Goal: Task Accomplishment & Management: Manage account settings

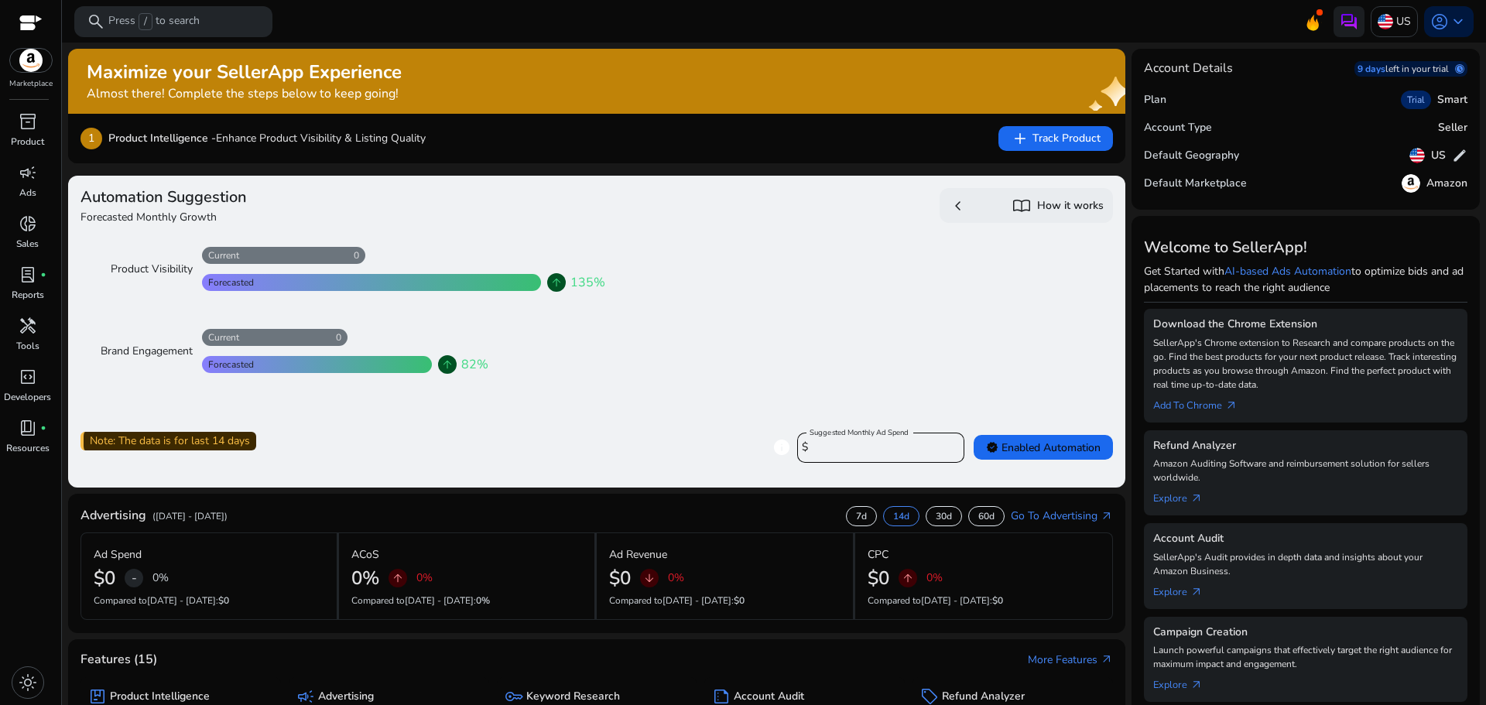
click at [316, 84] on div "Maximize your SellerApp Experience Almost there! Complete the steps below to ke…" at bounding box center [244, 81] width 315 height 40
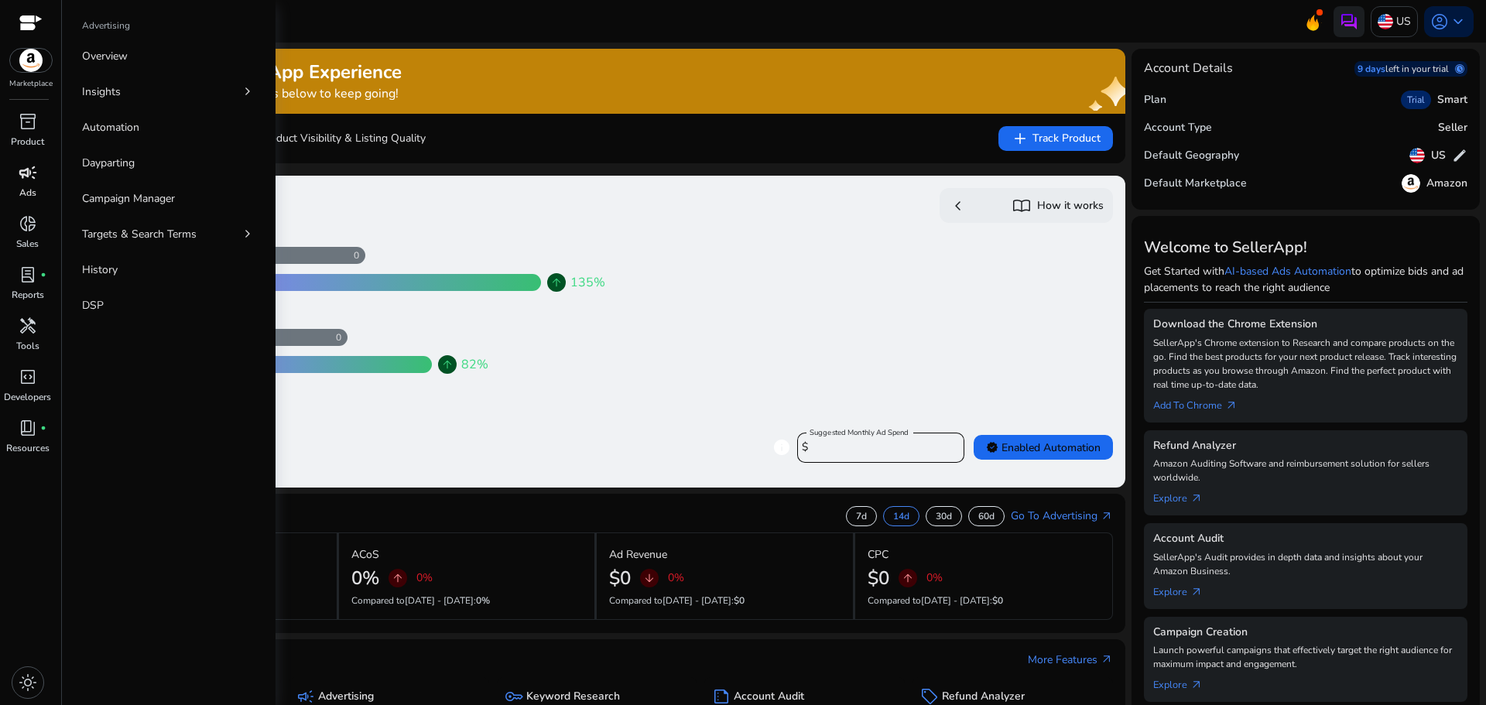
click at [16, 193] on link "campaign Ads" at bounding box center [27, 185] width 55 height 51
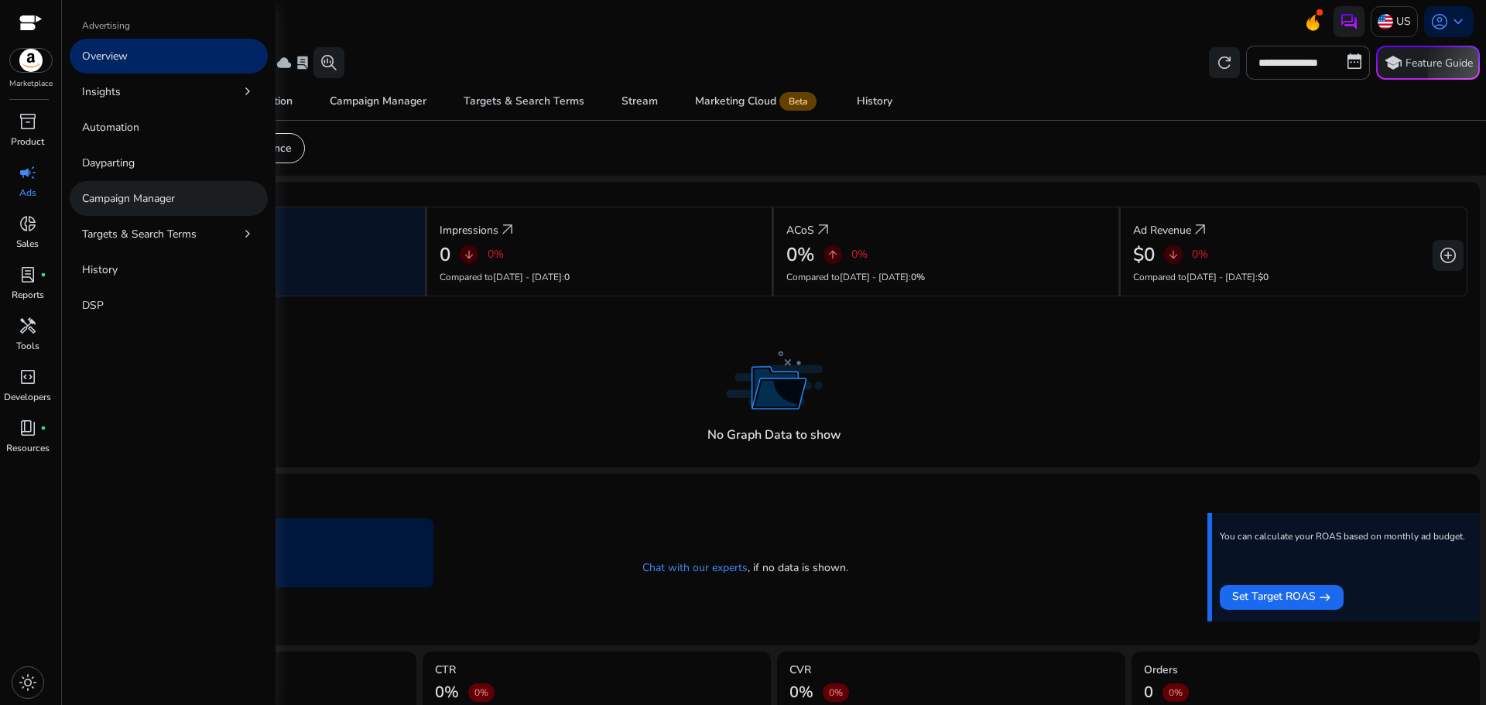
click at [87, 197] on p "Campaign Manager" at bounding box center [128, 198] width 93 height 16
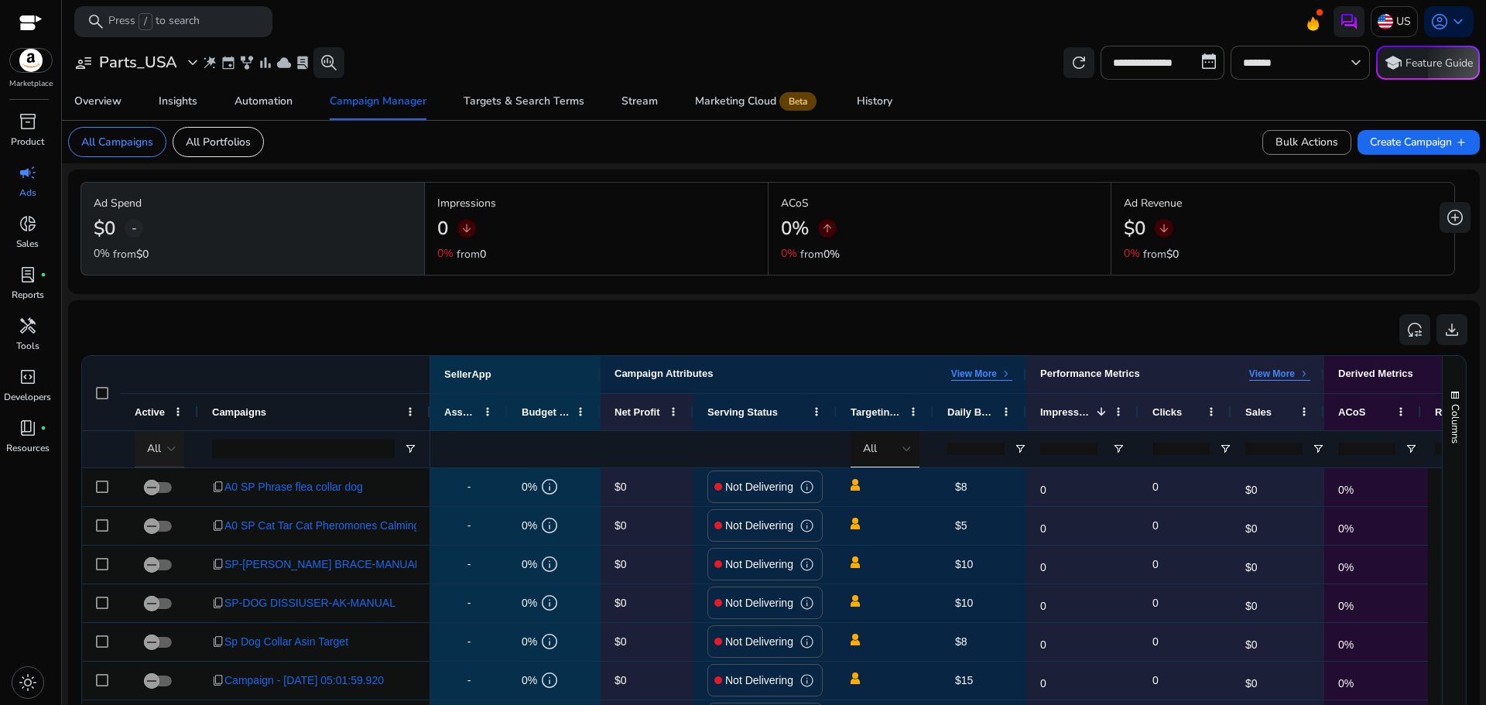
click at [169, 446] on div at bounding box center [171, 449] width 9 height 6
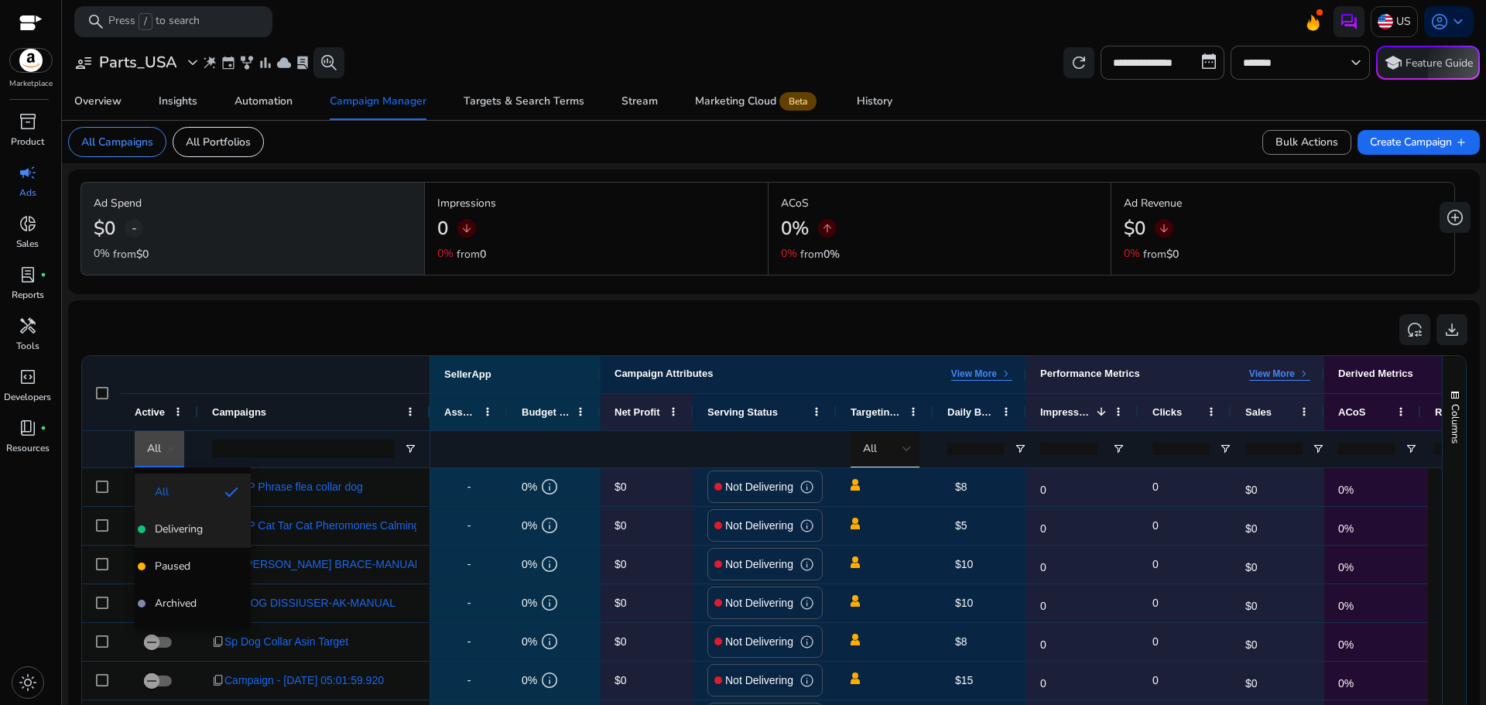
click at [203, 538] on mat-option "Delivering" at bounding box center [193, 529] width 116 height 37
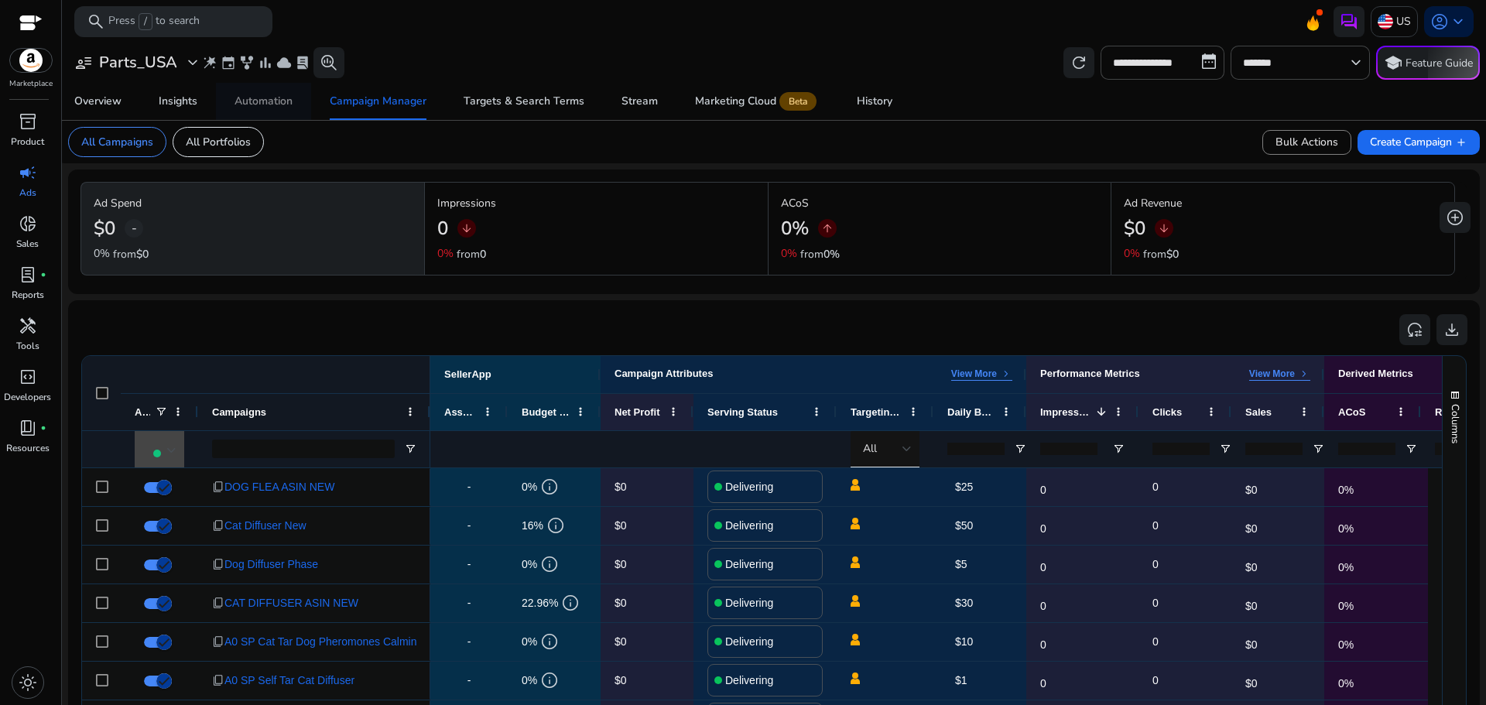
click at [247, 105] on div "Automation" at bounding box center [263, 101] width 58 height 11
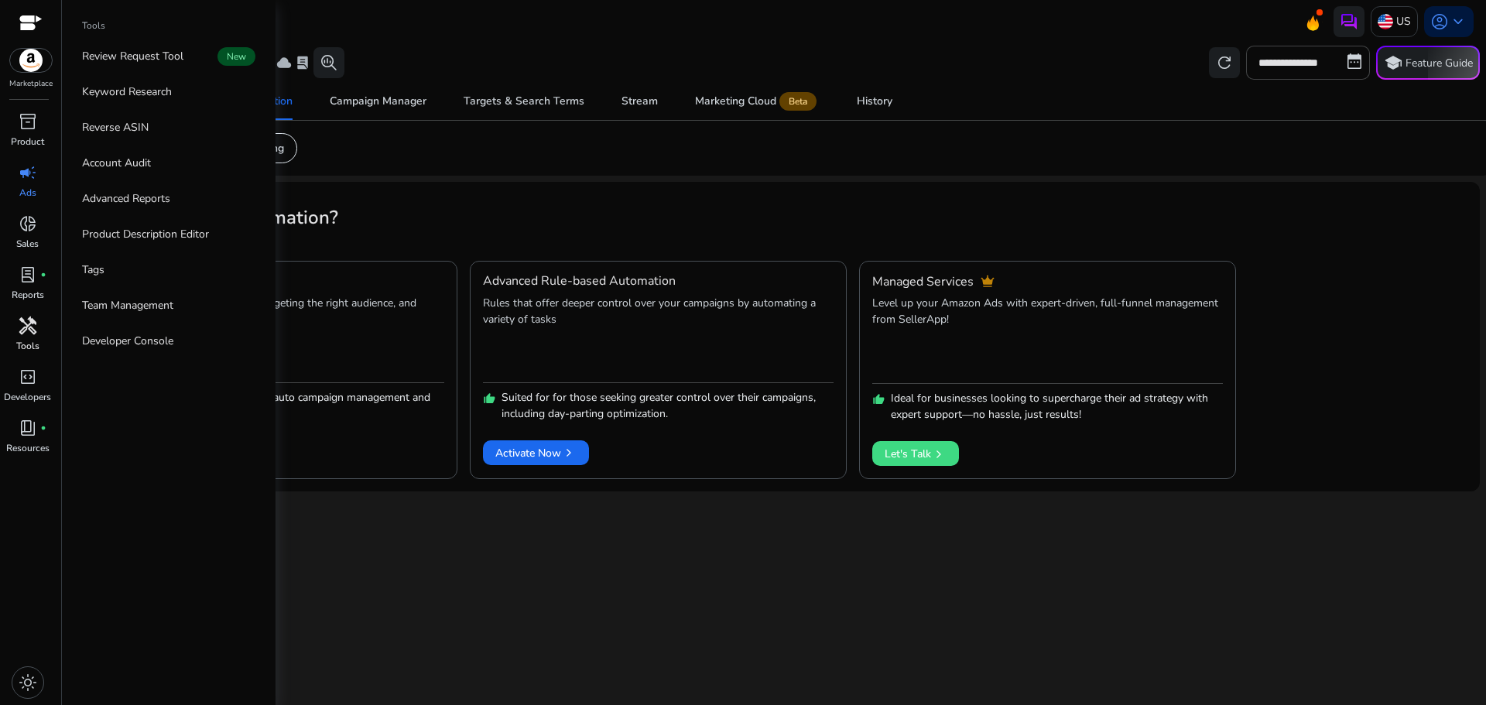
click at [29, 332] on span "handyman" at bounding box center [28, 325] width 19 height 19
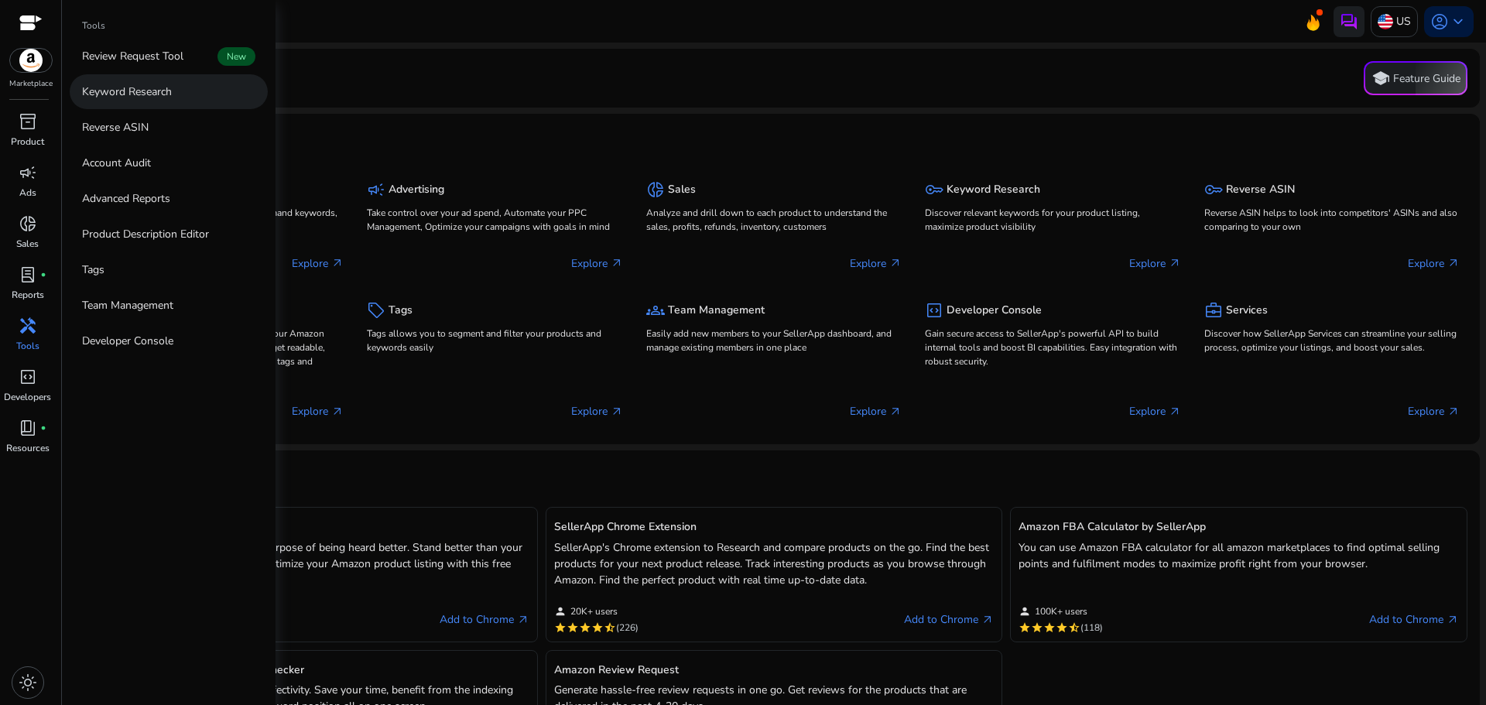
click at [132, 97] on p "Keyword Research" at bounding box center [127, 92] width 90 height 16
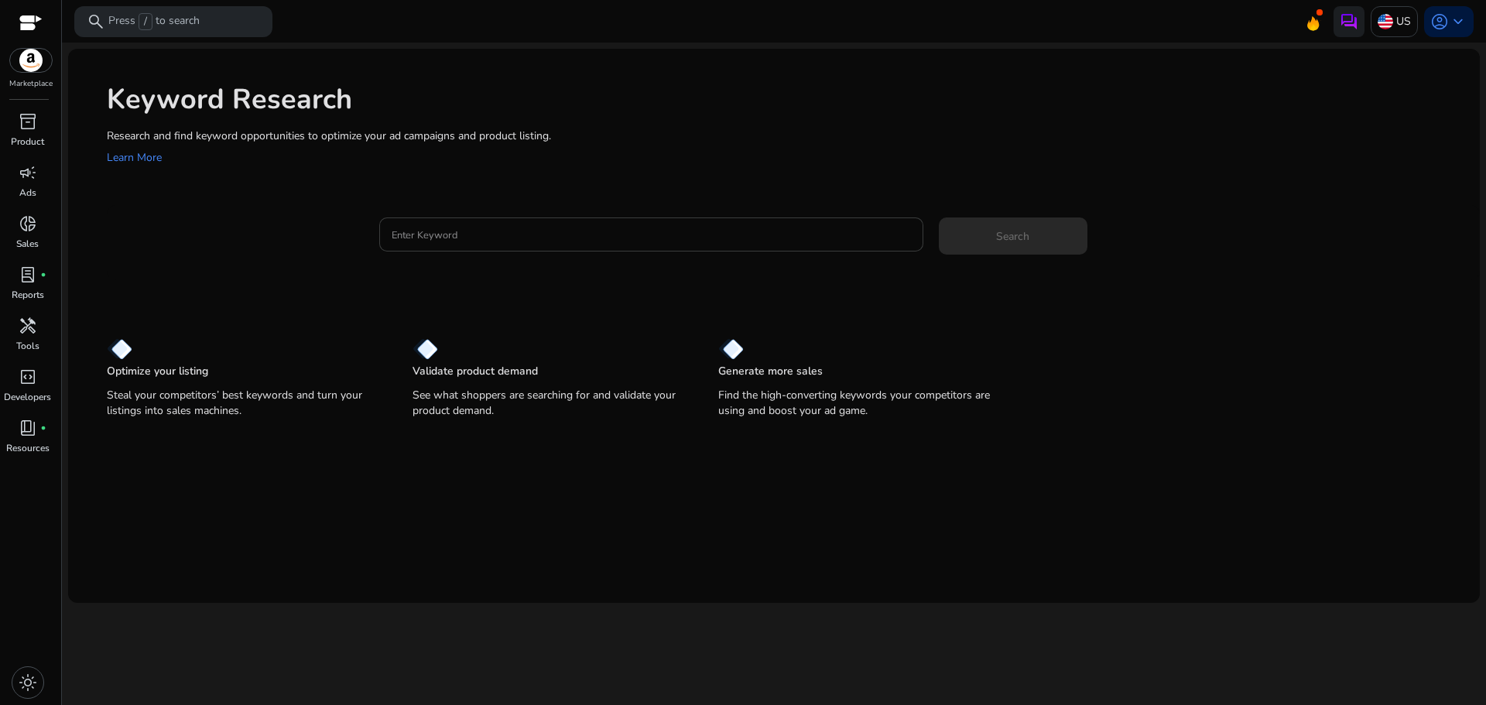
click at [473, 224] on div at bounding box center [651, 234] width 519 height 34
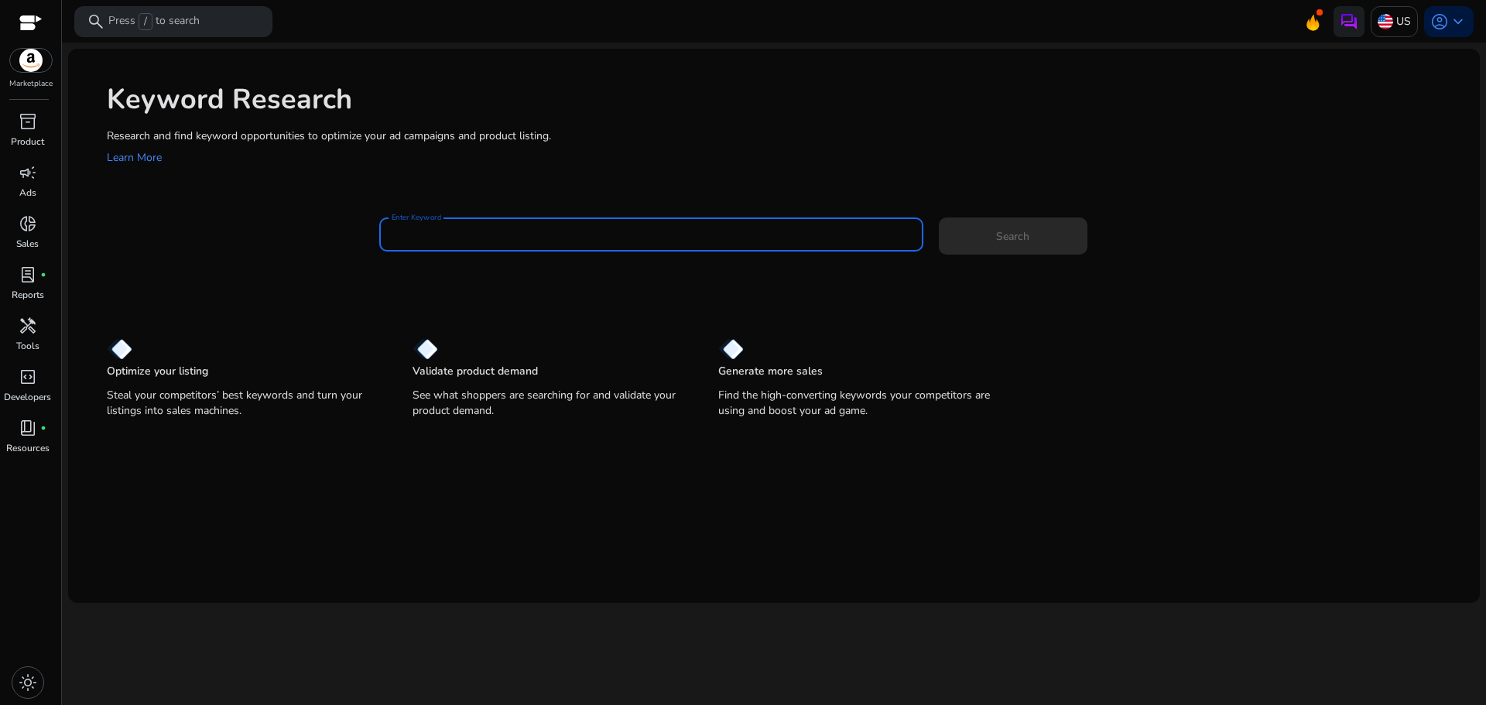
click at [471, 229] on input "Enter Keyword" at bounding box center [651, 234] width 519 height 17
click at [532, 239] on input "Enter Keyword" at bounding box center [651, 234] width 519 height 17
click at [939, 217] on button "Search" at bounding box center [1013, 235] width 149 height 37
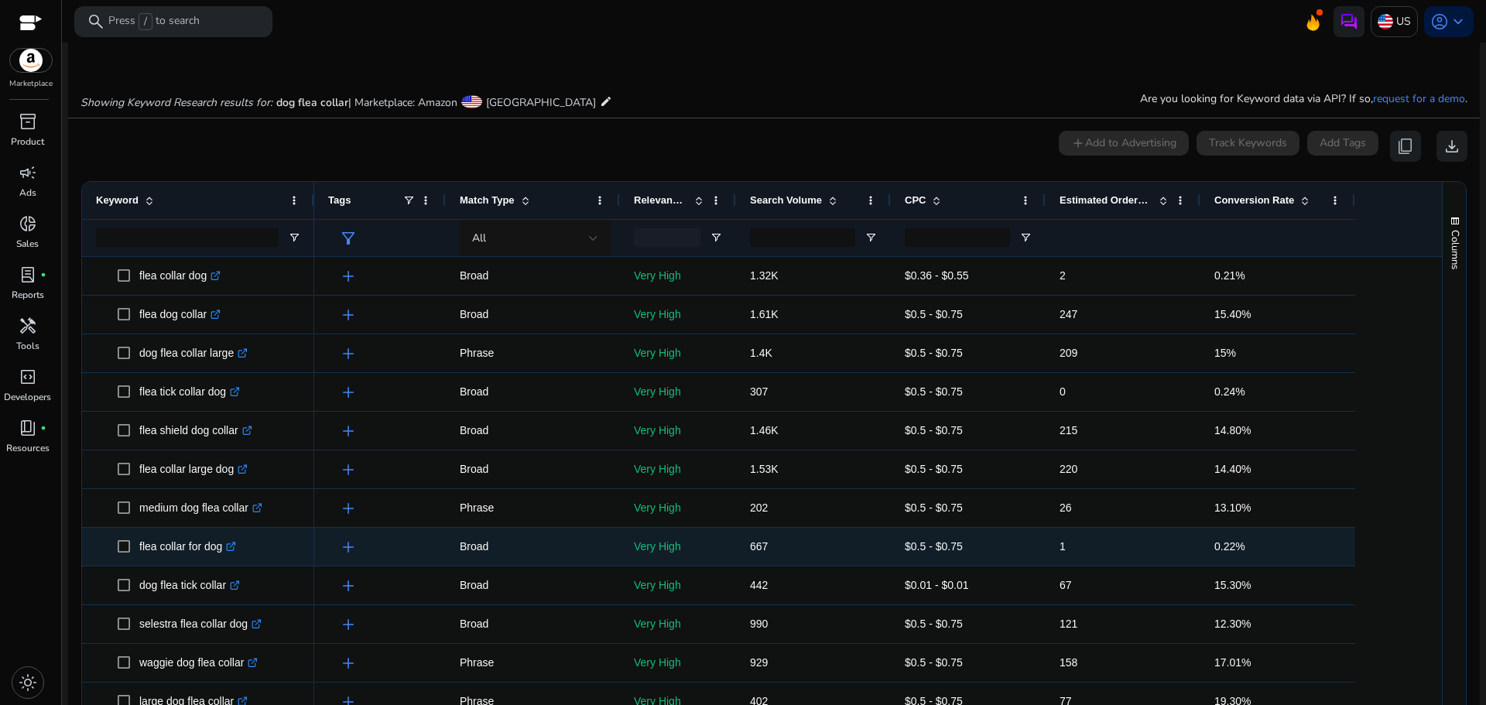
scroll to position [54, 0]
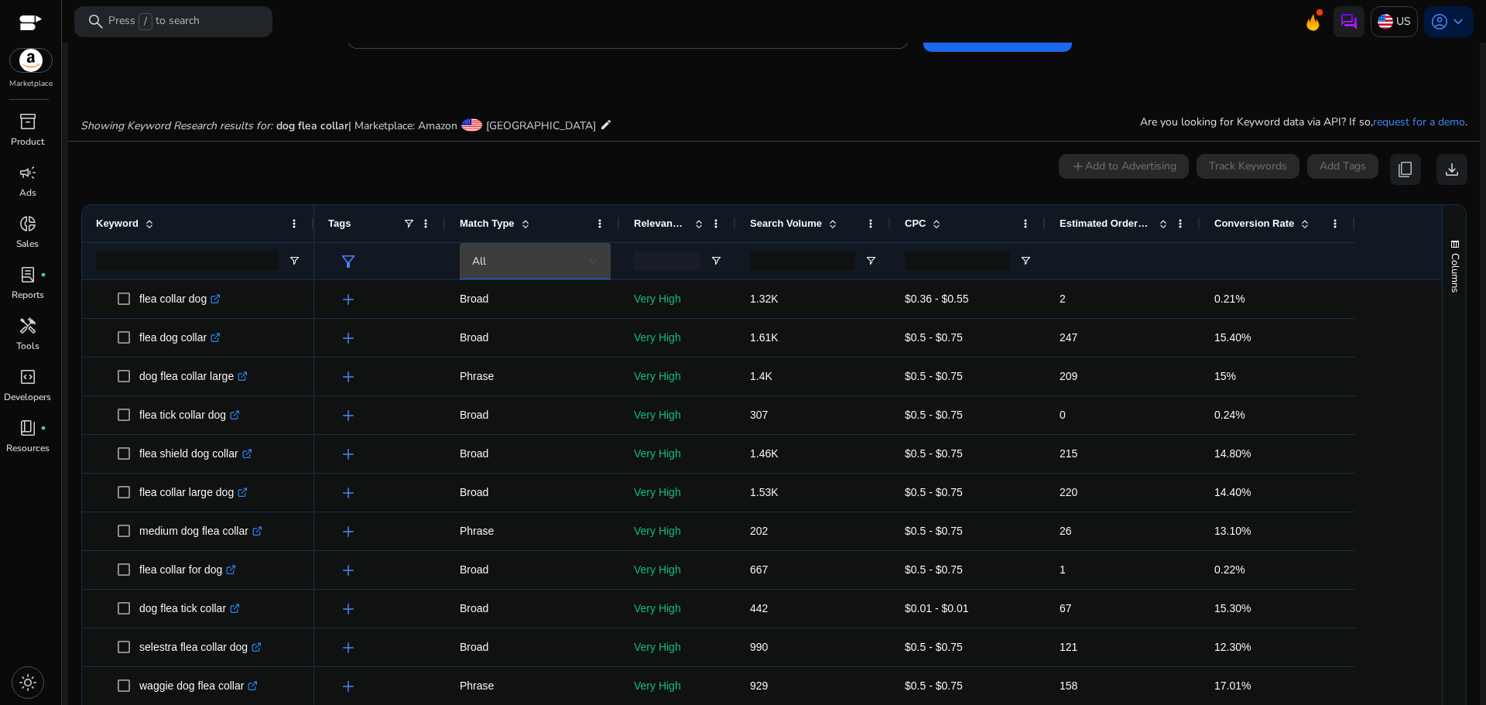
click at [511, 258] on div "All" at bounding box center [530, 261] width 117 height 17
click at [511, 258] on div at bounding box center [743, 352] width 1486 height 705
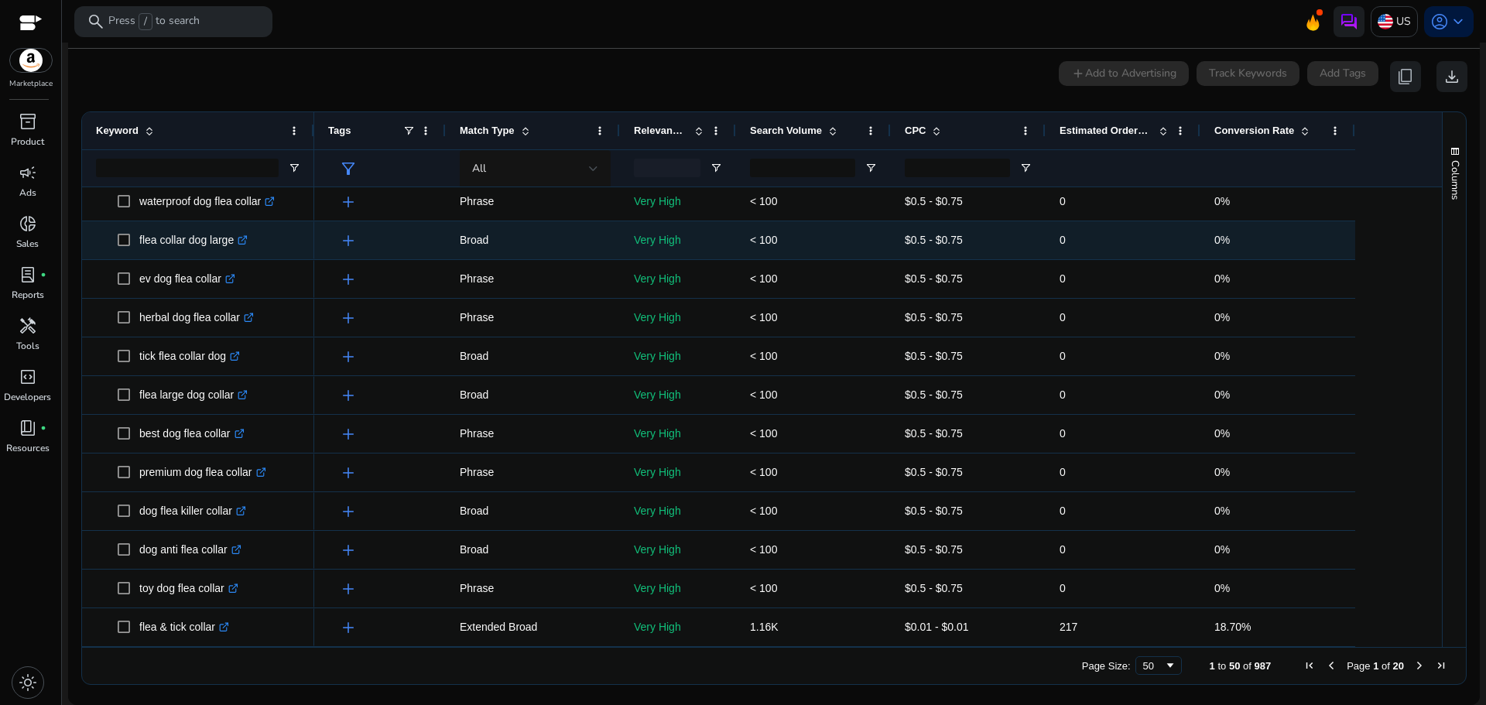
scroll to position [1011, 0]
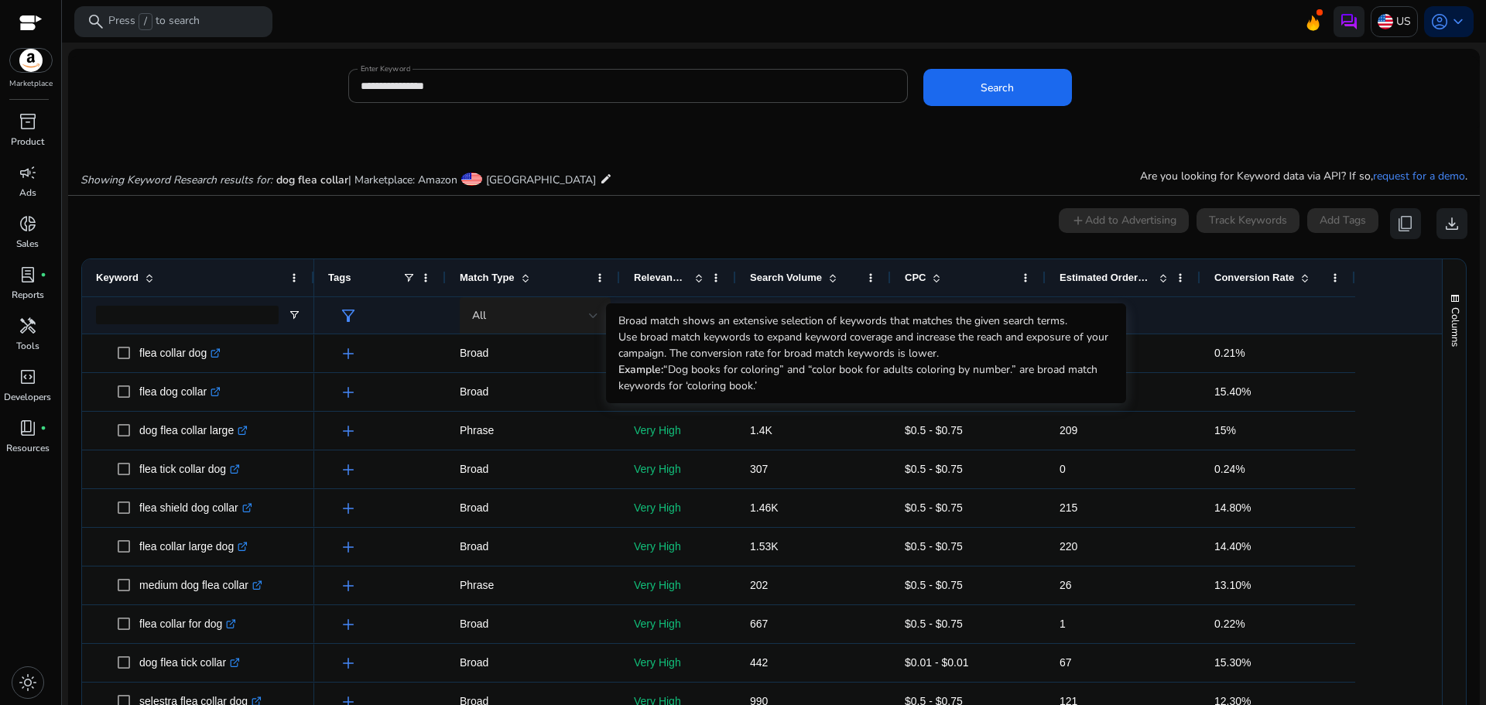
click at [515, 313] on div "All" at bounding box center [530, 315] width 117 height 17
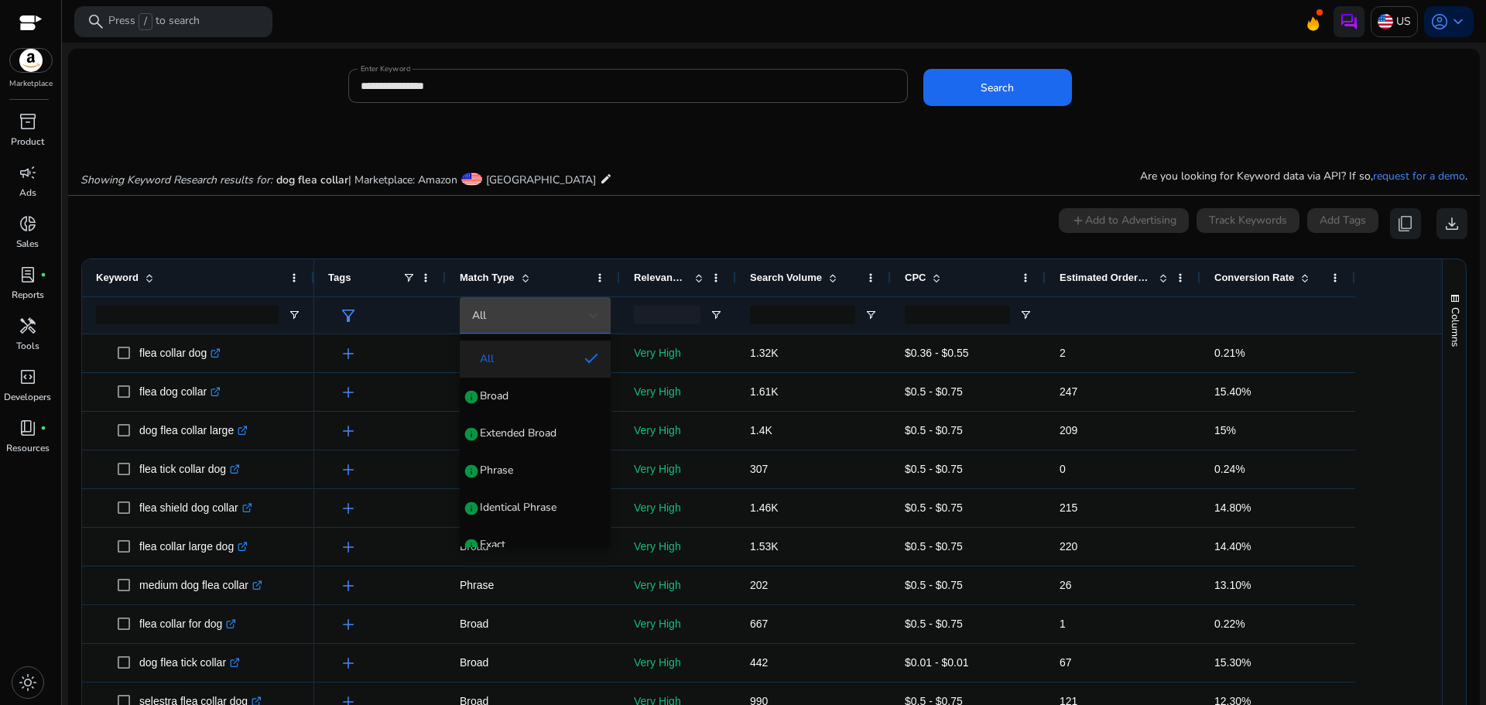
click at [515, 313] on div at bounding box center [743, 352] width 1486 height 705
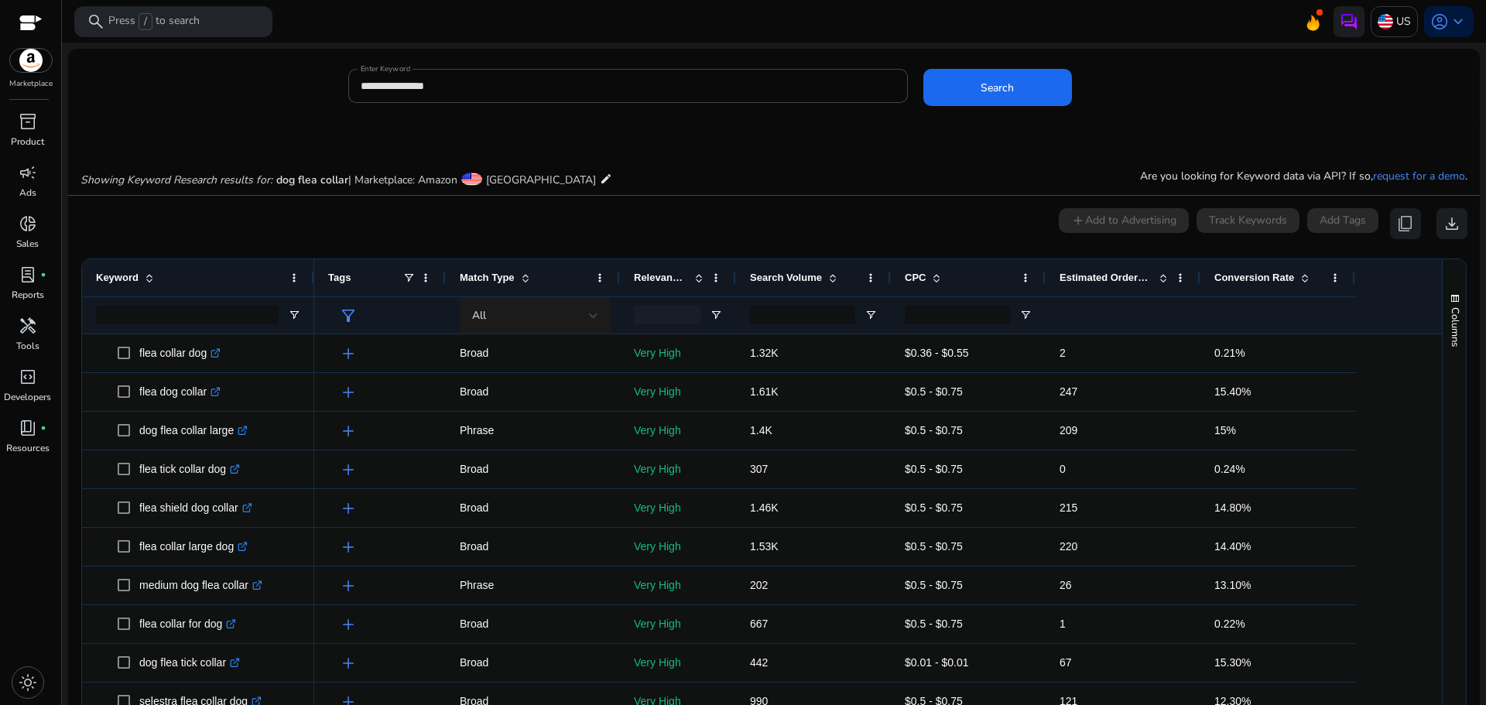
click at [515, 313] on div "All" at bounding box center [530, 315] width 117 height 17
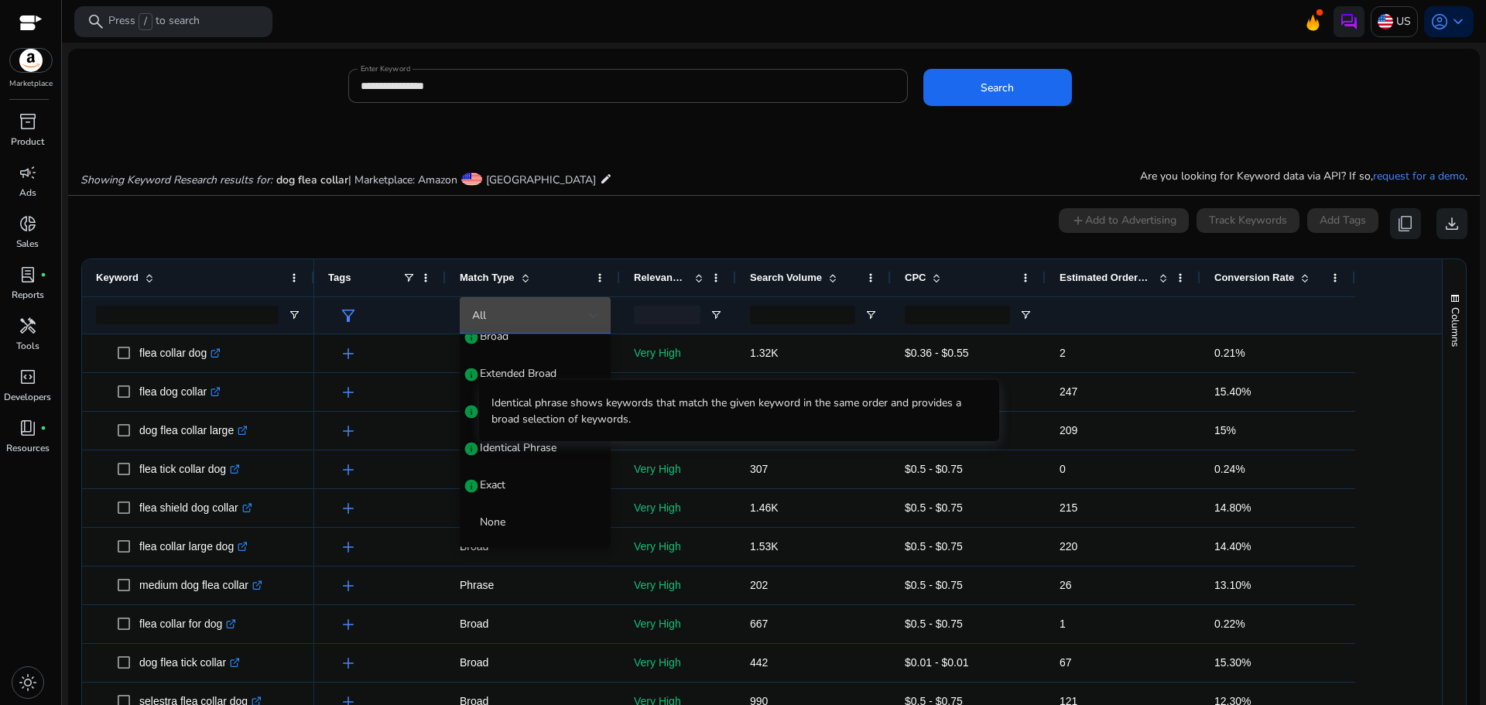
click at [299, 216] on div at bounding box center [743, 352] width 1486 height 705
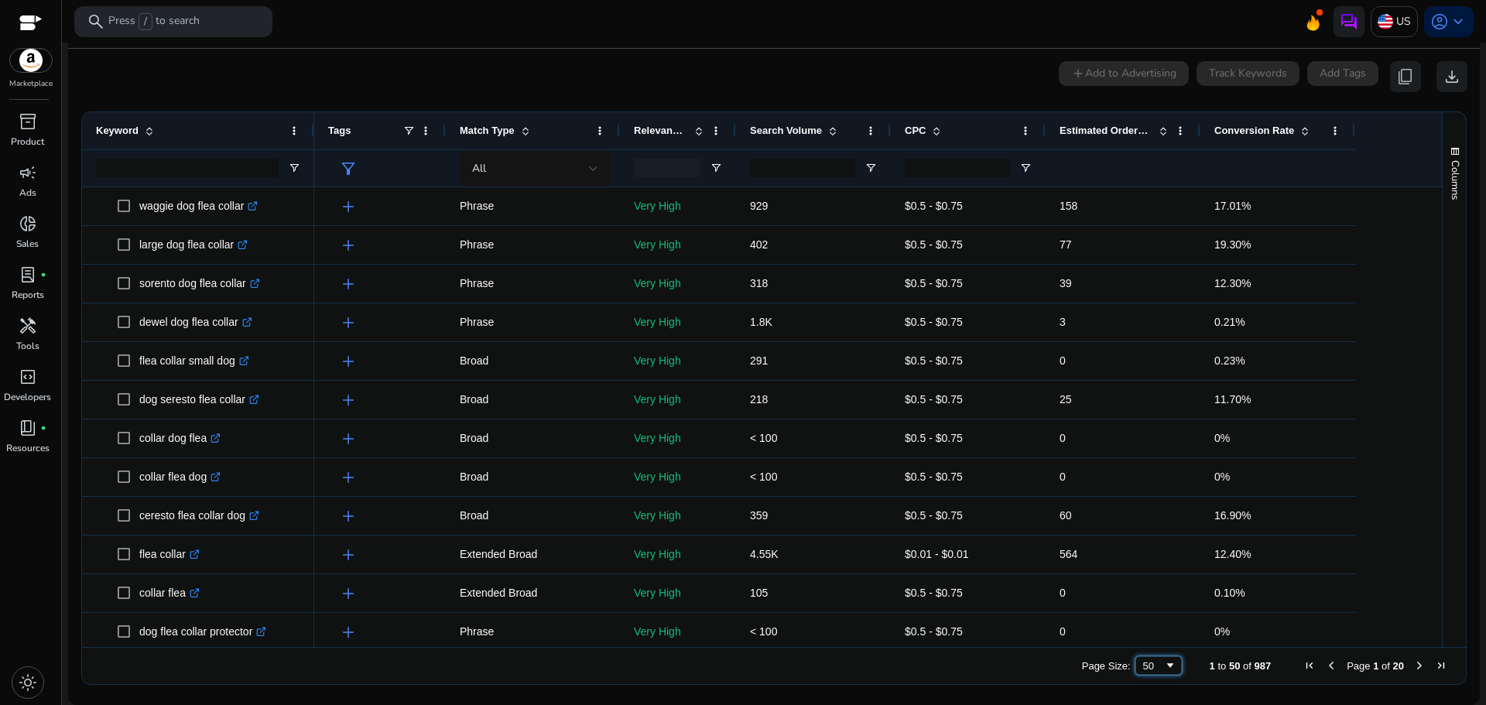
click at [1143, 666] on div "50" at bounding box center [1153, 666] width 21 height 12
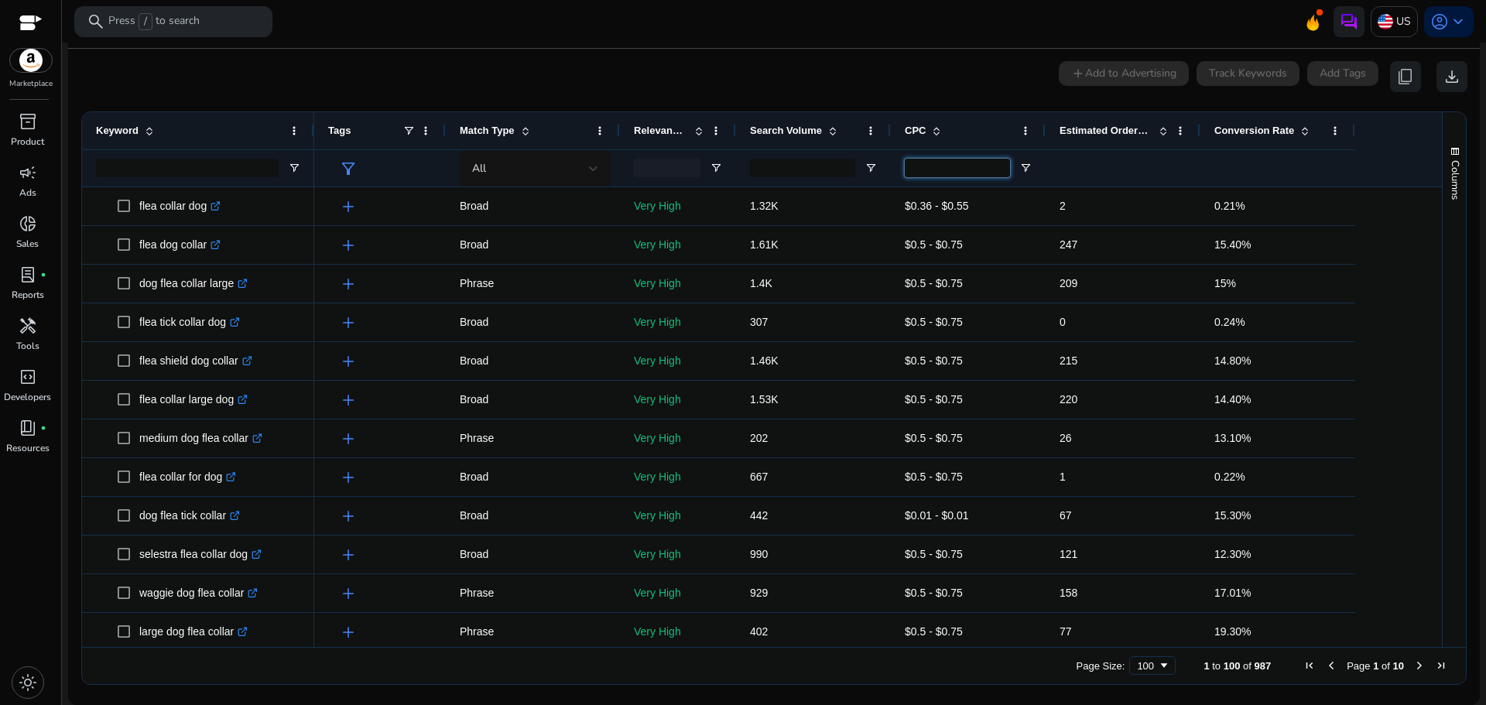
click at [1001, 176] on input "CPC Filter Input" at bounding box center [957, 168] width 105 height 19
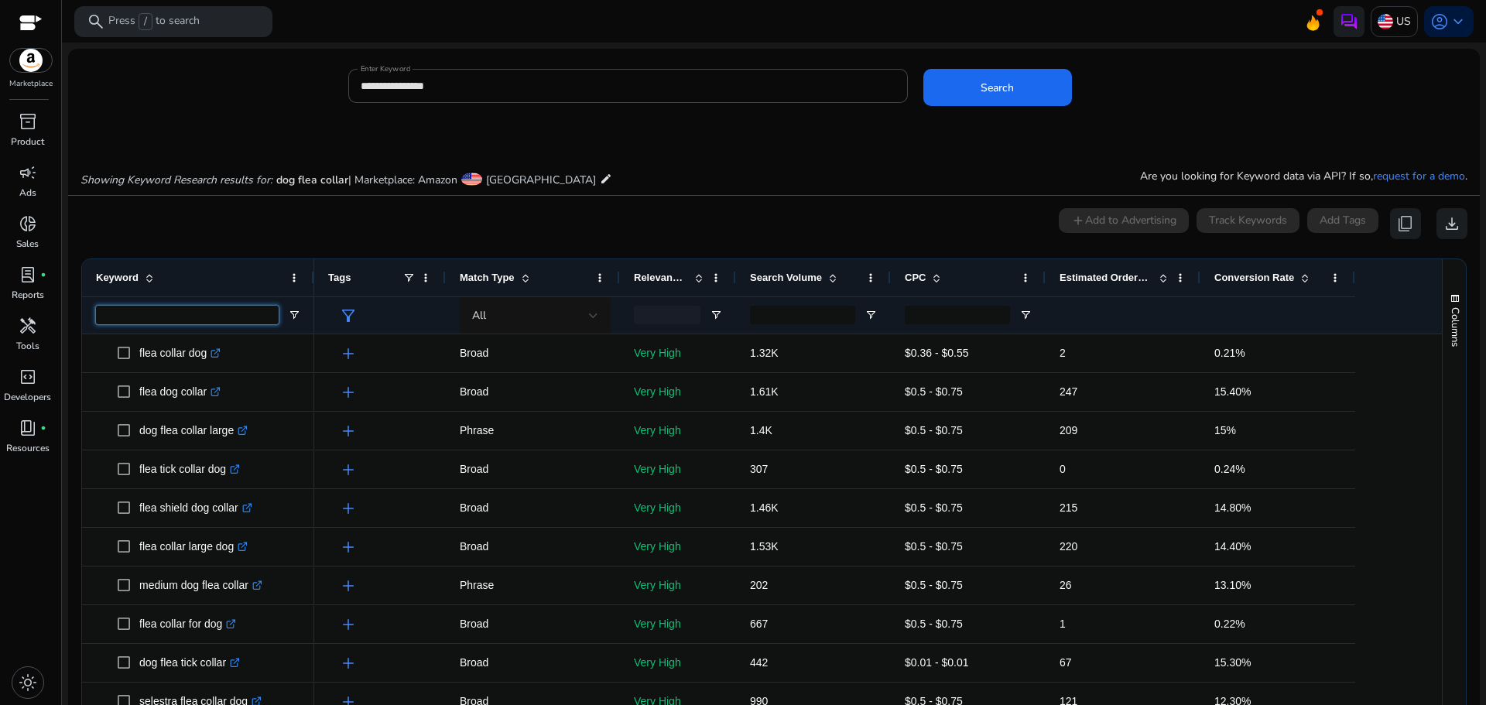
click at [189, 316] on input "Keyword Filter Input" at bounding box center [187, 315] width 183 height 19
click at [375, 87] on input "**********" at bounding box center [628, 85] width 535 height 17
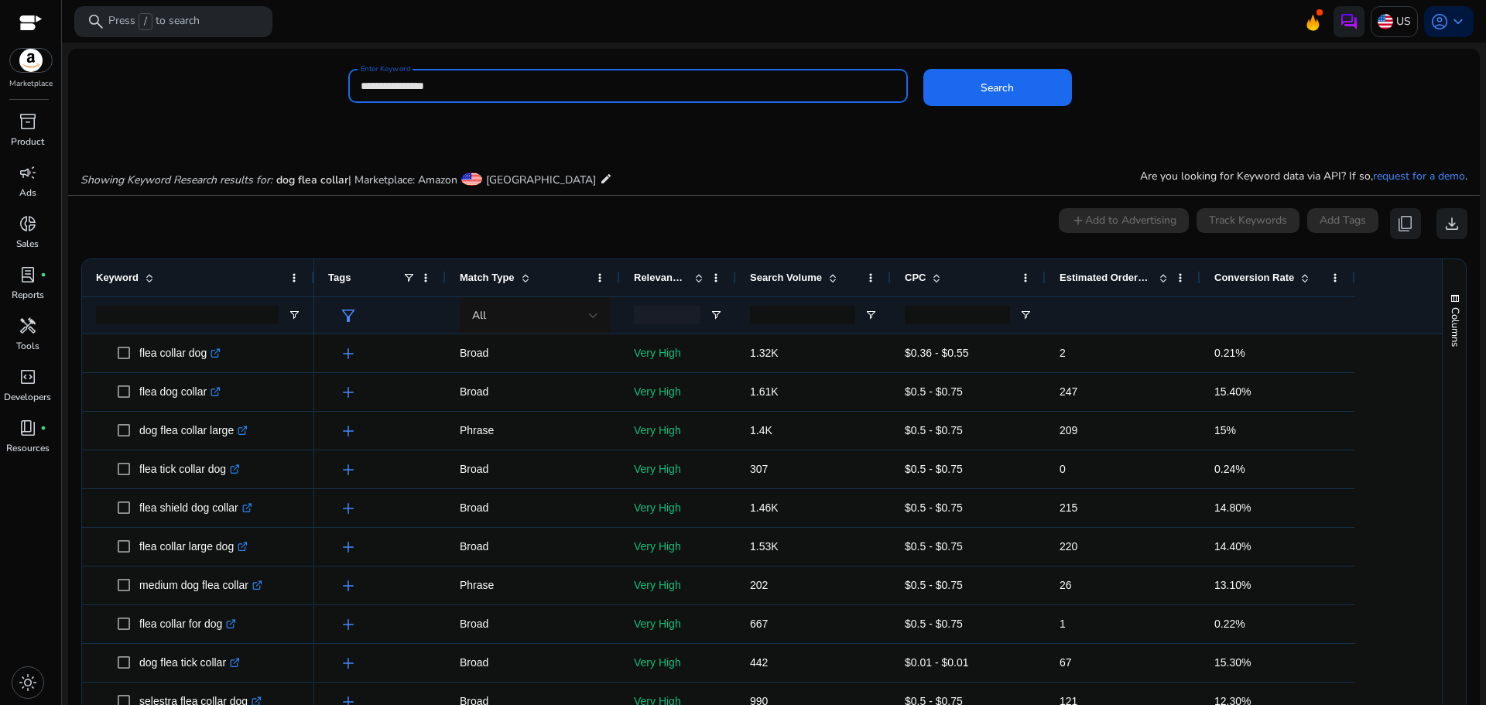
click at [375, 87] on input "**********" at bounding box center [628, 85] width 535 height 17
click at [923, 69] on button "Search" at bounding box center [997, 87] width 149 height 37
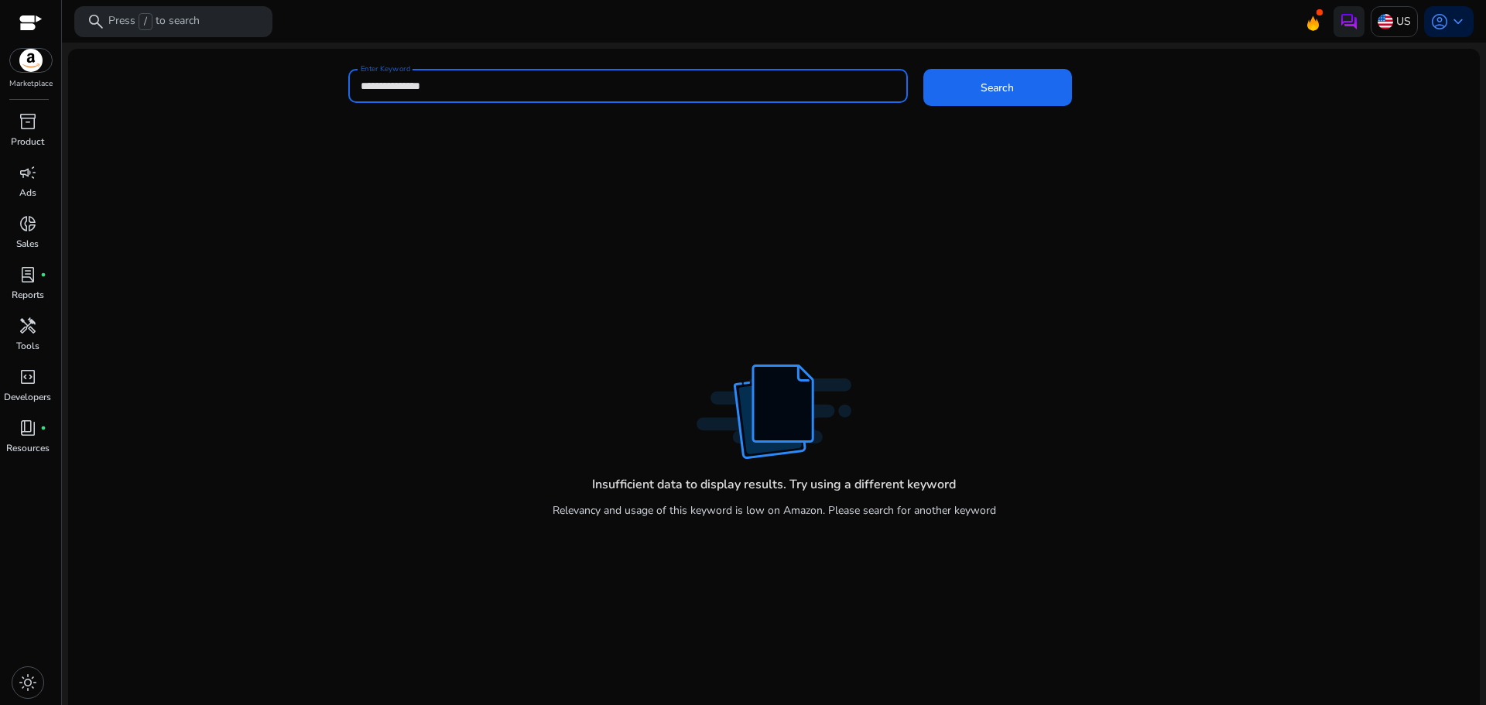
type input "**********"
click at [923, 69] on button "Search" at bounding box center [997, 87] width 149 height 37
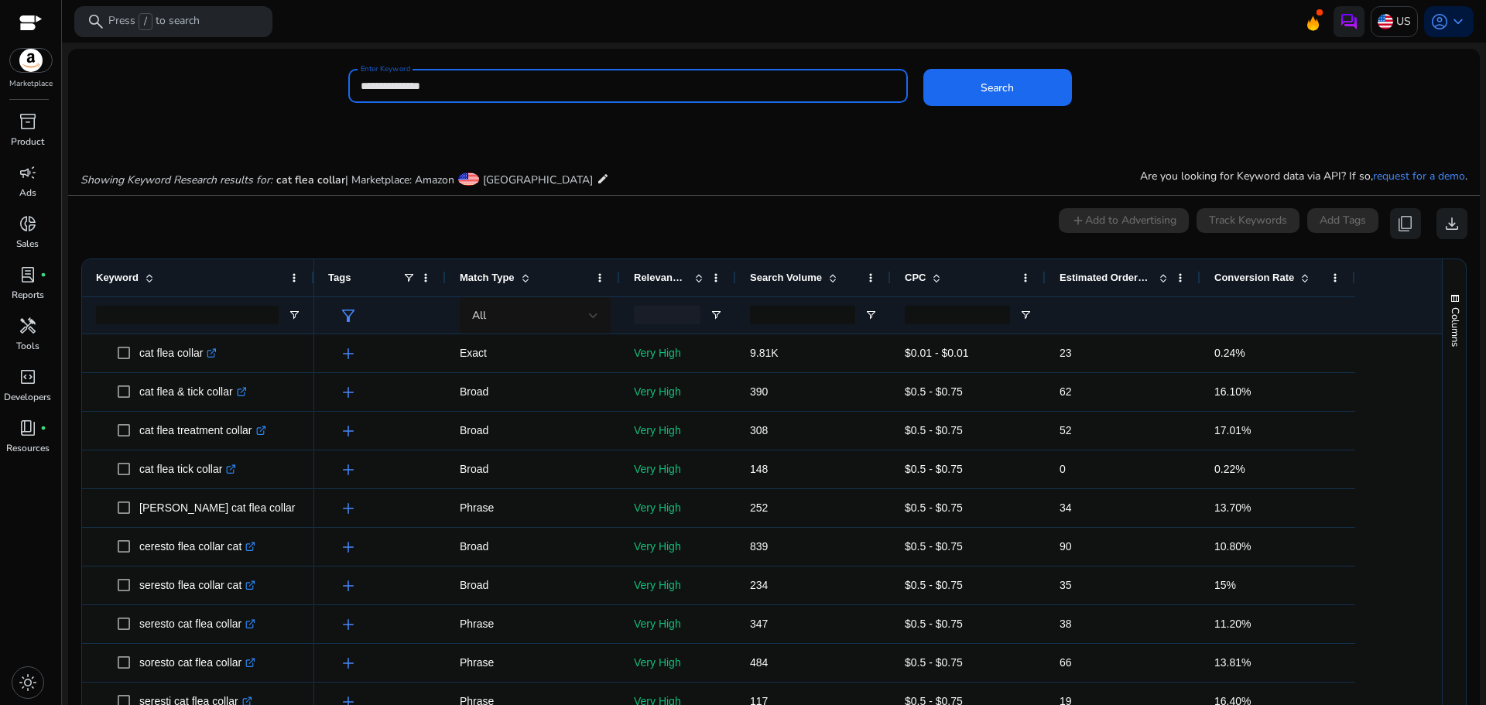
scroll to position [132, 0]
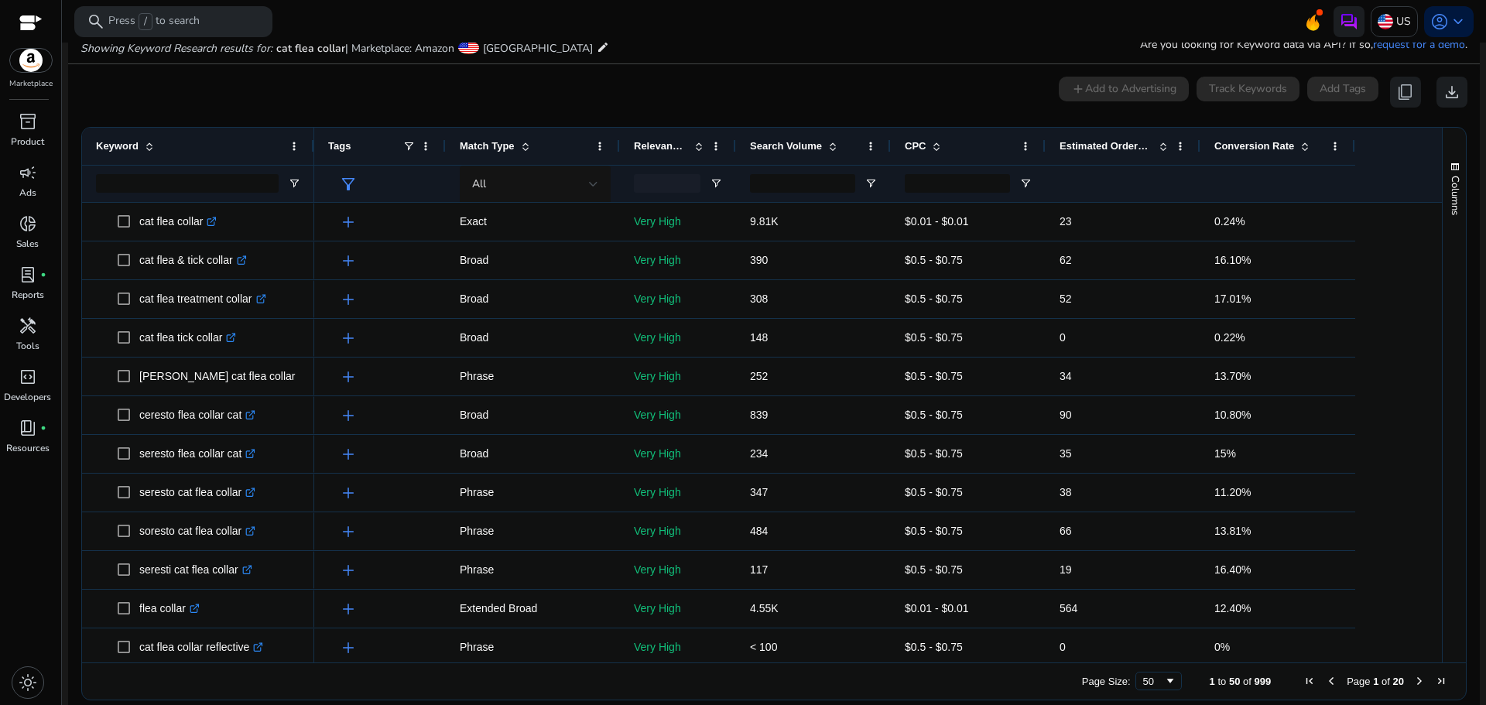
click at [2, 57] on div "Marketplace" at bounding box center [30, 45] width 61 height 90
click at [552, 181] on div "All" at bounding box center [530, 184] width 117 height 17
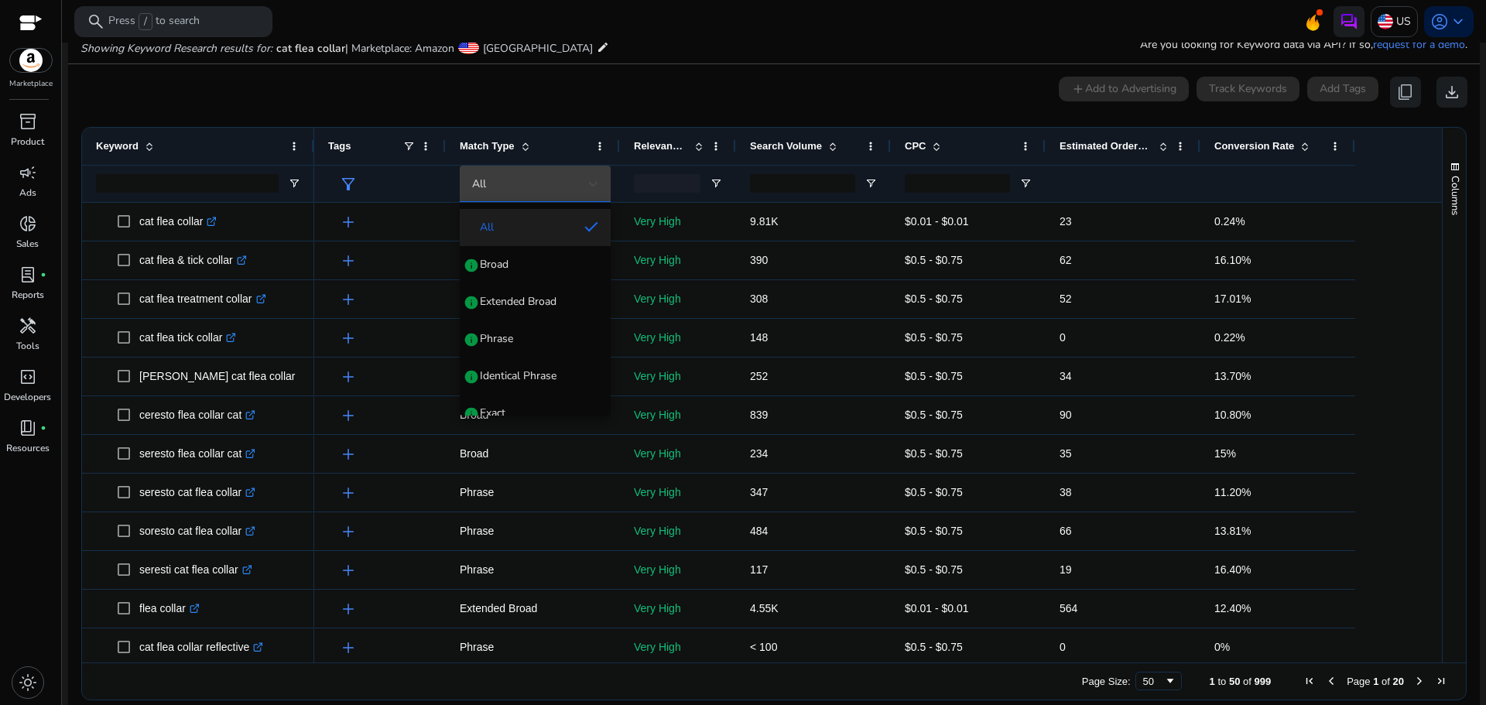
click at [552, 181] on div at bounding box center [743, 352] width 1486 height 705
click at [552, 181] on div "All" at bounding box center [530, 184] width 117 height 17
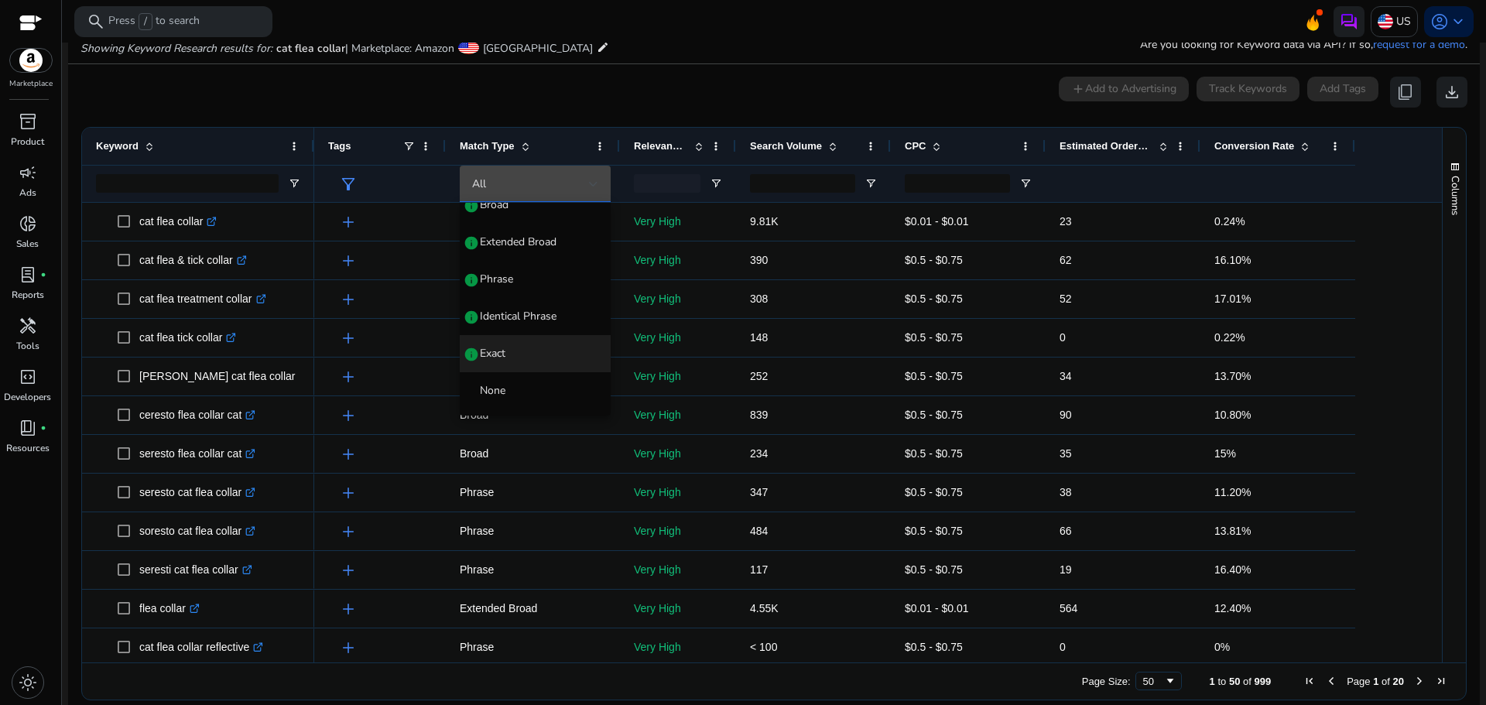
scroll to position [0, 0]
click at [25, 238] on div at bounding box center [743, 352] width 1486 height 705
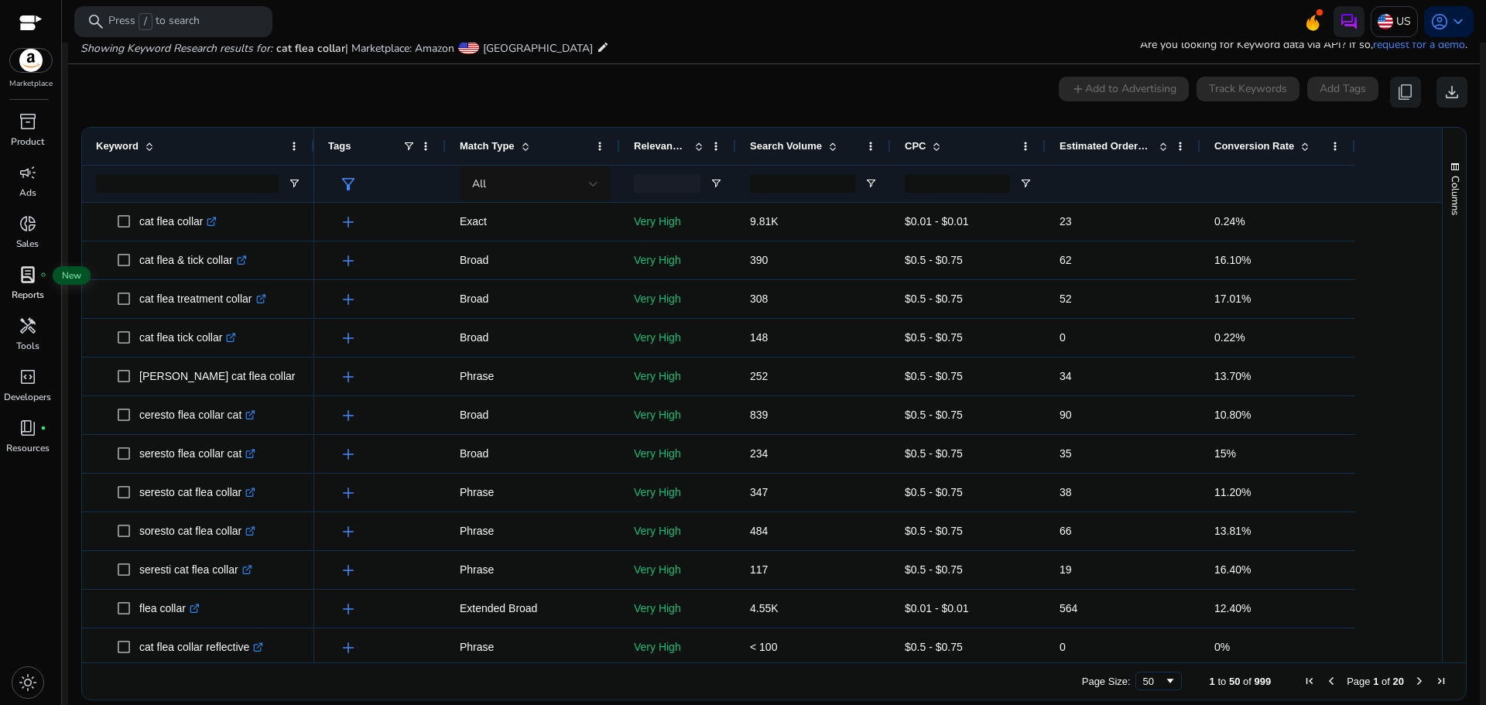
click at [26, 283] on span "lab_profile" at bounding box center [28, 274] width 19 height 19
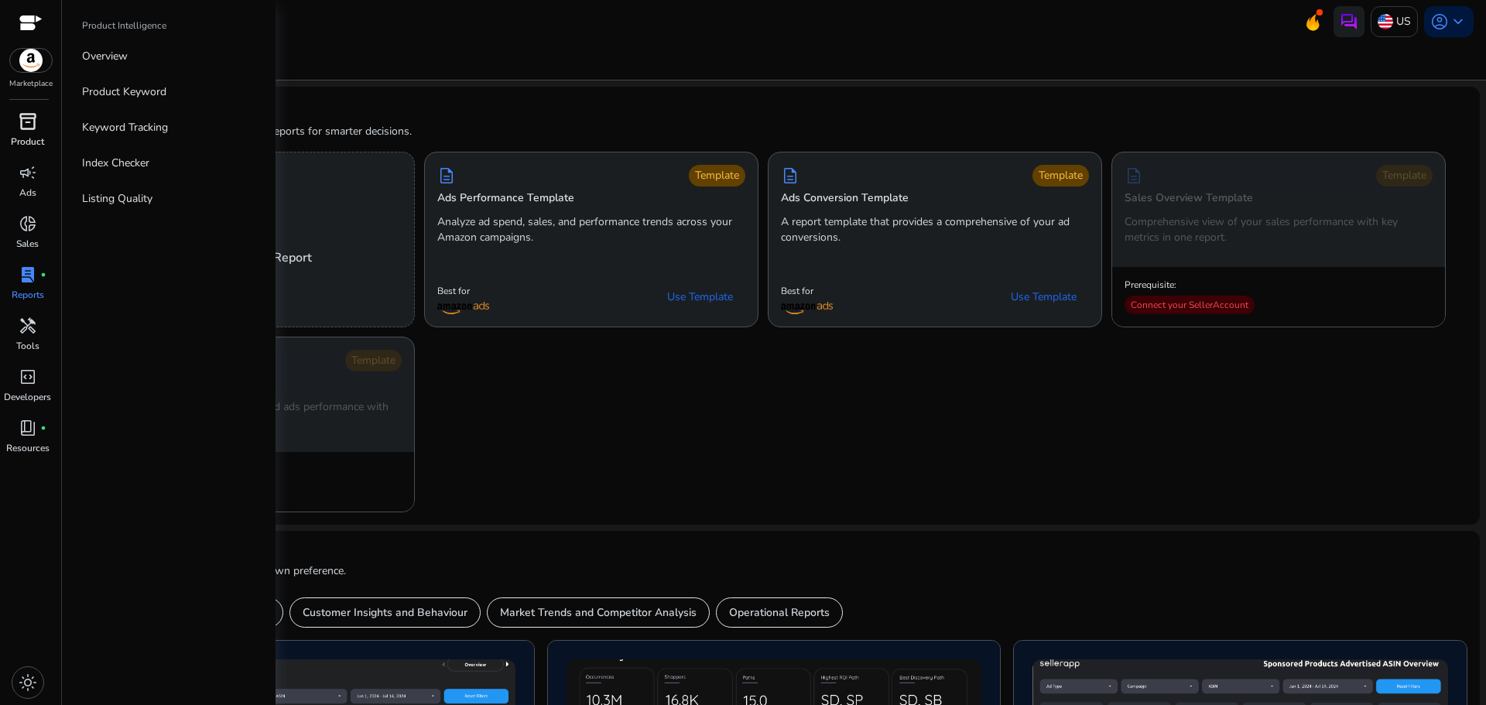
click at [19, 129] on span "inventory_2" at bounding box center [28, 121] width 19 height 19
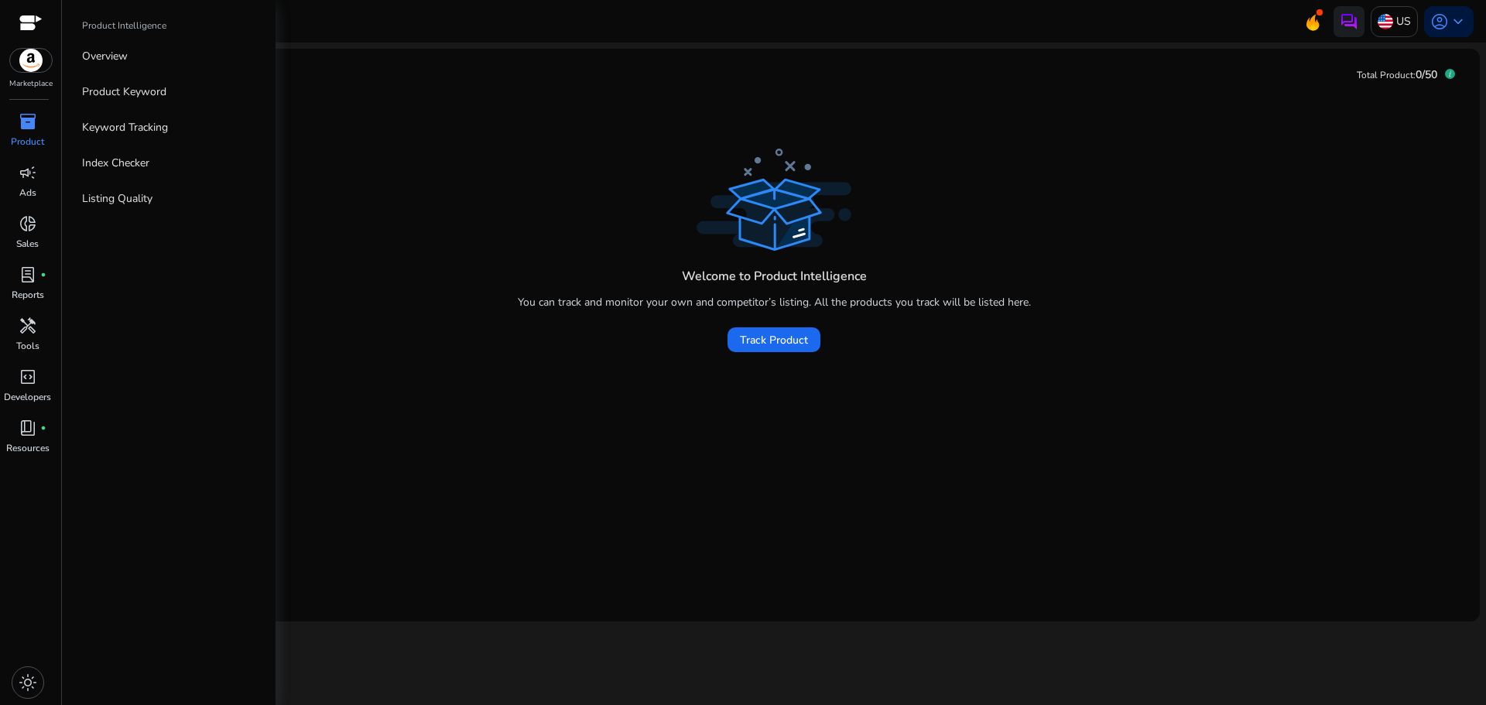
click at [28, 23] on div at bounding box center [30, 24] width 23 height 18
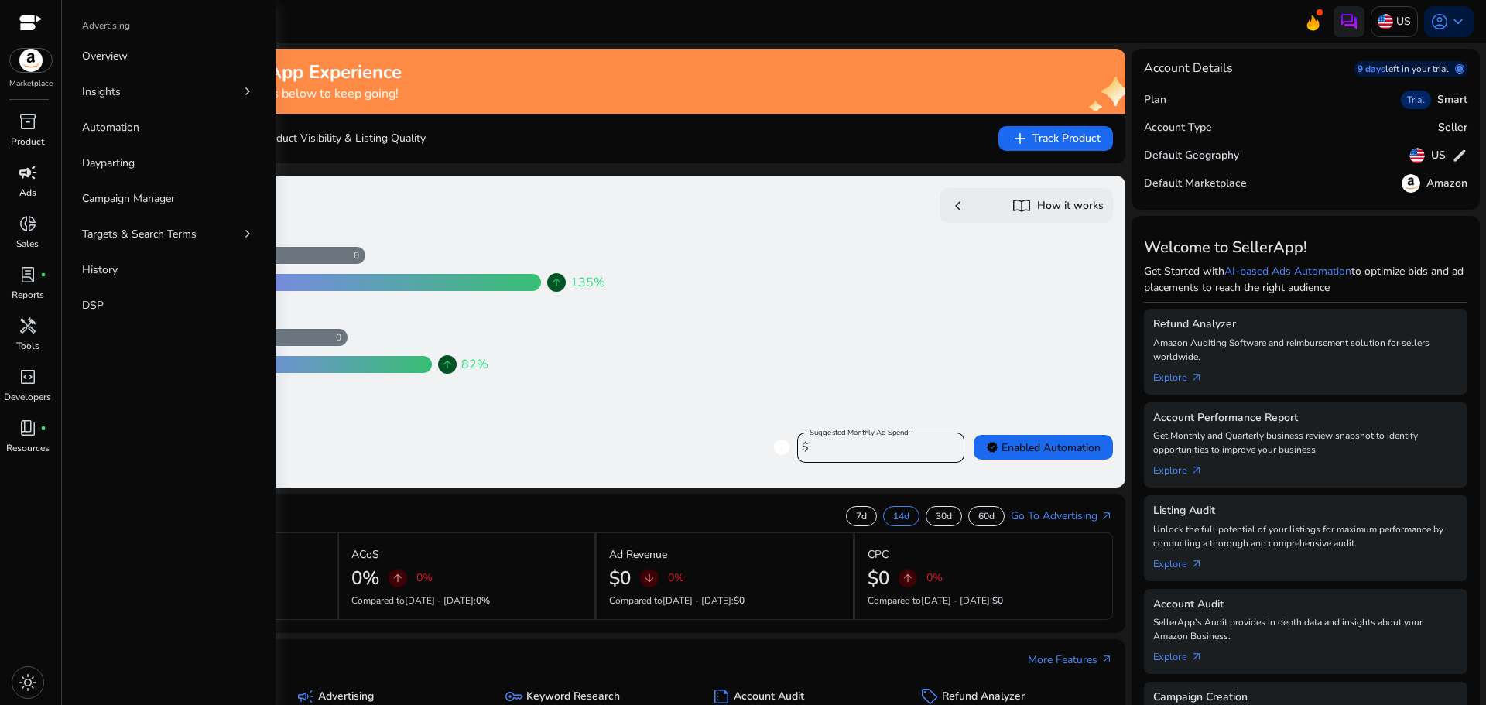
click at [19, 180] on span "campaign" at bounding box center [28, 172] width 19 height 19
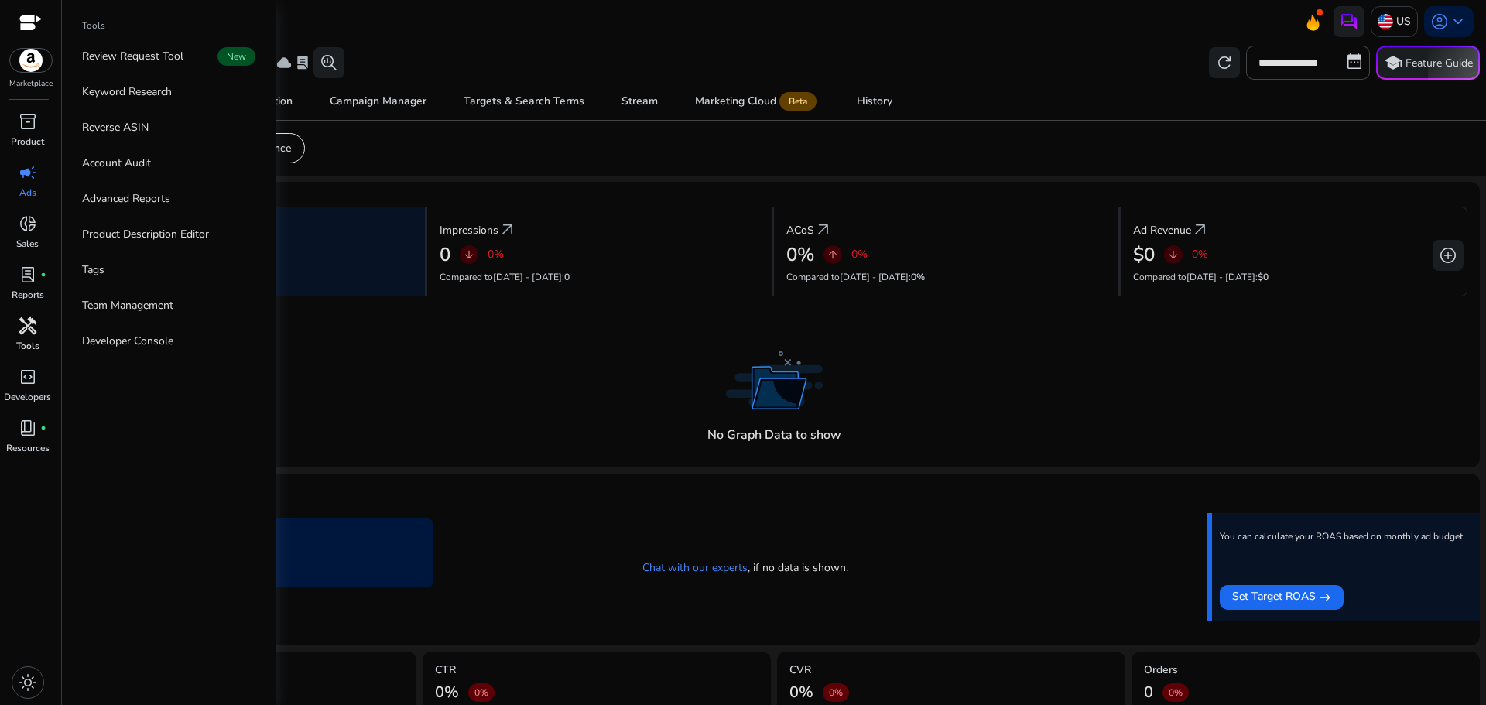
click at [35, 331] on span "handyman" at bounding box center [28, 325] width 19 height 19
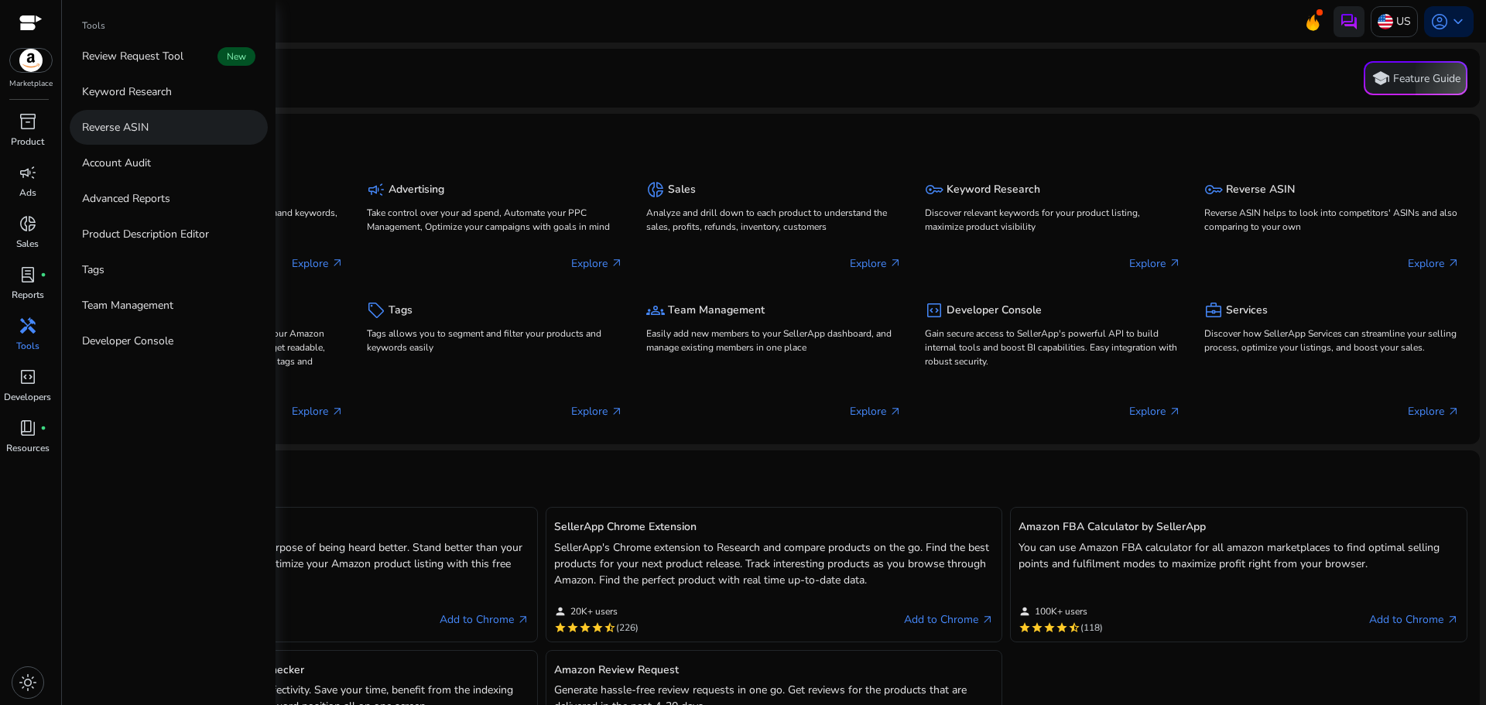
click at [114, 136] on link "Reverse ASIN" at bounding box center [169, 127] width 198 height 35
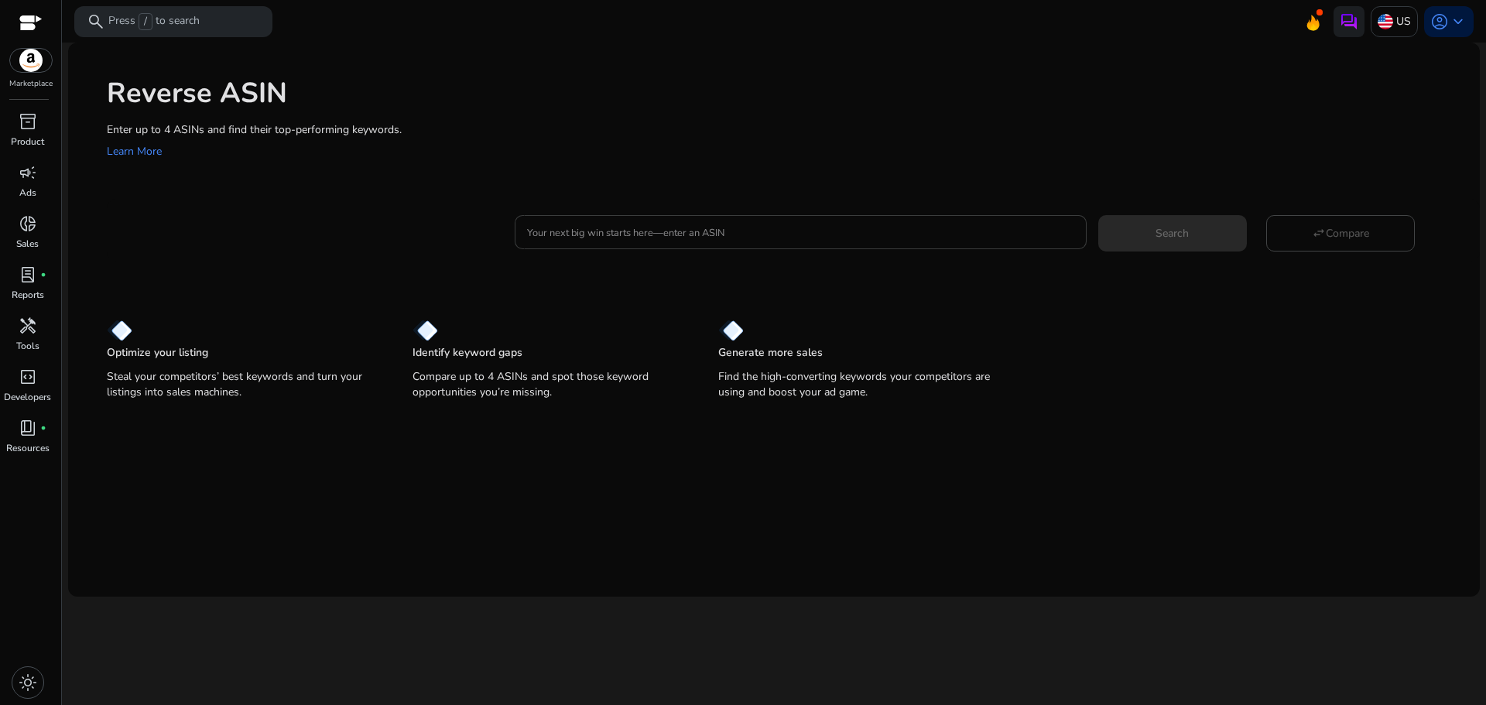
click at [588, 231] on input "Your next big win starts here—enter an ASIN" at bounding box center [800, 232] width 546 height 17
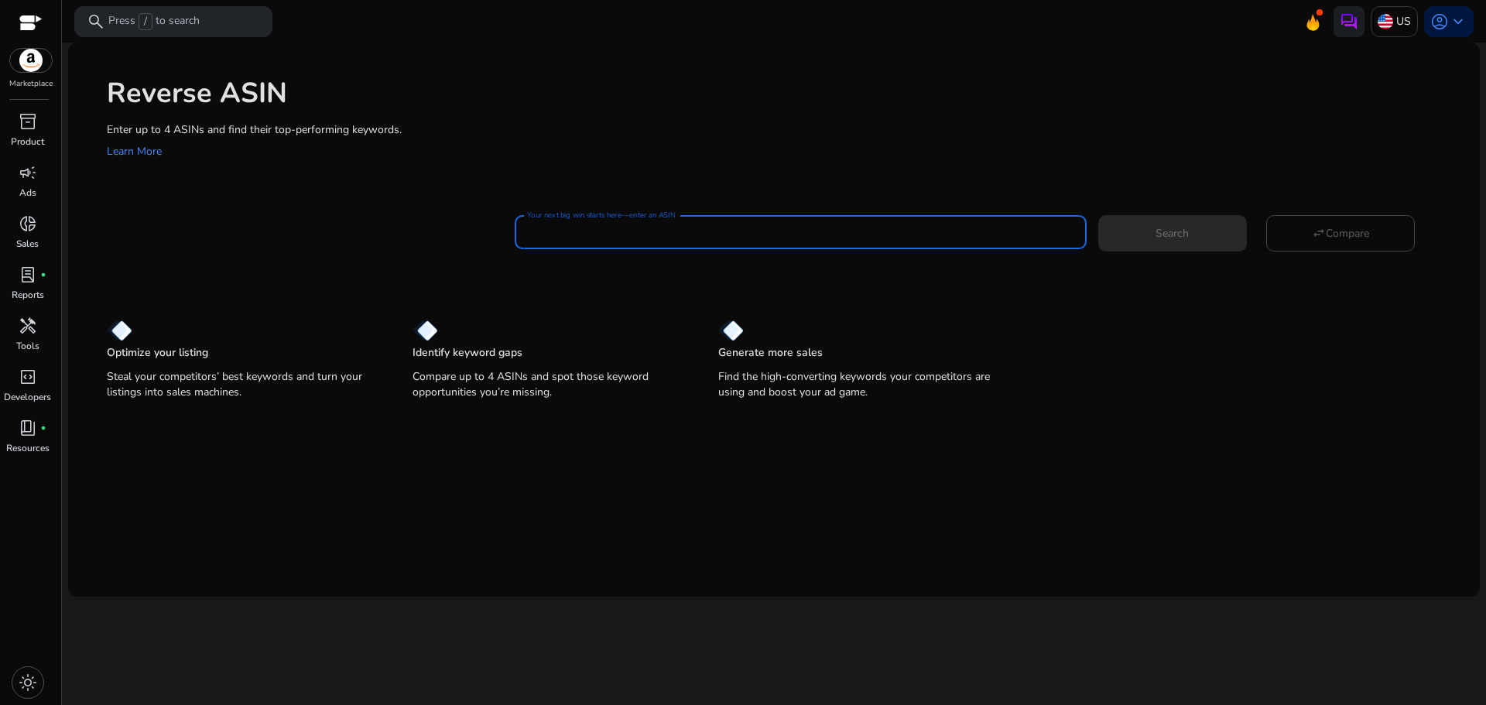
paste input "**********"
click at [1196, 233] on span at bounding box center [1172, 232] width 149 height 37
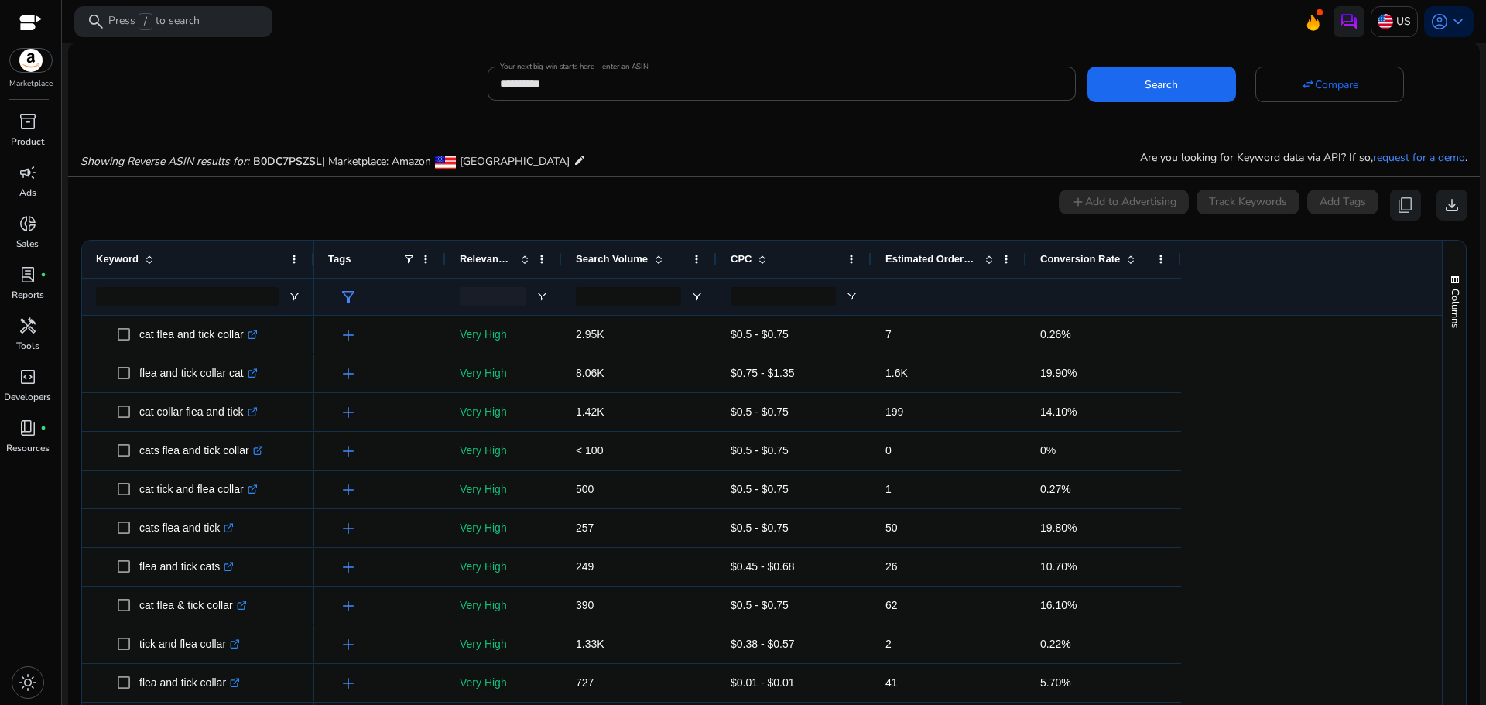
click at [179, 201] on div "0 keyword(s) selected add Add to Advertising Track Keywords Add Tags content_co…" at bounding box center [773, 205] width 1387 height 31
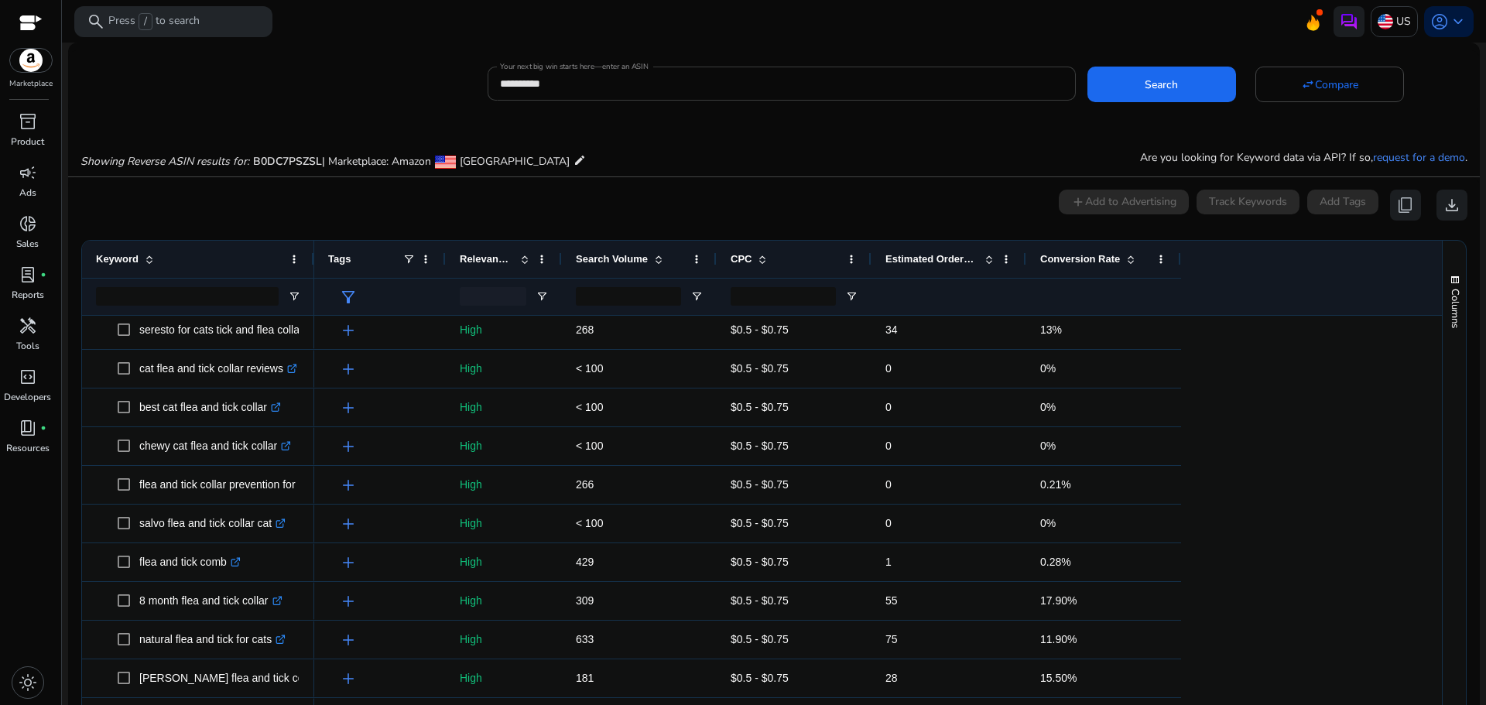
click at [566, 80] on input "**********" at bounding box center [781, 83] width 563 height 17
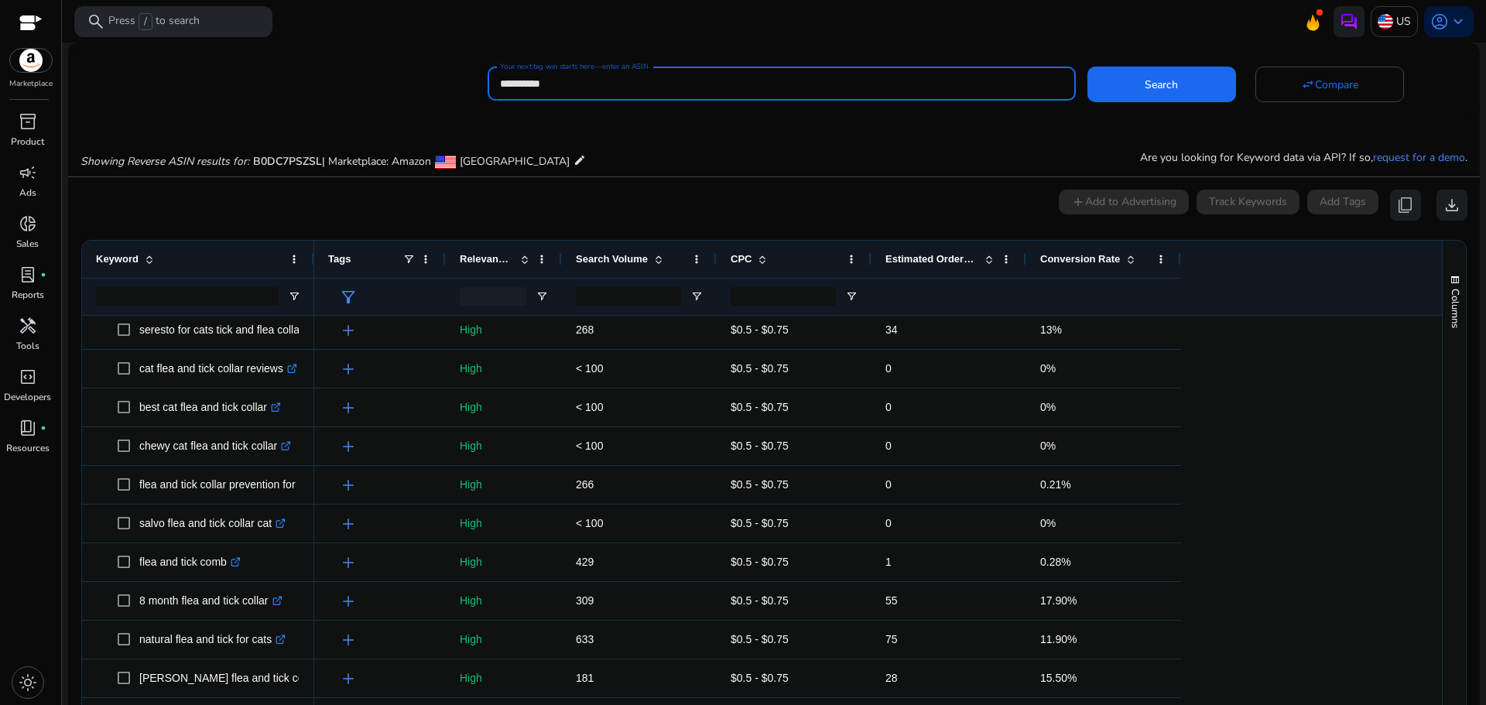
click at [566, 80] on input "**********" at bounding box center [781, 83] width 563 height 17
paste input
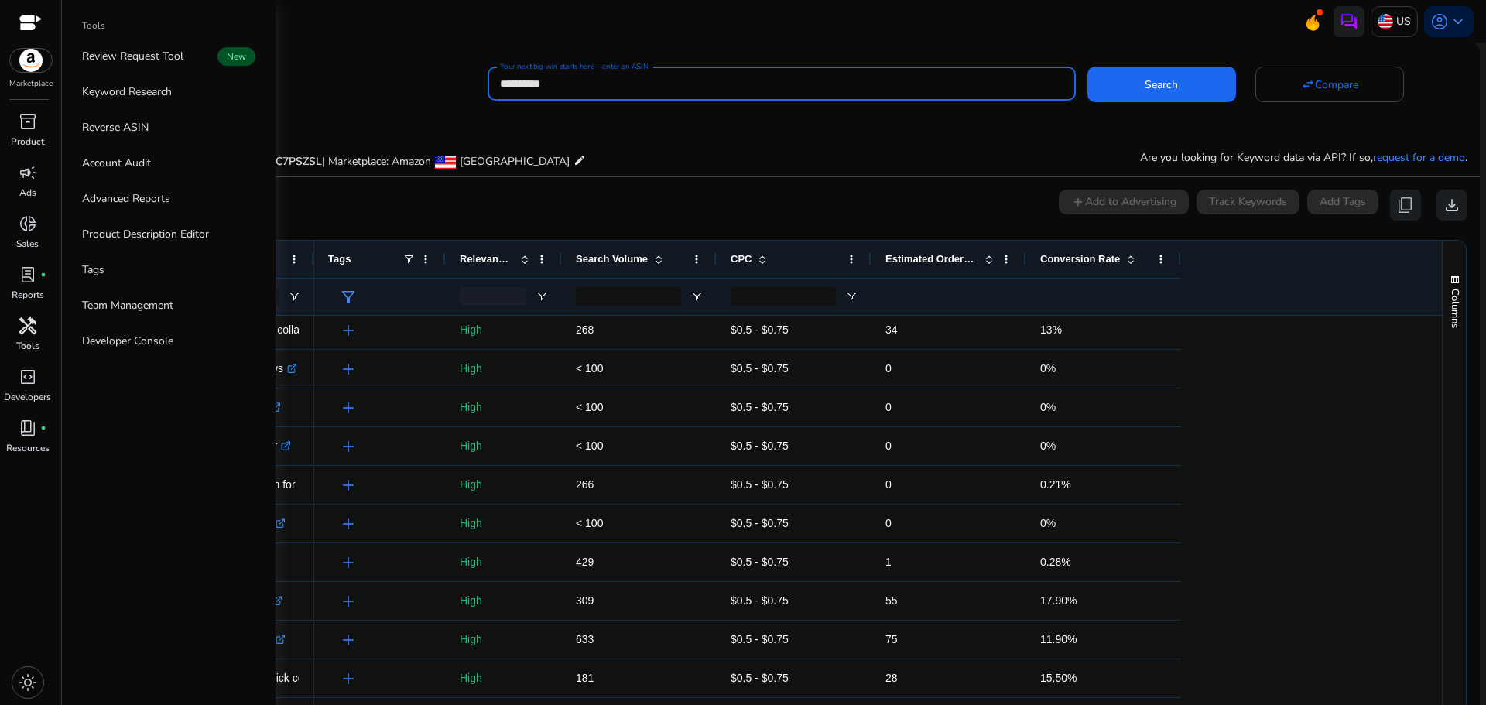
type input "**********"
click at [35, 334] on span "handyman" at bounding box center [28, 325] width 19 height 19
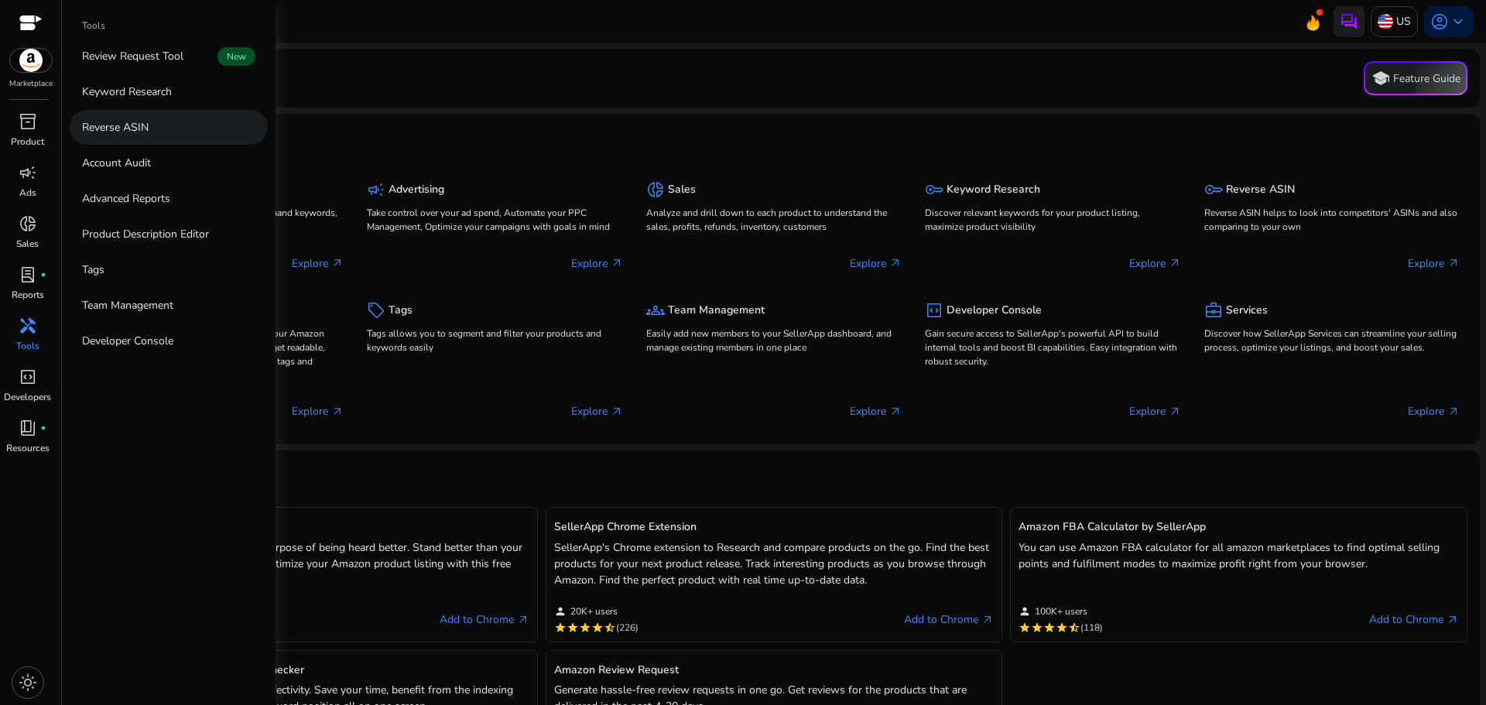
click at [149, 134] on link "Reverse ASIN" at bounding box center [169, 127] width 198 height 35
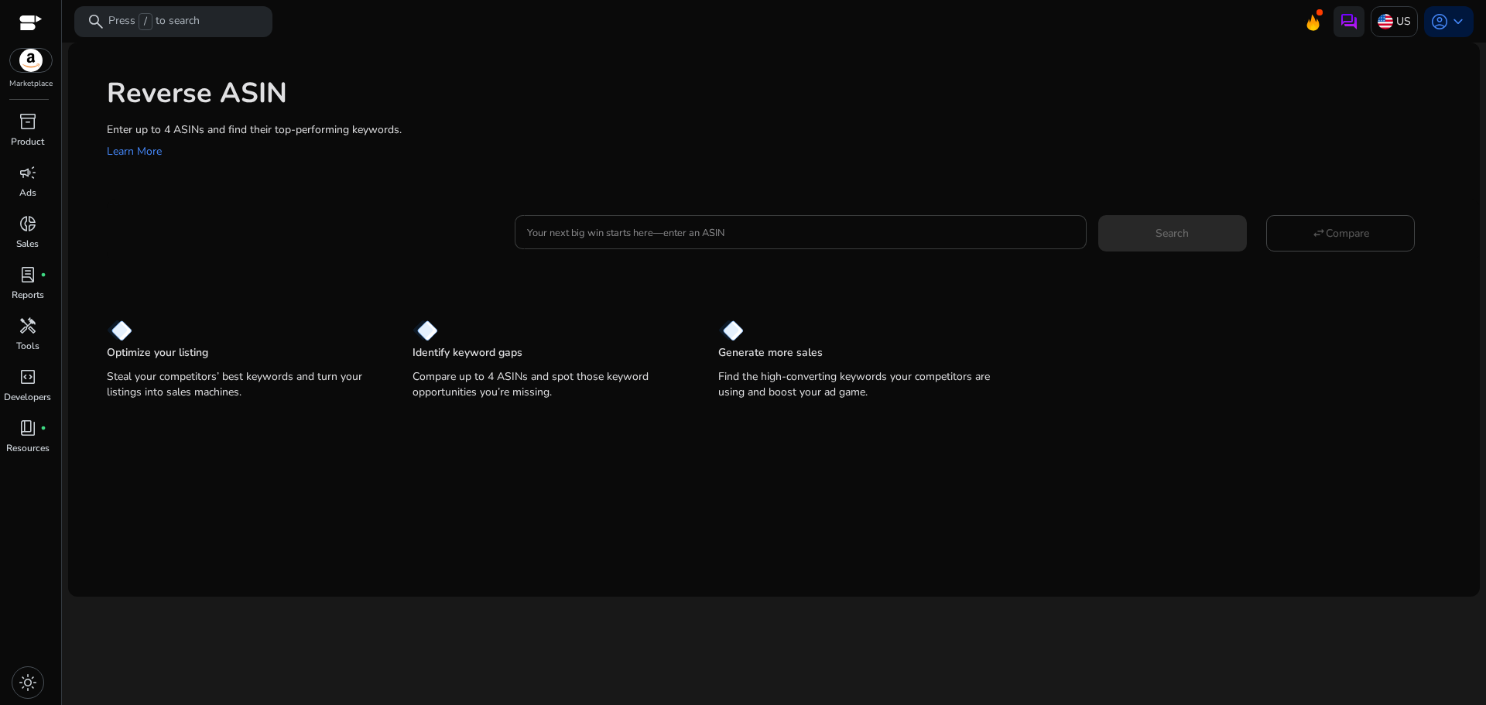
click at [664, 234] on input "Your next big win starts here—enter an ASIN" at bounding box center [800, 232] width 546 height 17
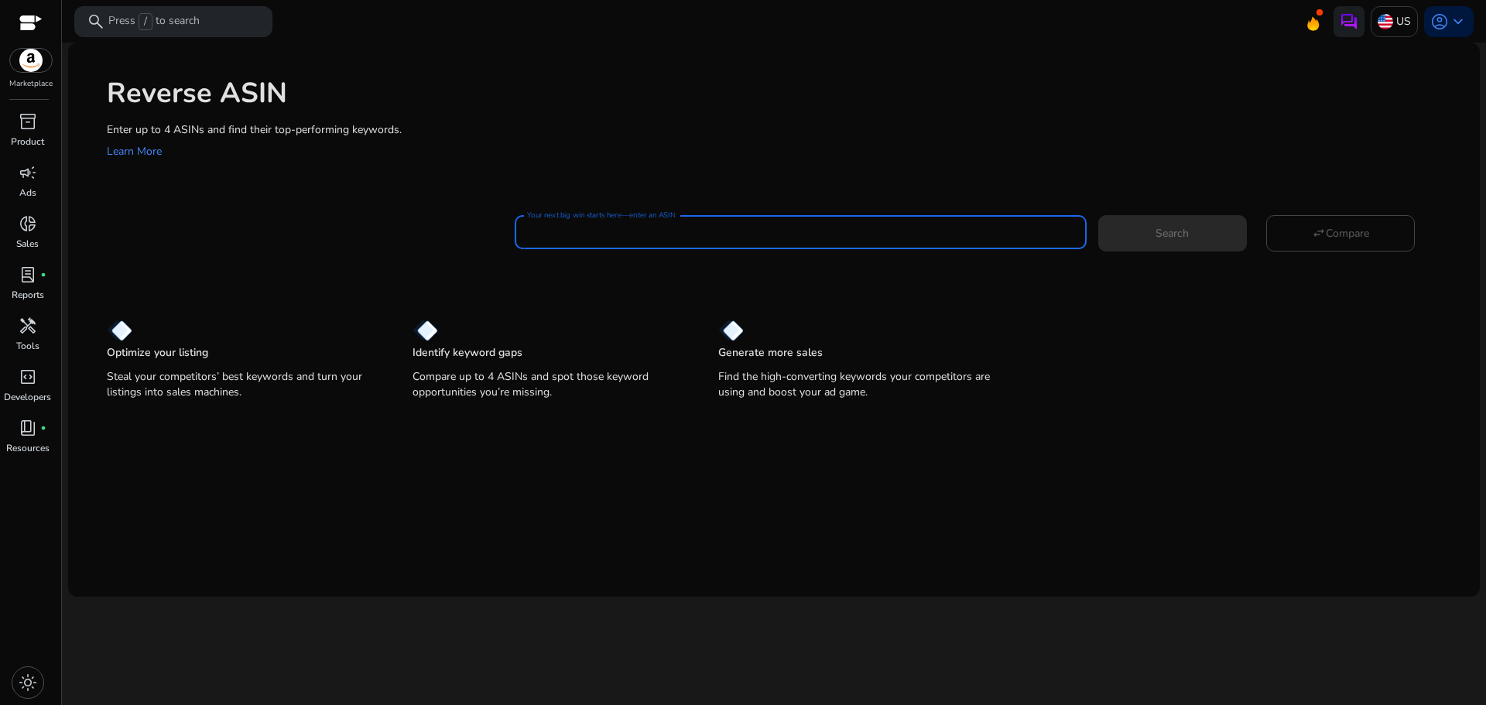
paste input "**********"
type input "**********"
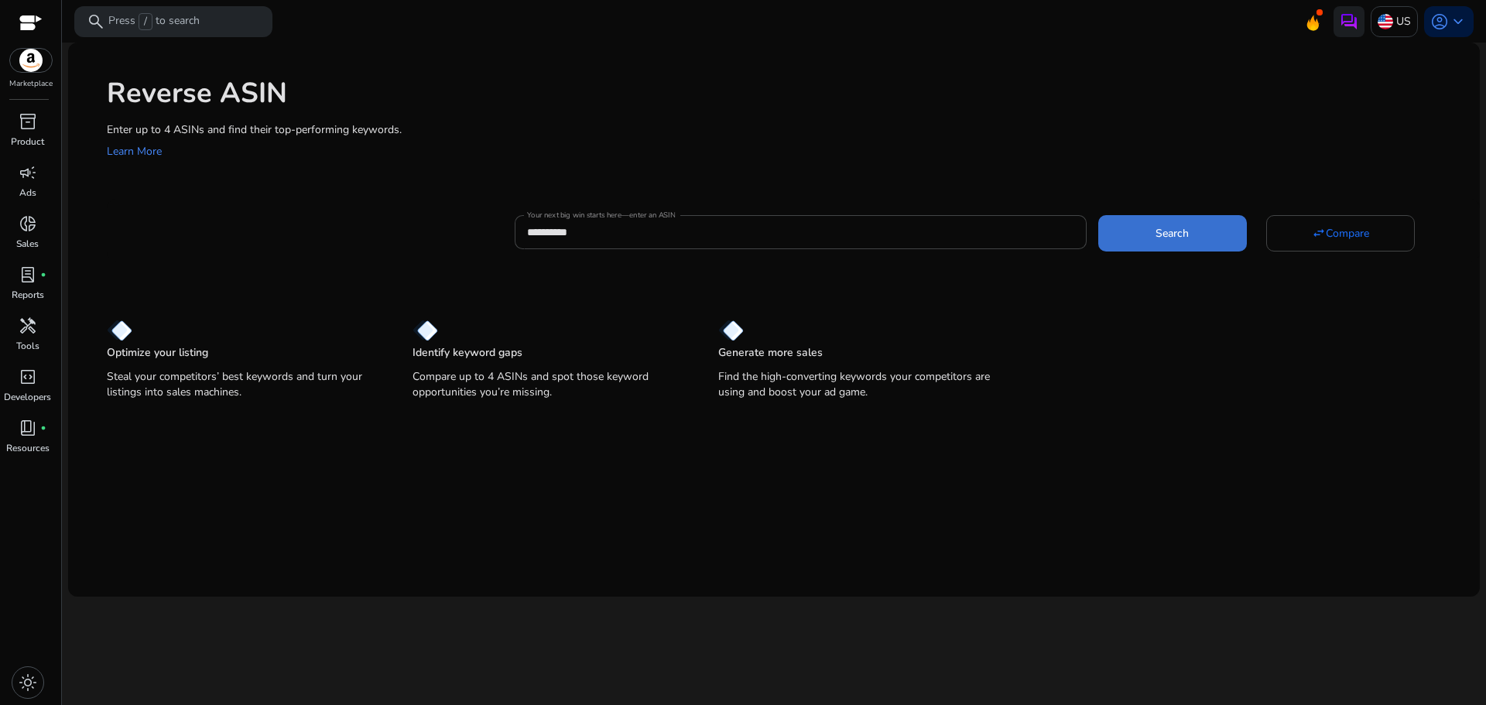
click at [1182, 217] on span at bounding box center [1172, 232] width 149 height 37
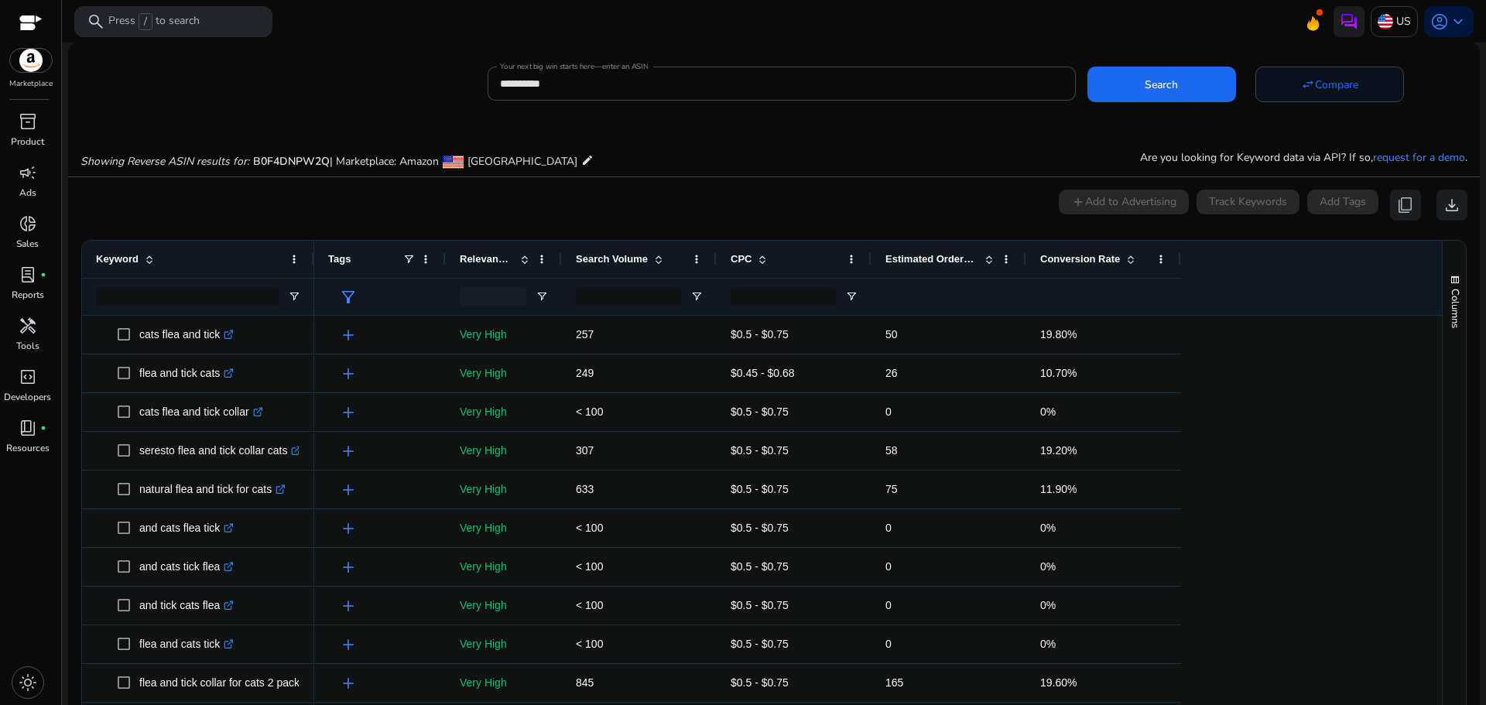
click at [1326, 97] on span at bounding box center [1329, 84] width 147 height 37
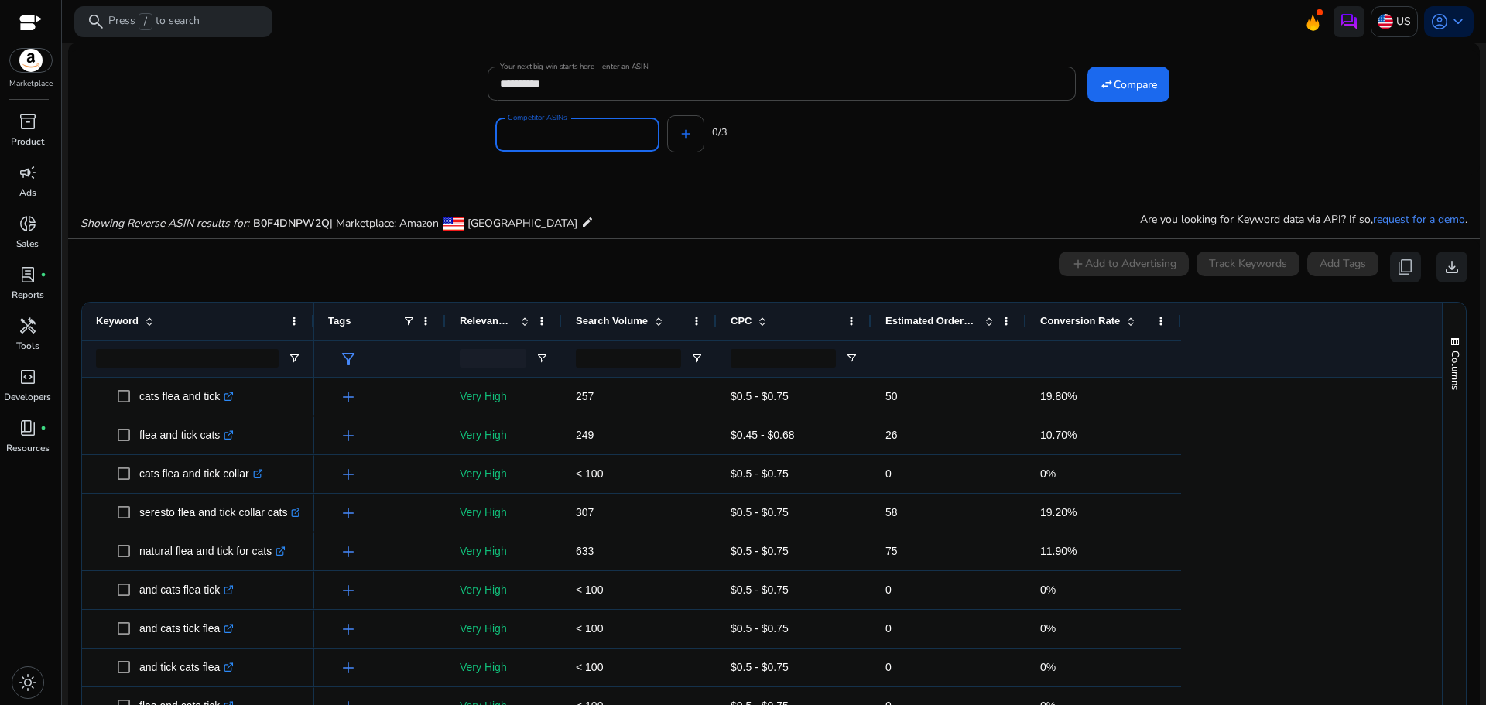
click at [568, 135] on input "Competitor ASINs" at bounding box center [577, 134] width 139 height 17
paste input "**********"
type input "**********"
click at [531, 78] on input "**********" at bounding box center [781, 83] width 563 height 17
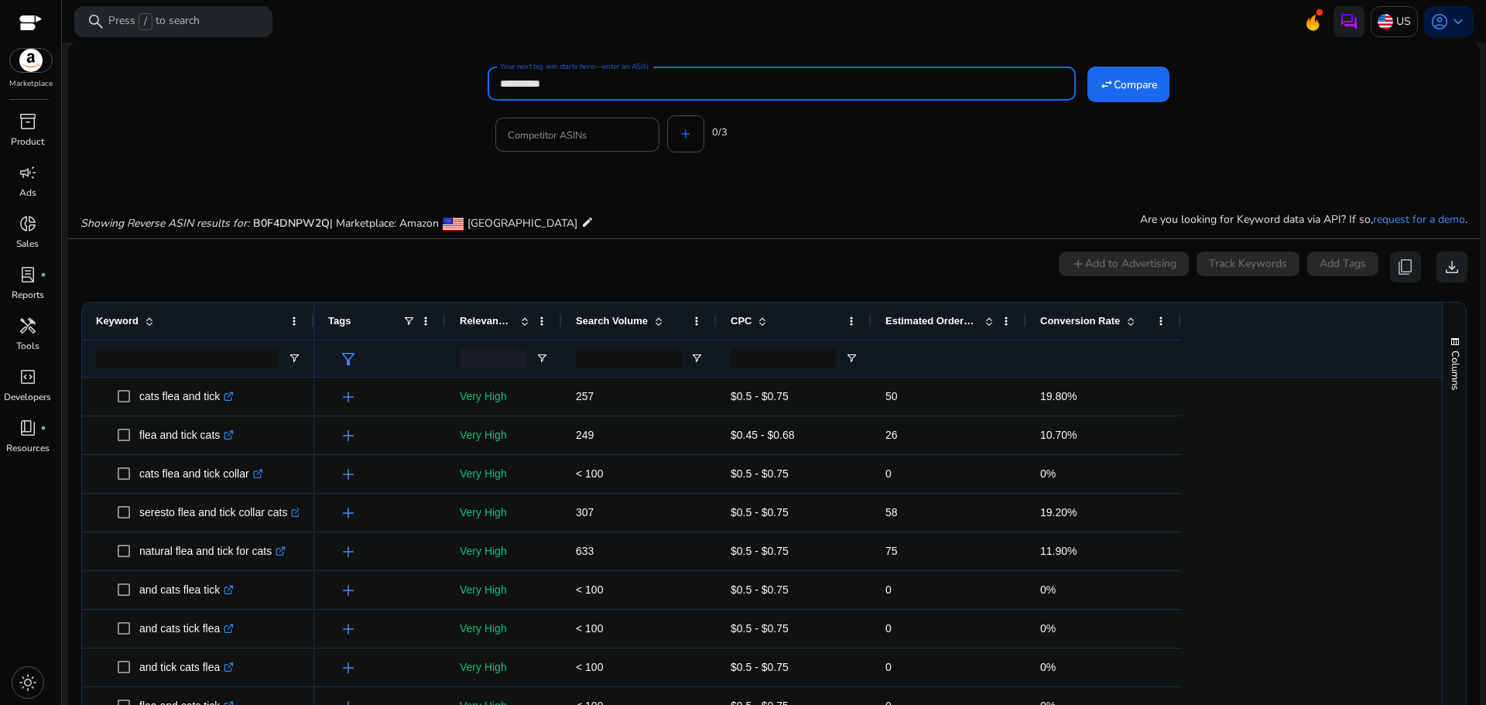
click at [531, 78] on input "**********" at bounding box center [781, 83] width 563 height 17
paste input
type input "**********"
click at [605, 132] on input "Competitor ASINs" at bounding box center [577, 134] width 139 height 17
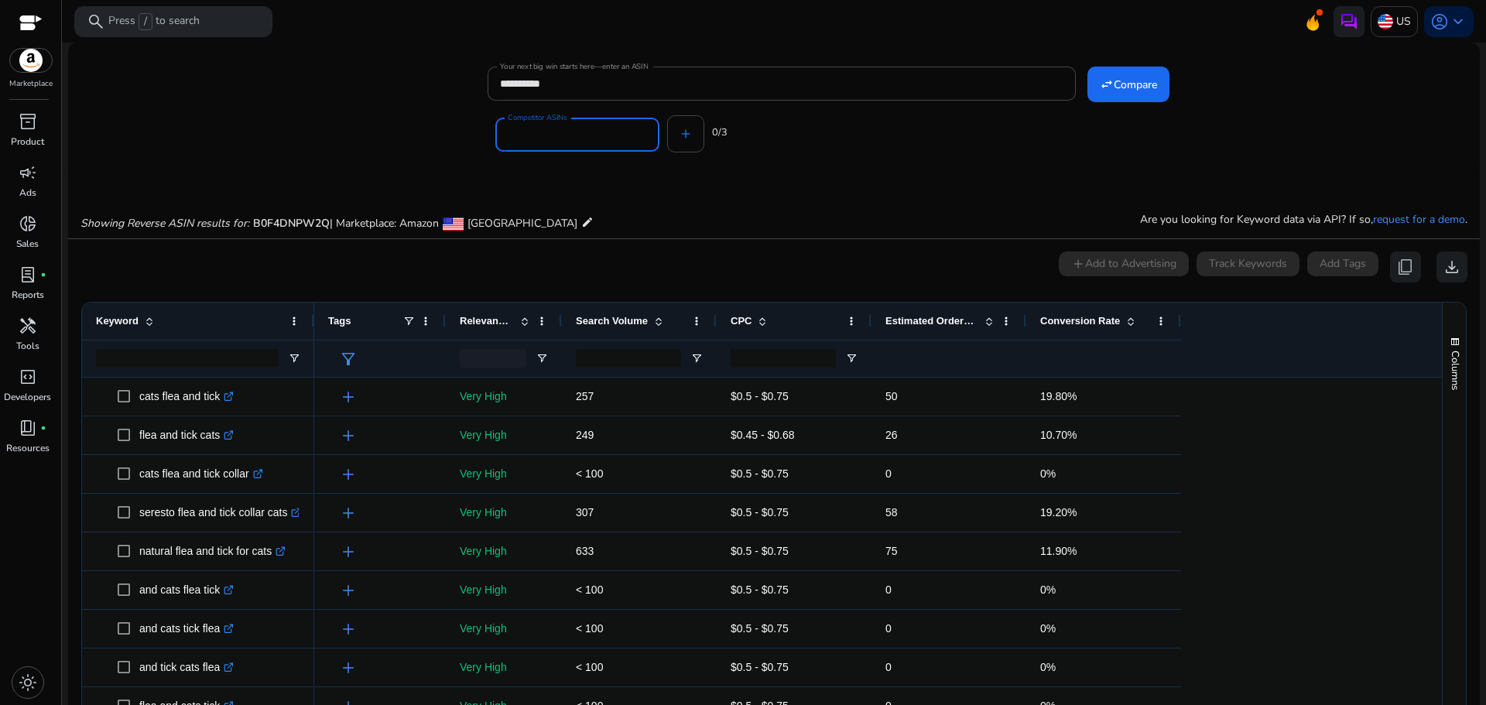
paste input "**********"
type input "**********"
click at [1126, 87] on span "Compare" at bounding box center [1134, 85] width 43 height 16
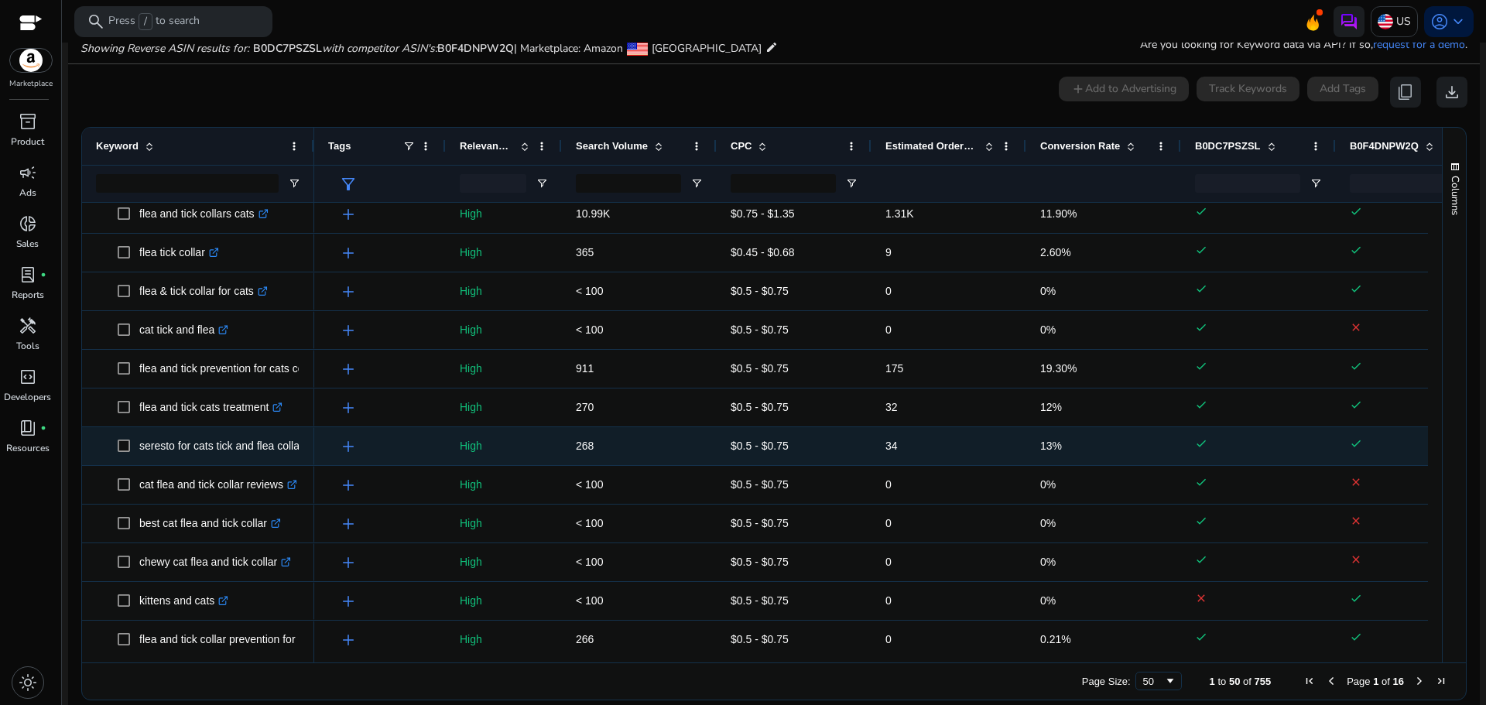
scroll to position [1393, 0]
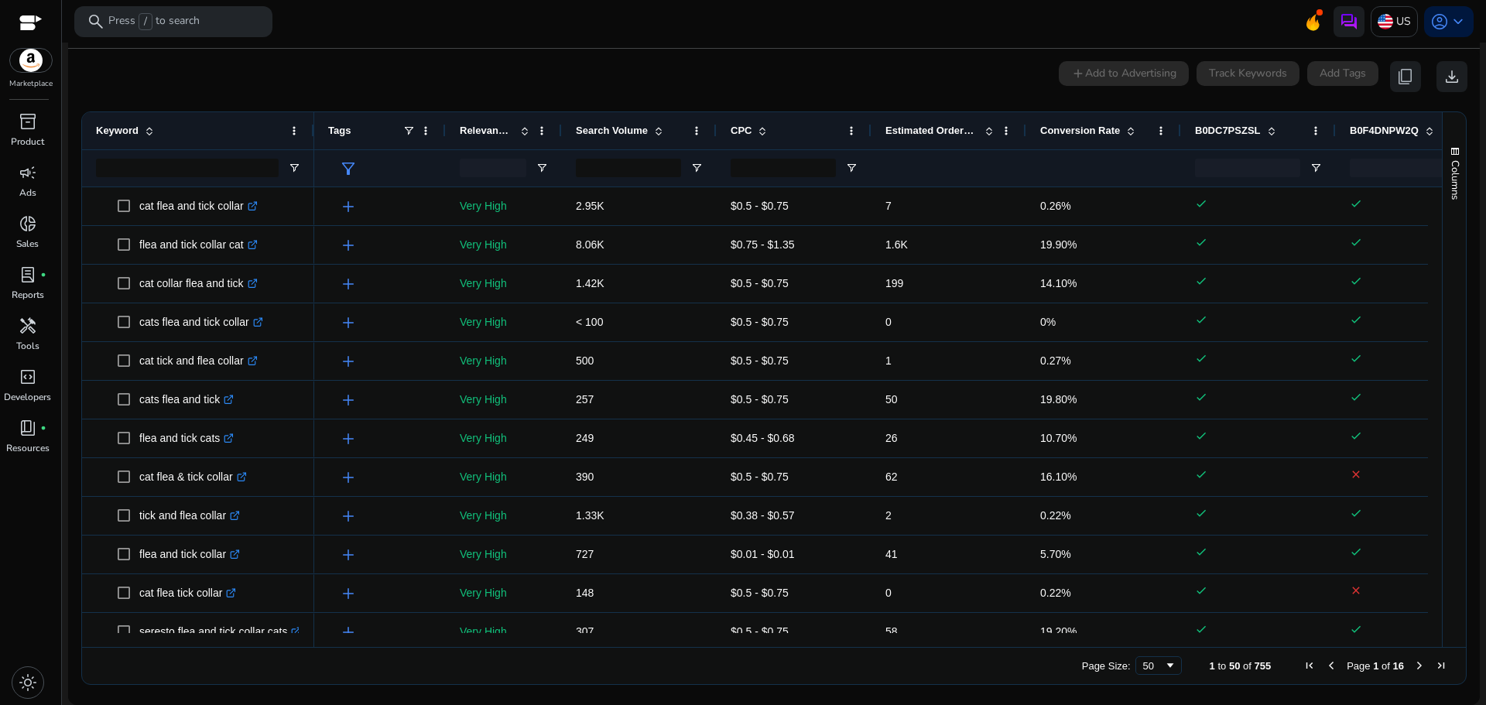
click at [905, 130] on span "Estimated Orders/Month" at bounding box center [931, 131] width 93 height 12
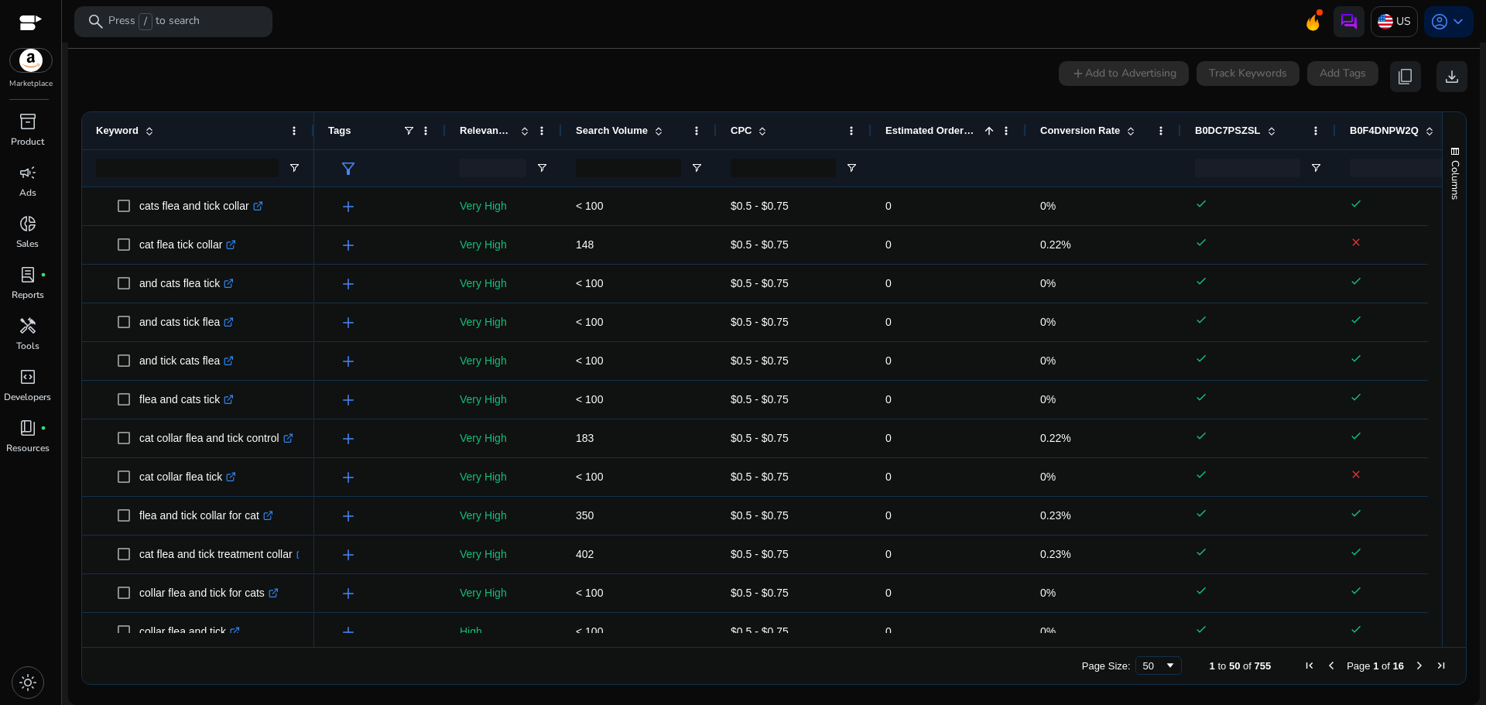
click at [905, 130] on span "Estimated Orders/Month" at bounding box center [931, 131] width 93 height 12
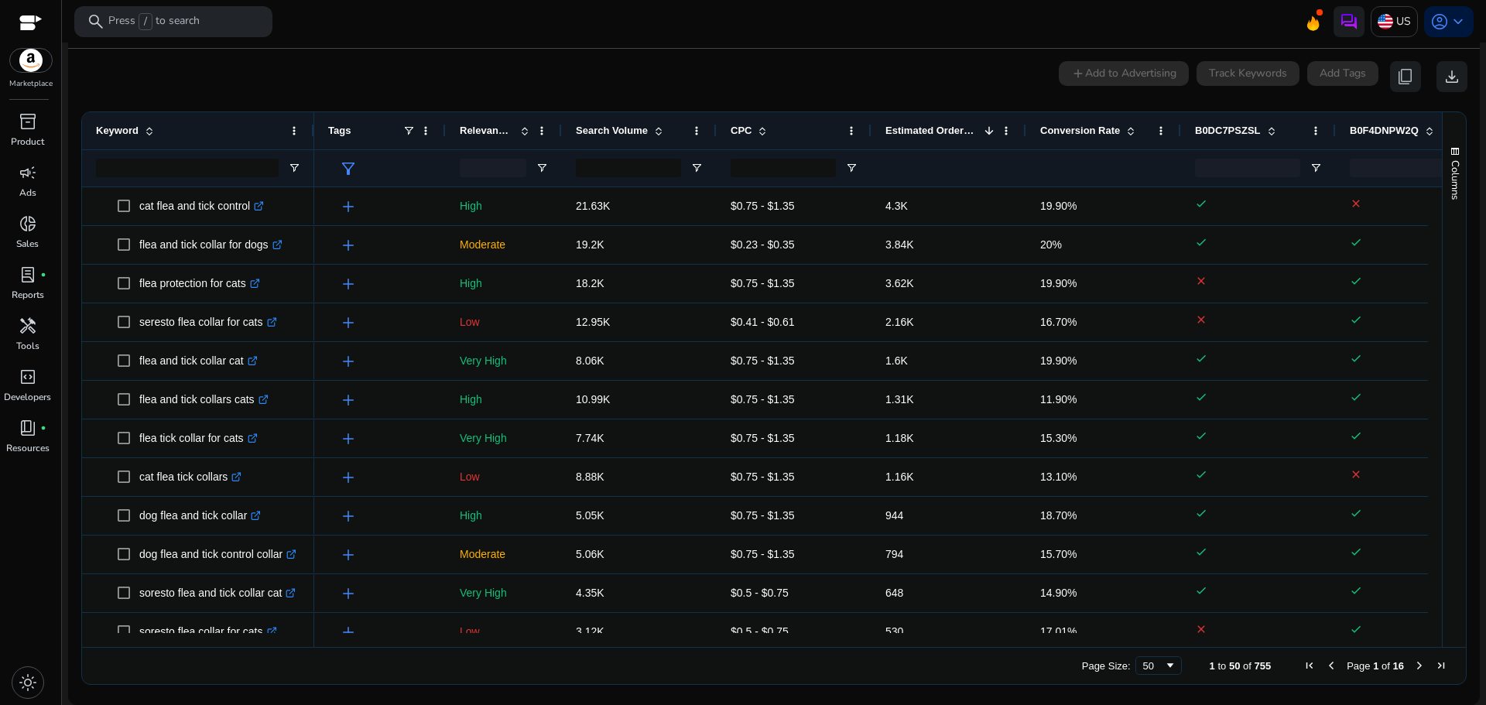
click at [905, 130] on span "Estimated Orders/Month" at bounding box center [931, 131] width 93 height 12
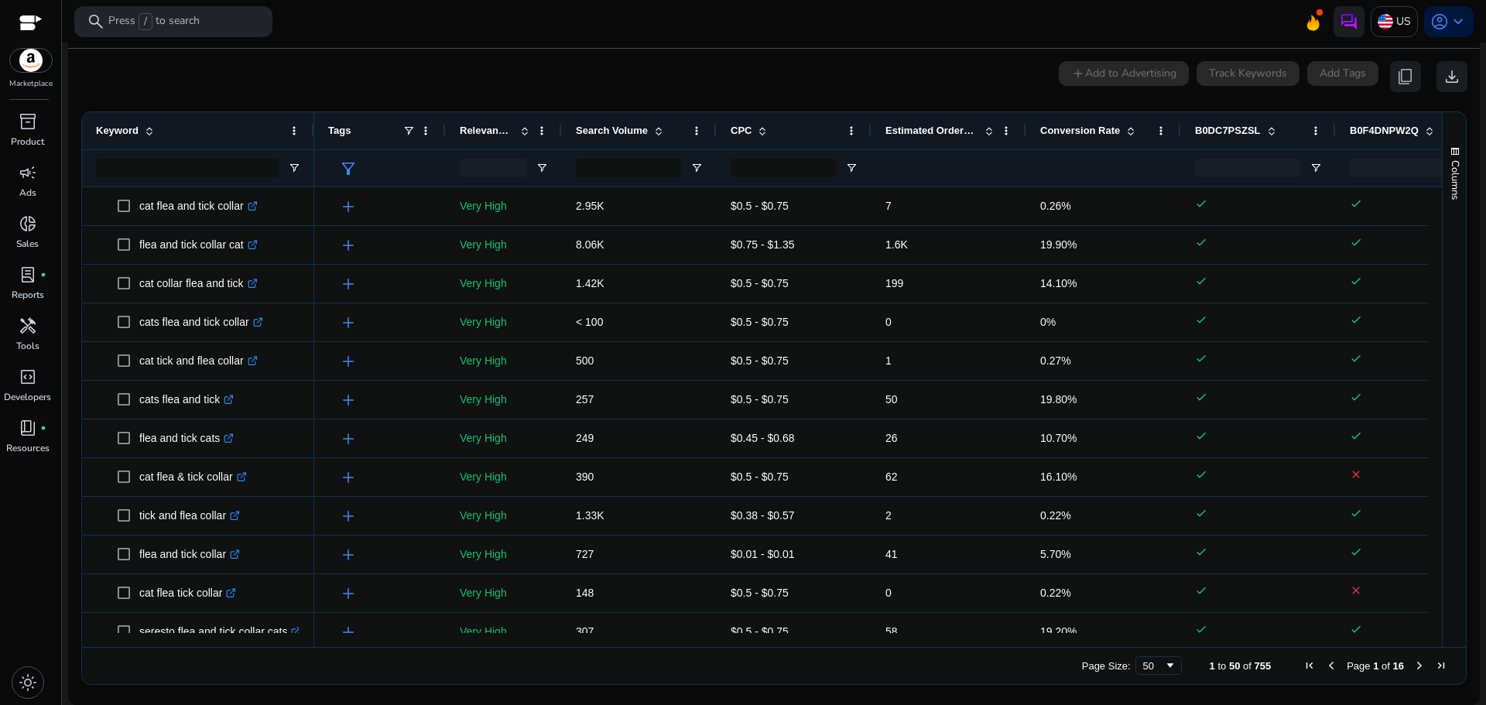
click at [1002, 137] on div "Estimated Orders/Month" at bounding box center [948, 130] width 127 height 37
click at [1005, 132] on span at bounding box center [1006, 131] width 12 height 12
click at [888, 87] on div "0 keyword(s) selected add Add to Advertising Track Keywords Add Tags content_co…" at bounding box center [773, 76] width 1387 height 31
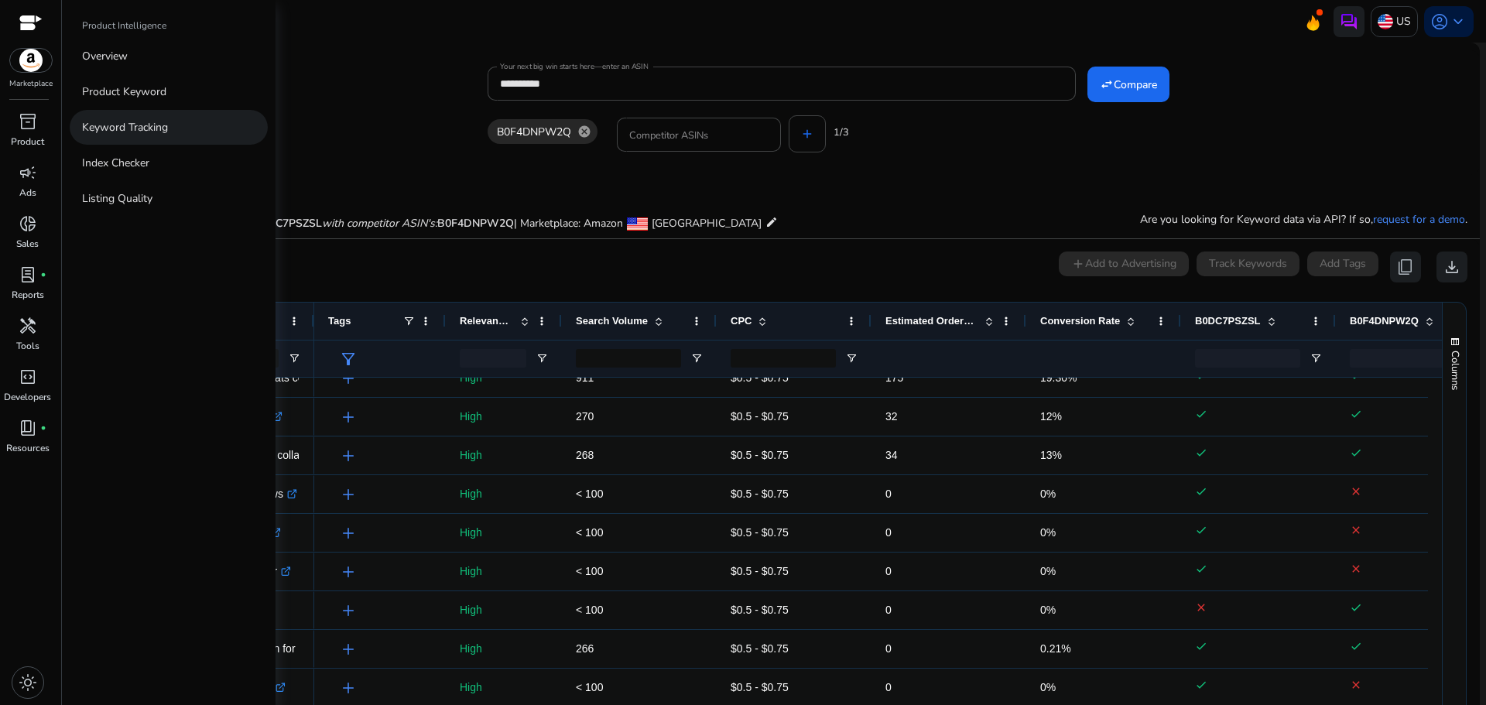
click at [116, 120] on p "Keyword Tracking" at bounding box center [125, 127] width 86 height 16
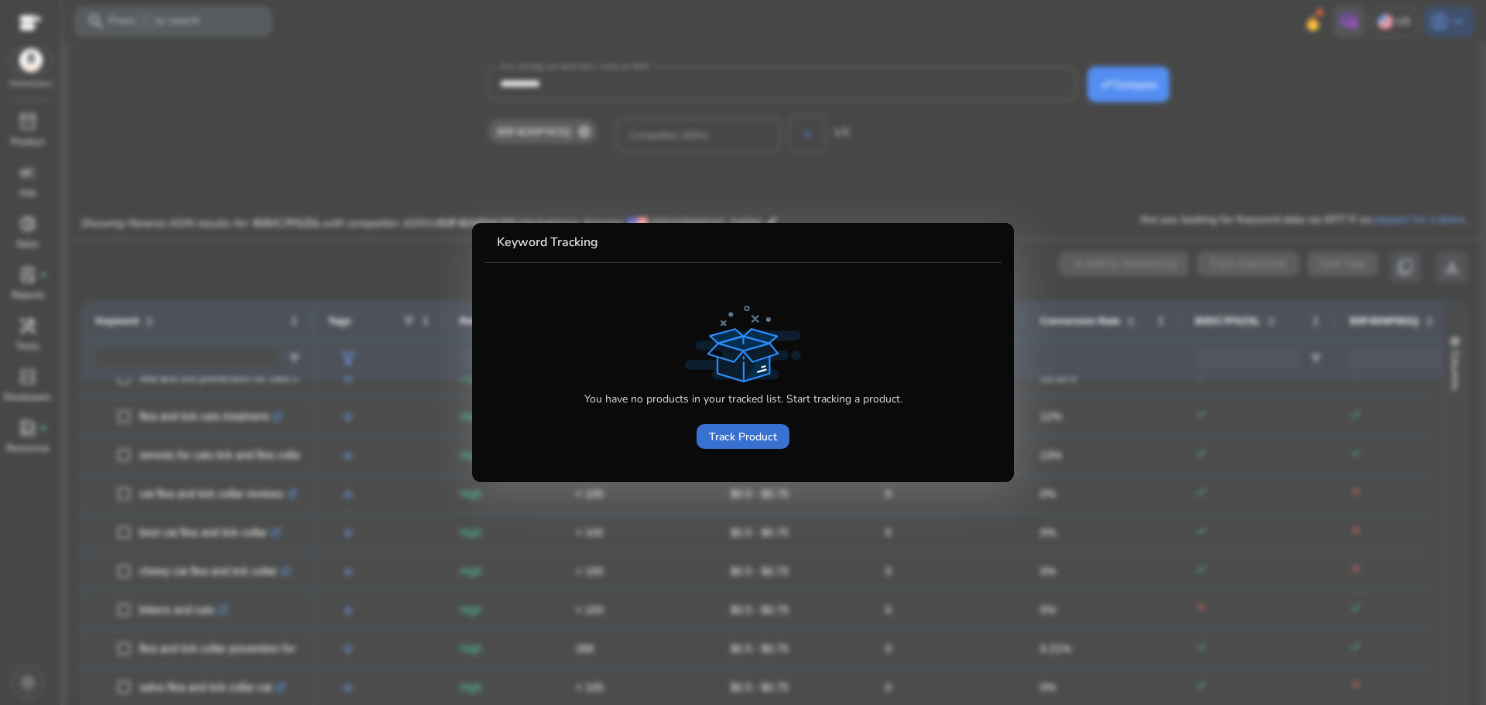
click at [735, 438] on span "Track Product" at bounding box center [743, 437] width 68 height 16
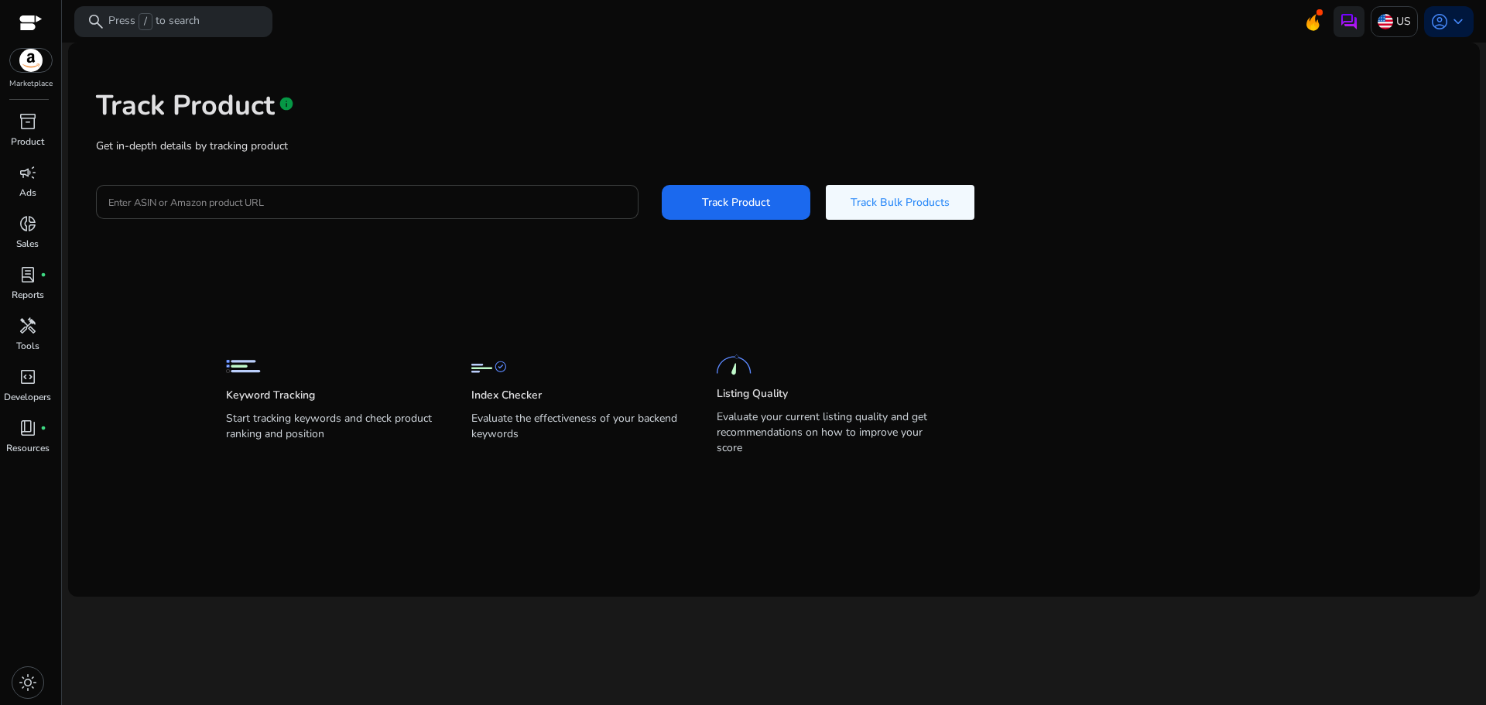
click at [381, 196] on input "Enter ASIN or Amazon product URL" at bounding box center [367, 201] width 518 height 17
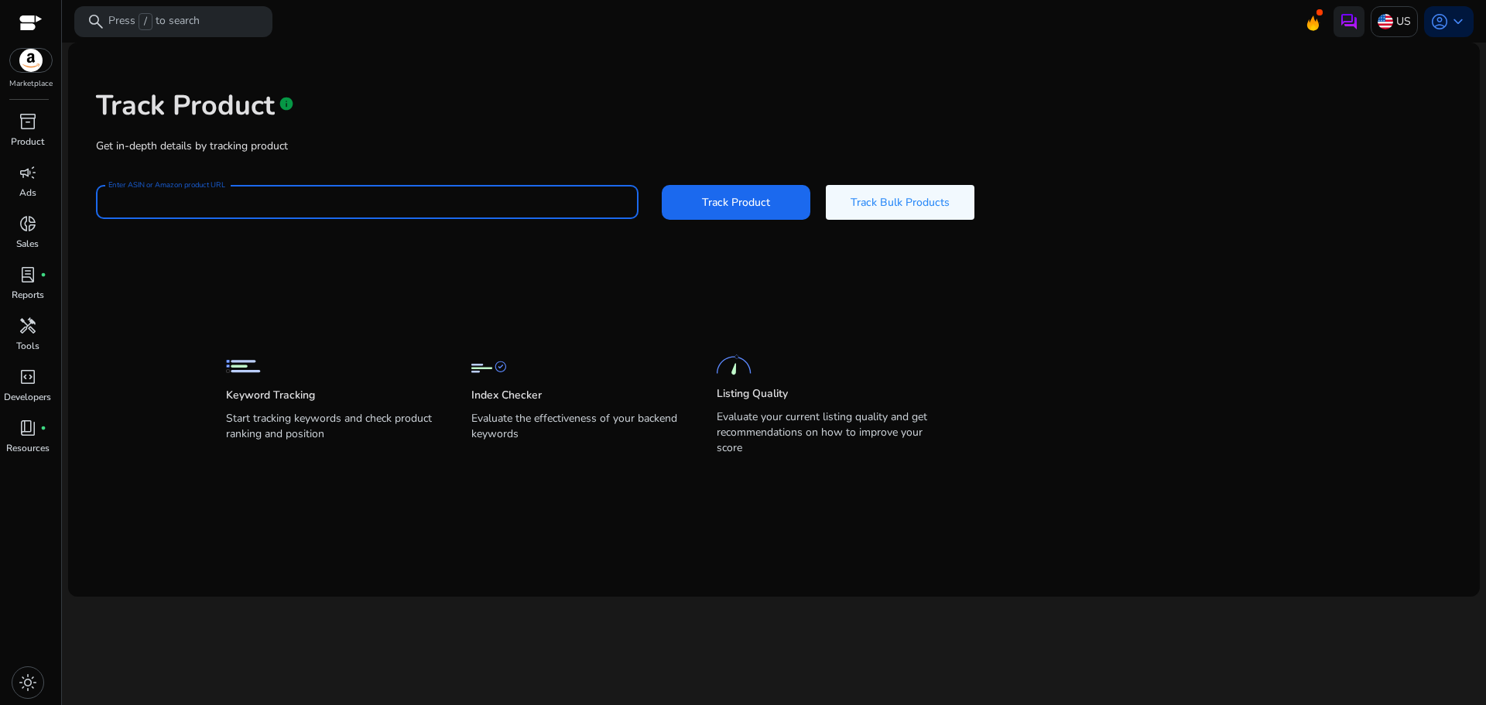
paste input "**********"
type input "**********"
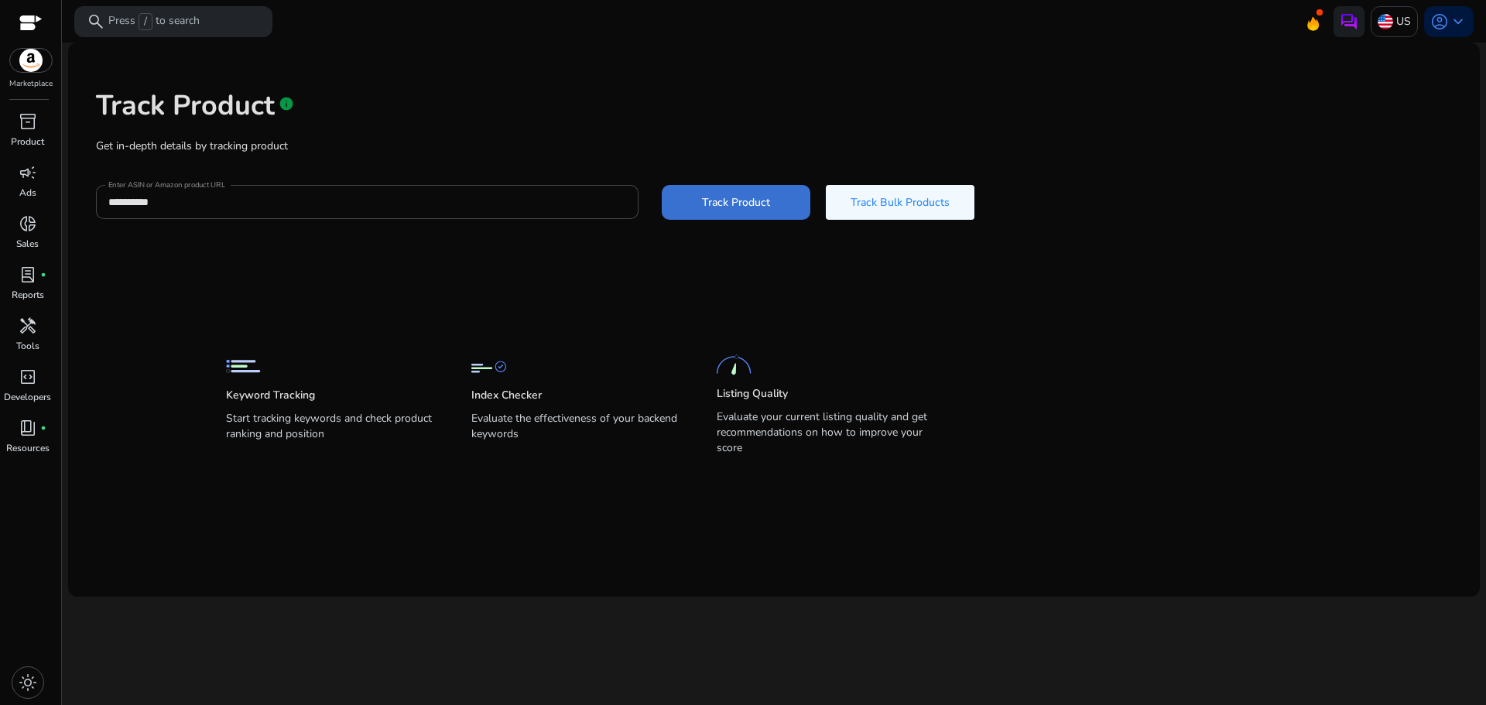
click at [695, 214] on span at bounding box center [736, 201] width 149 height 37
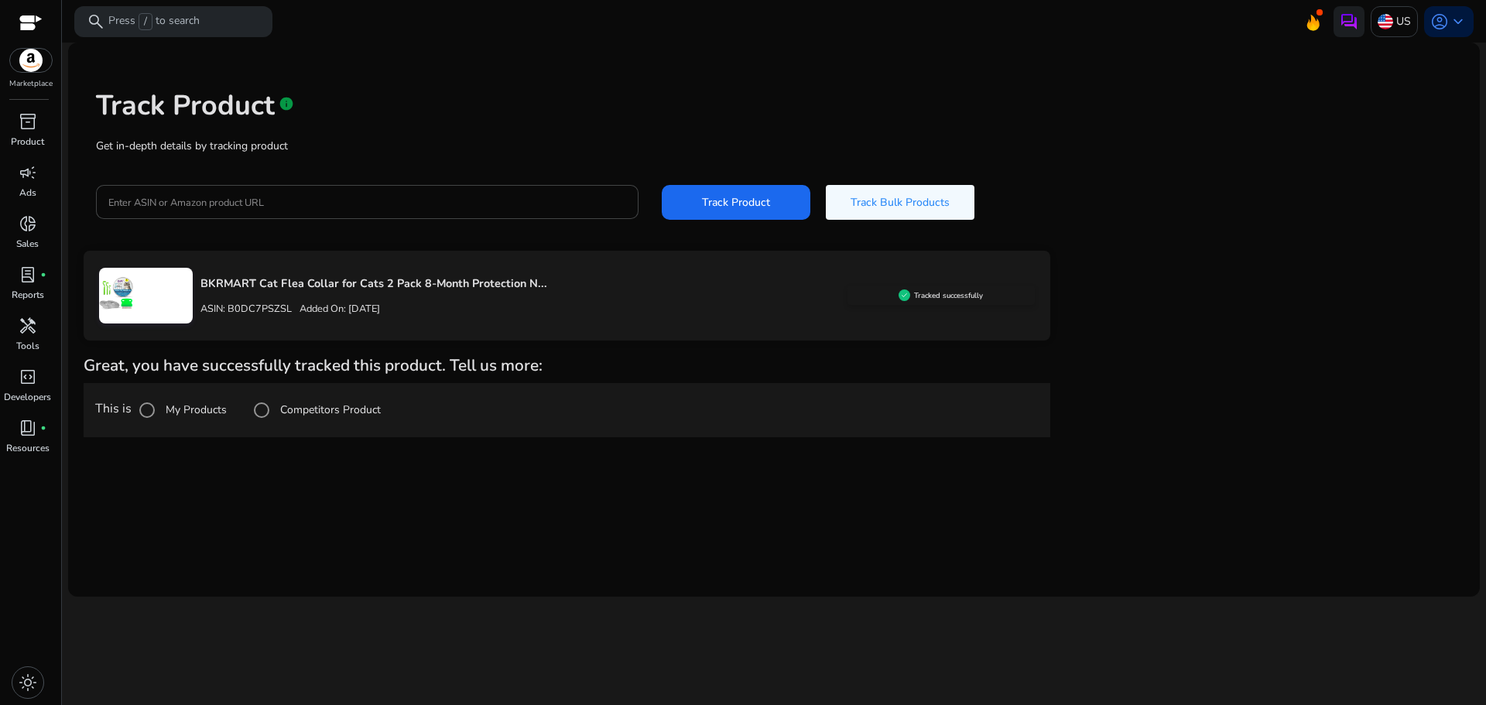
click at [263, 278] on p "BKRMART Cat Flea Collar for Cats 2 Pack 8-Month Protection N..." at bounding box center [523, 283] width 647 height 17
click at [197, 416] on label "My Products" at bounding box center [194, 410] width 64 height 16
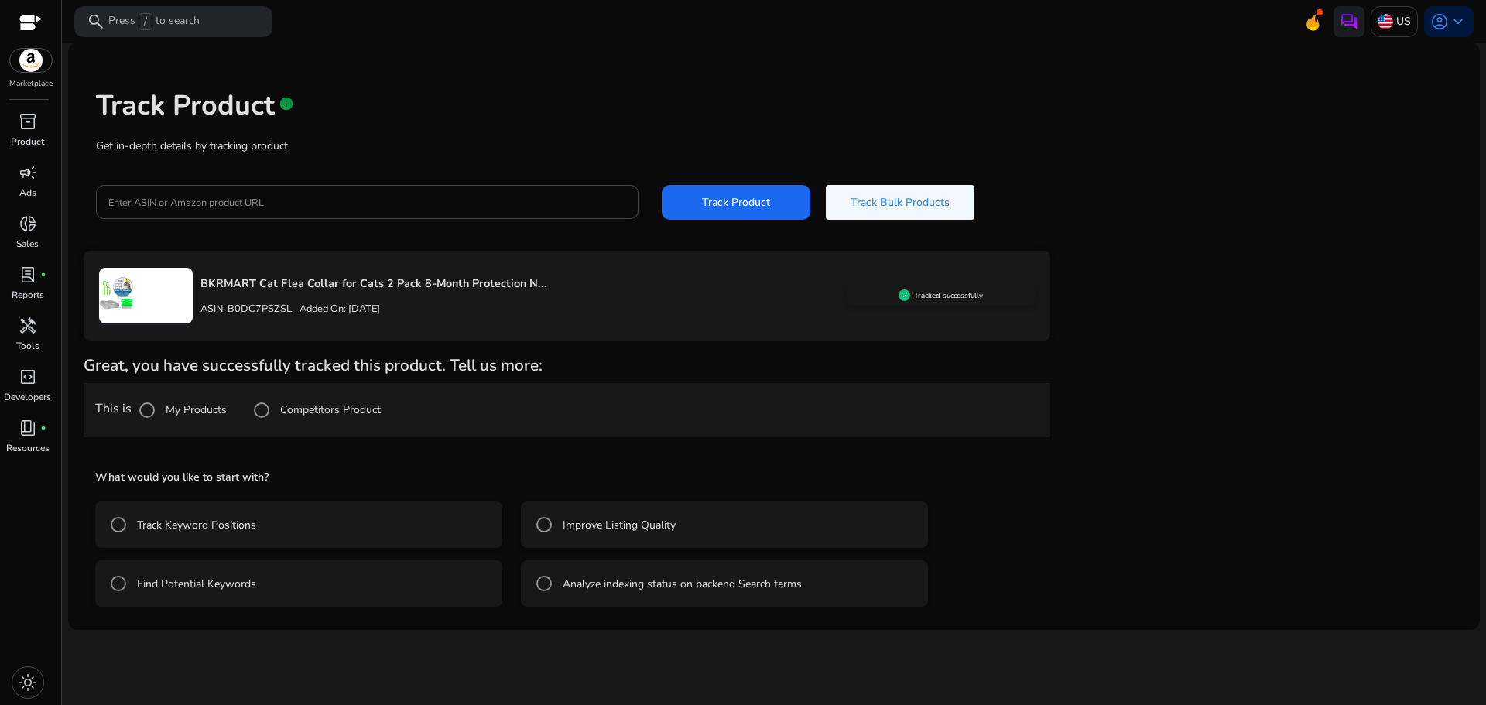
click at [582, 532] on label "Improve Listing Quality" at bounding box center [617, 525] width 116 height 16
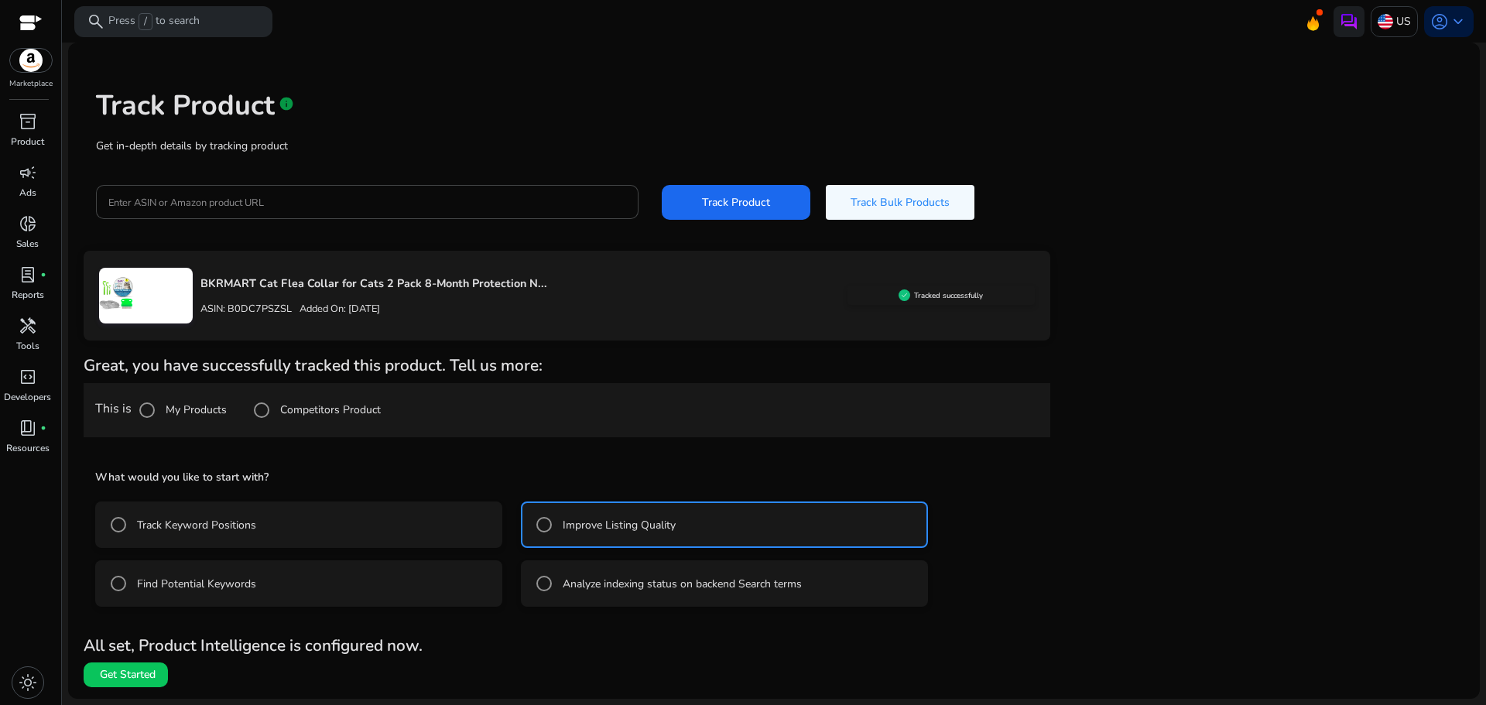
click at [666, 585] on label "Analyze indexing status on backend Search terms" at bounding box center [680, 584] width 242 height 16
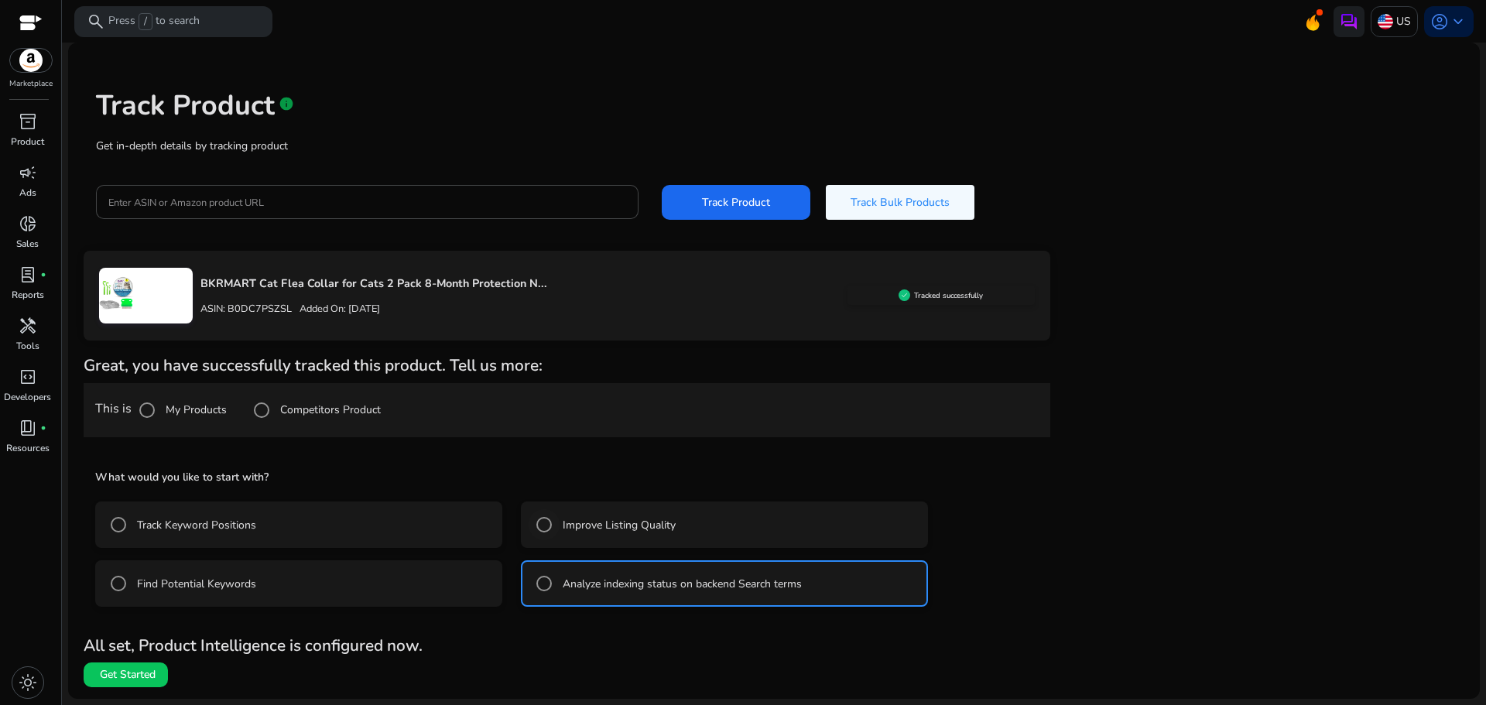
click at [638, 522] on label "Improve Listing Quality" at bounding box center [617, 525] width 116 height 16
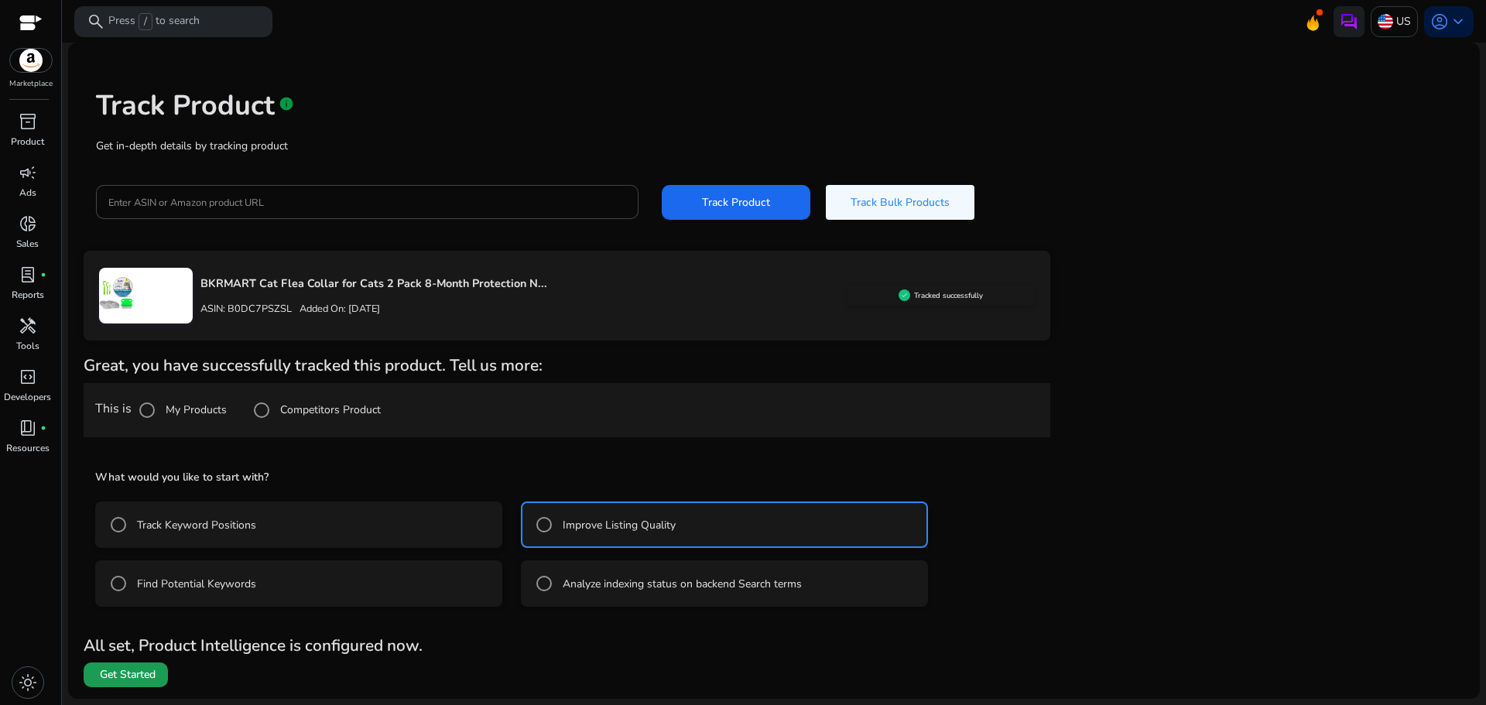
click at [132, 667] on span "Get Started" at bounding box center [128, 674] width 56 height 15
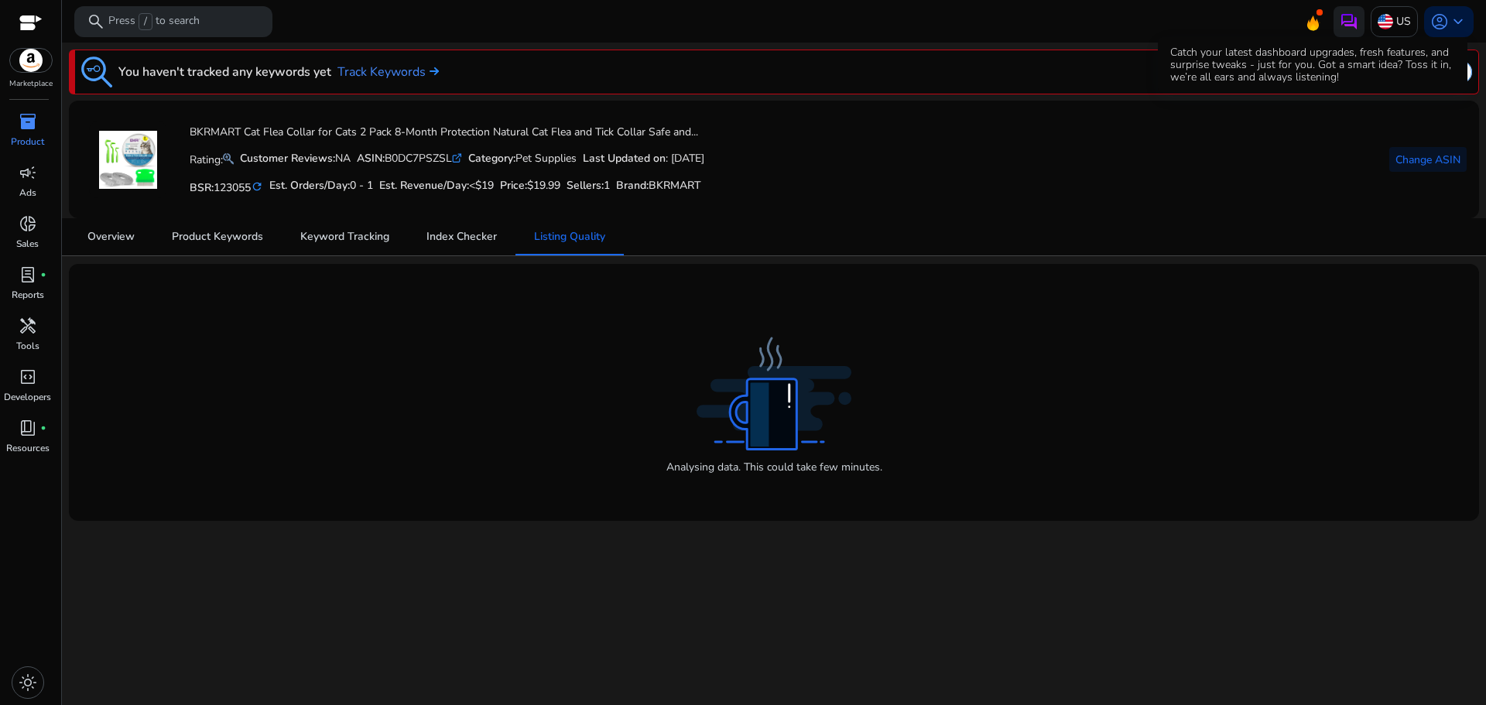
click at [1318, 24] on icon at bounding box center [1313, 22] width 12 height 15
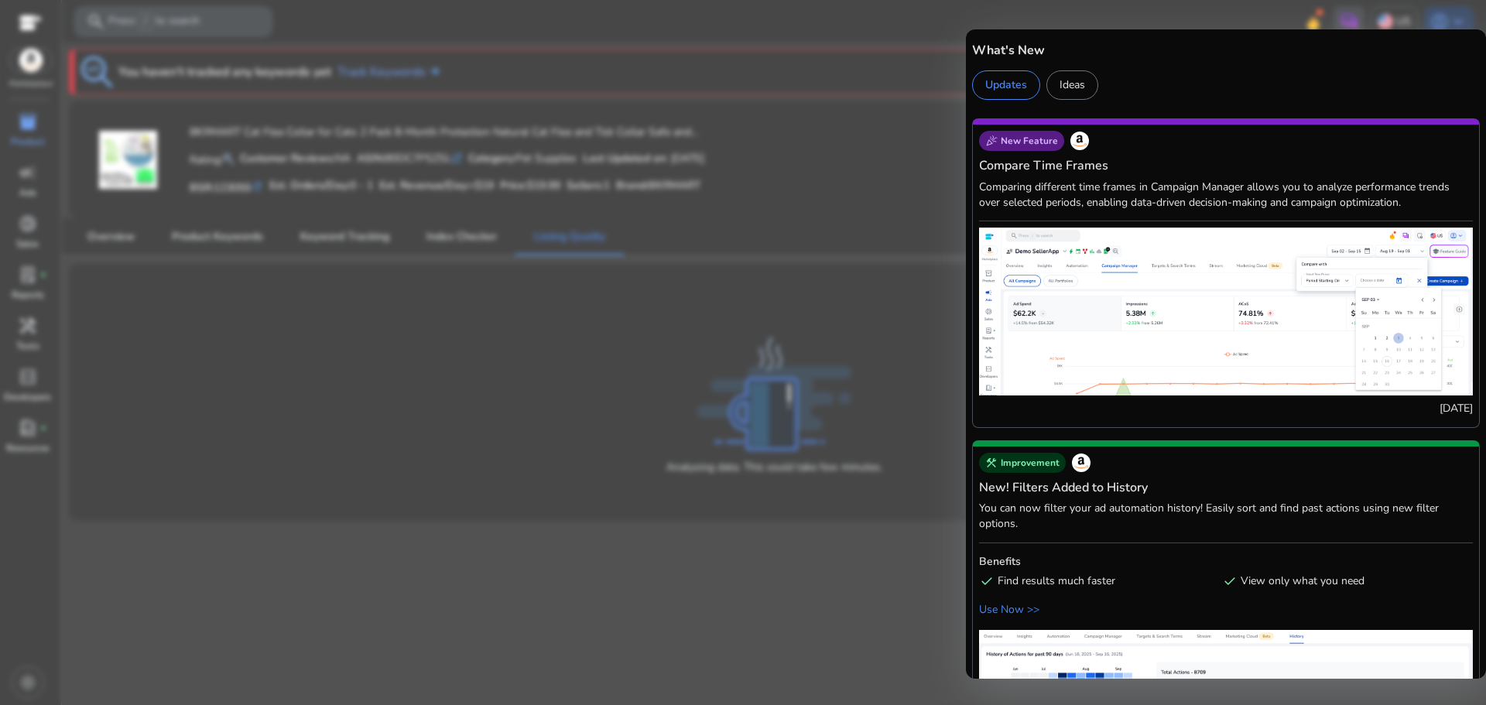
click at [668, 550] on div at bounding box center [743, 352] width 1486 height 705
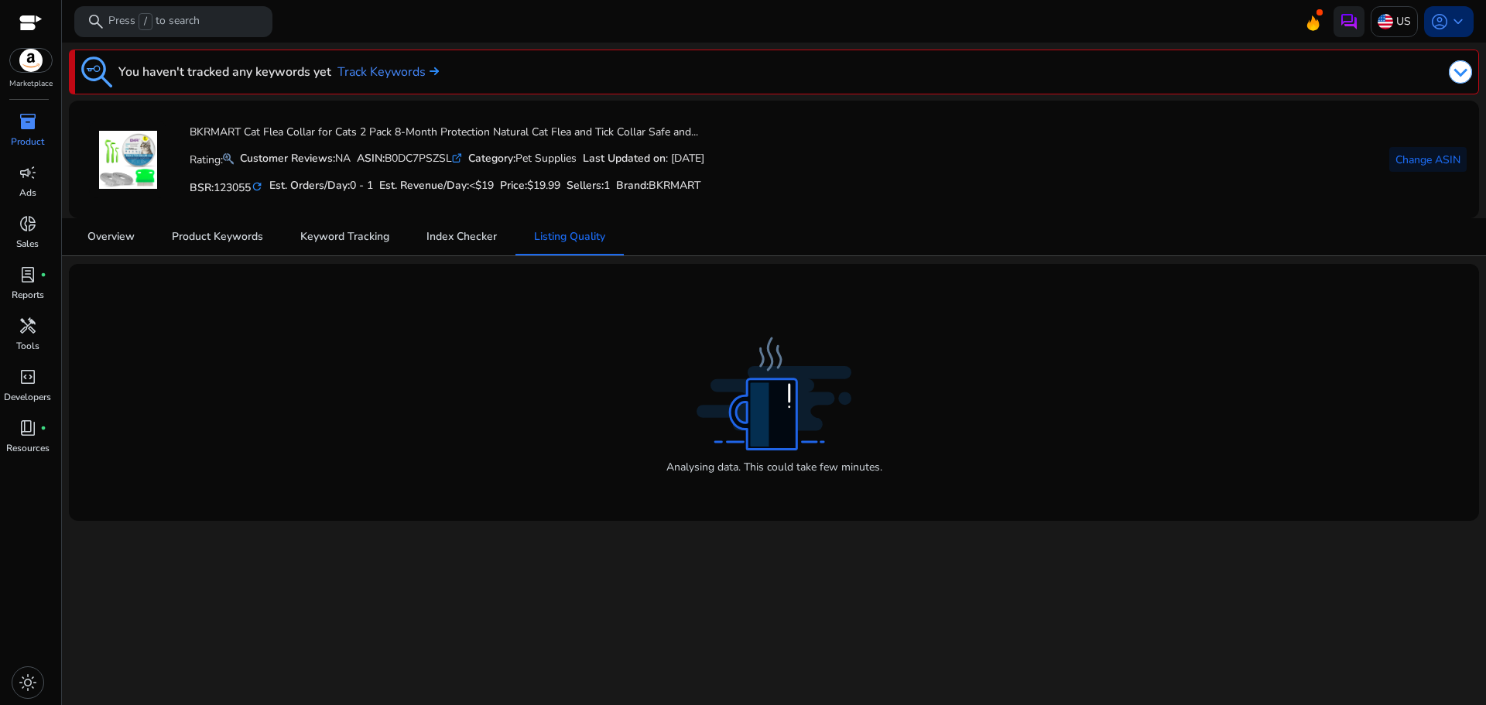
click at [1446, 21] on span "account_circle" at bounding box center [1439, 21] width 19 height 19
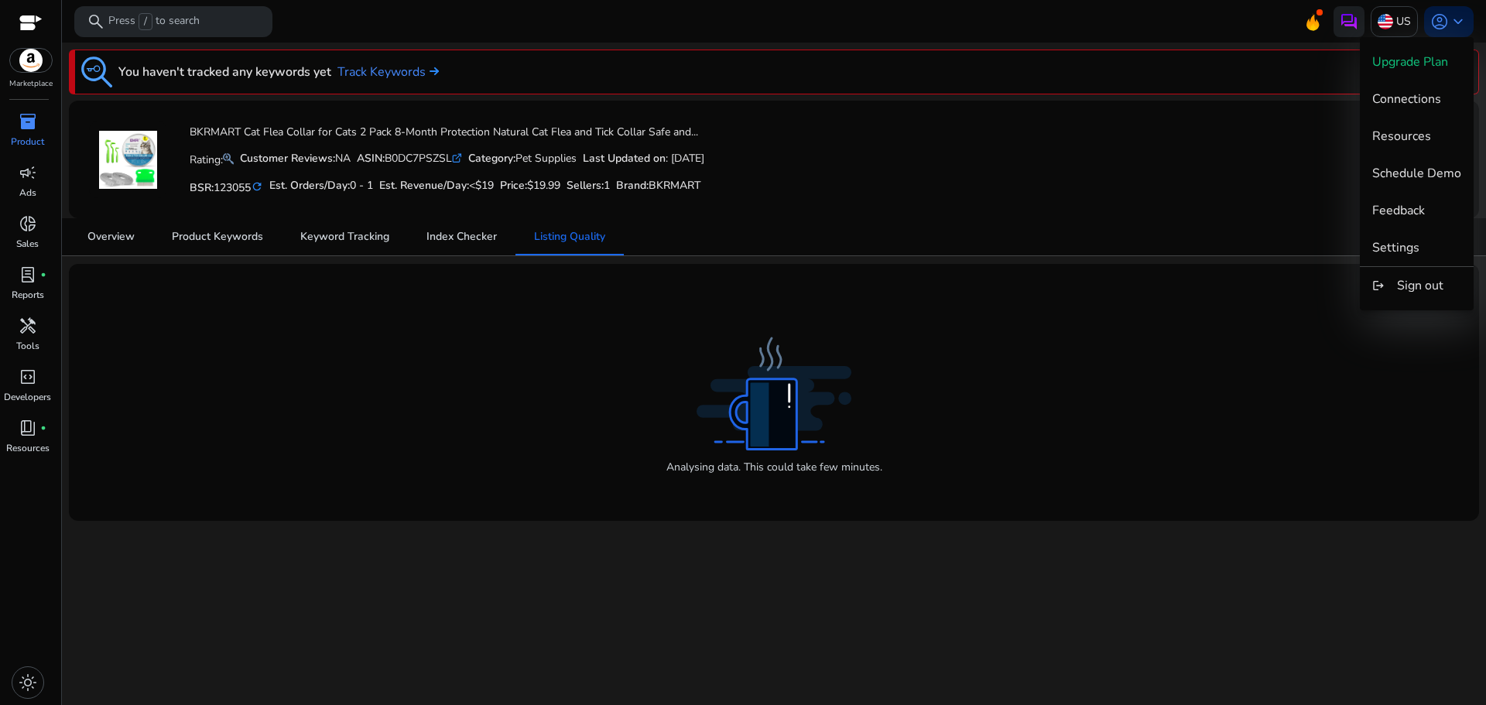
click at [1234, 183] on div at bounding box center [743, 352] width 1486 height 705
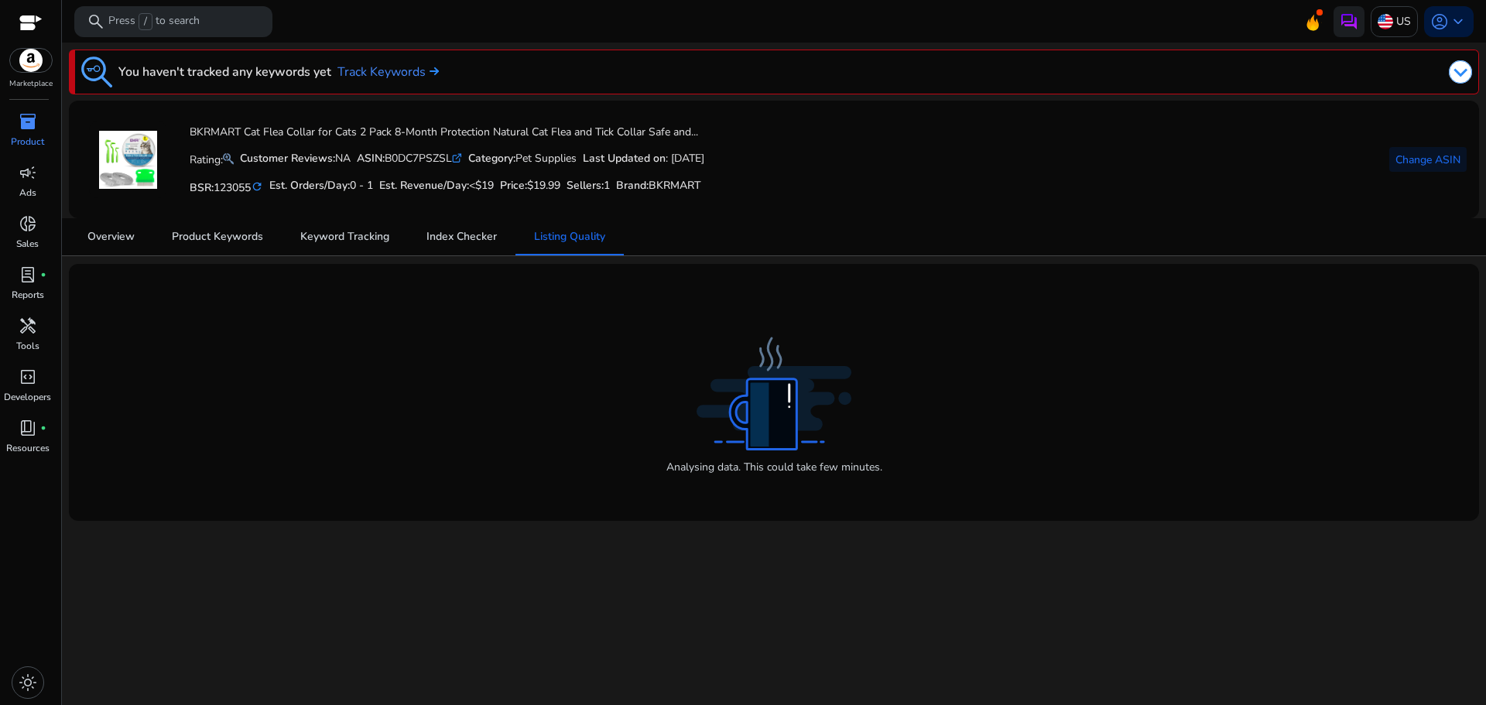
click at [24, 23] on div at bounding box center [30, 24] width 23 height 18
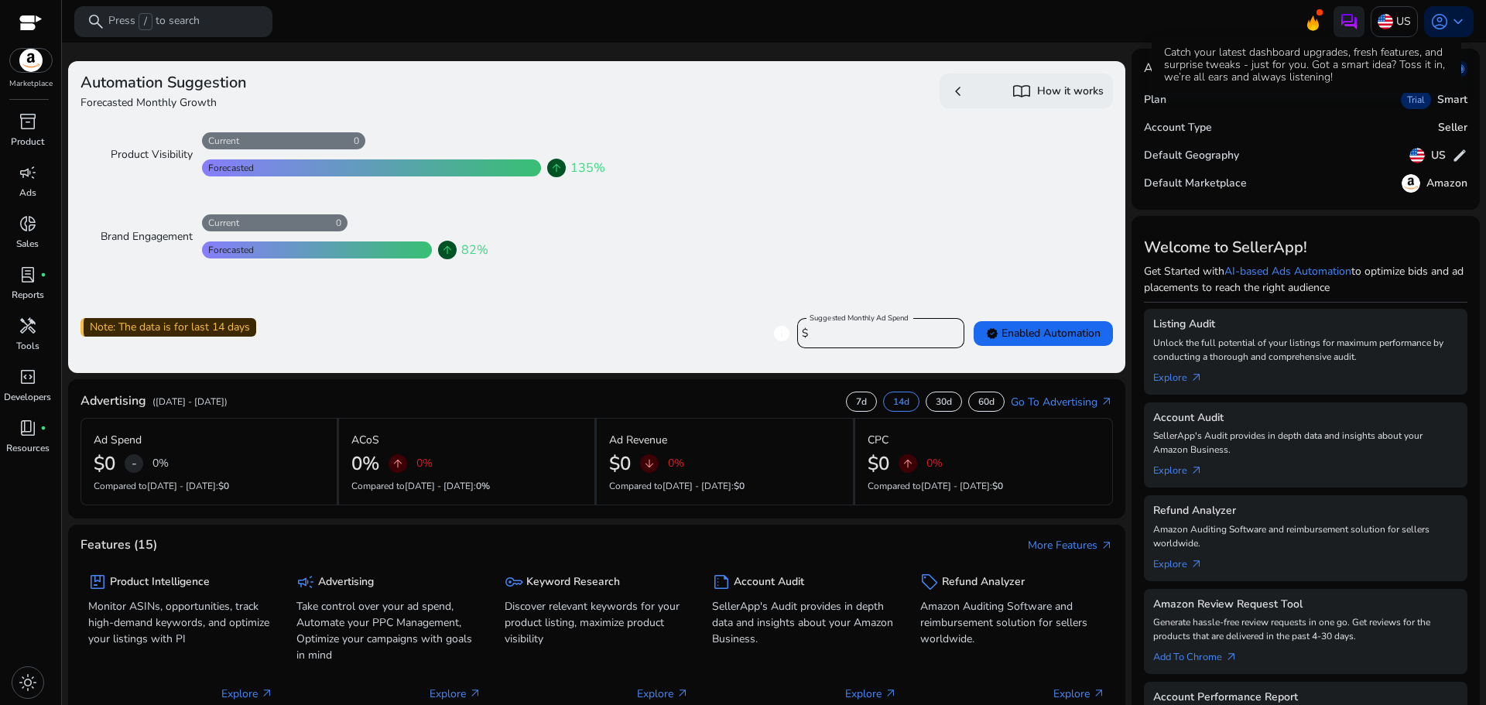
click at [1301, 19] on icon at bounding box center [1312, 20] width 23 height 22
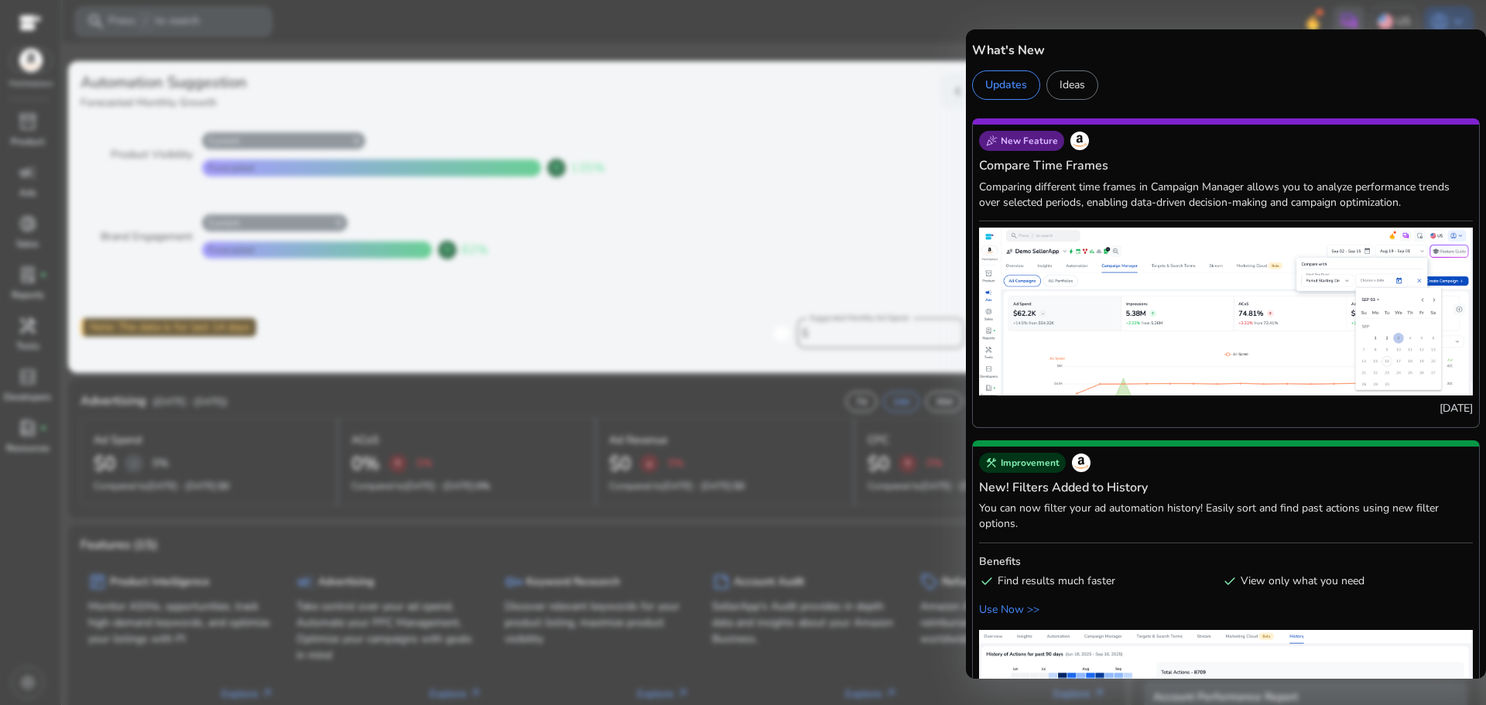
click at [1011, 178] on div "celebration New Feature Compare Time Frames Comparing different time frames in …" at bounding box center [1226, 273] width 508 height 310
click at [800, 169] on div at bounding box center [743, 352] width 1486 height 705
